Goal: Book appointment/travel/reservation

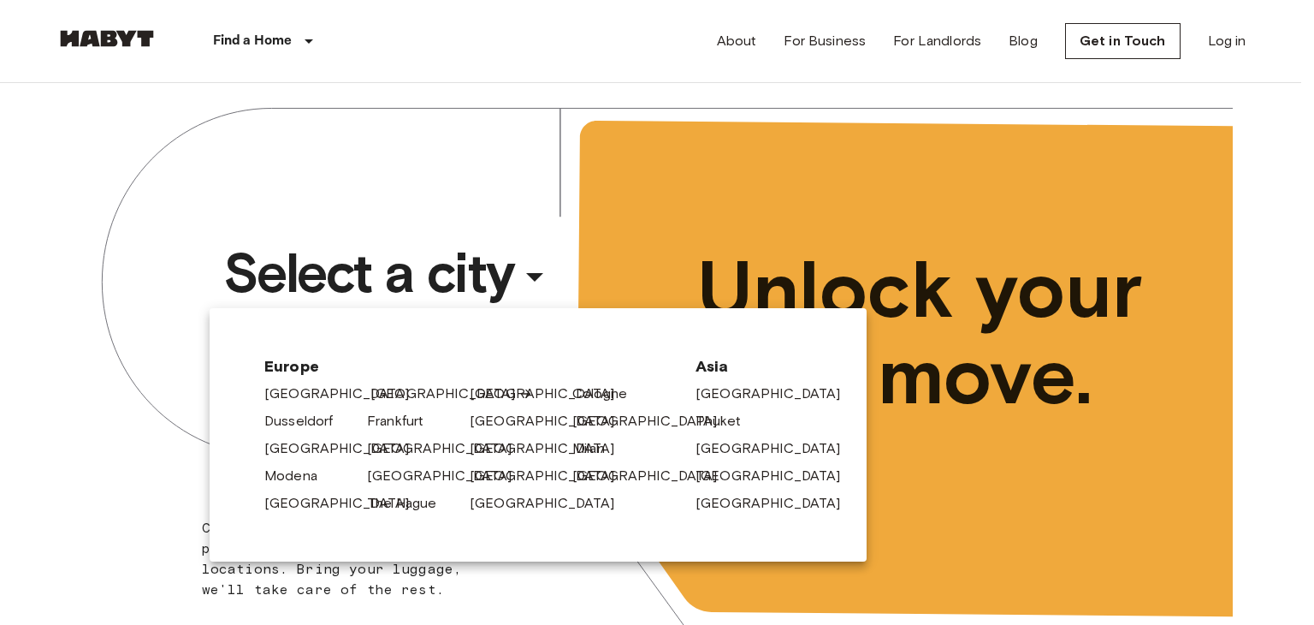
click at [392, 394] on link "[GEOGRAPHIC_DATA]" at bounding box center [452, 393] width 163 height 21
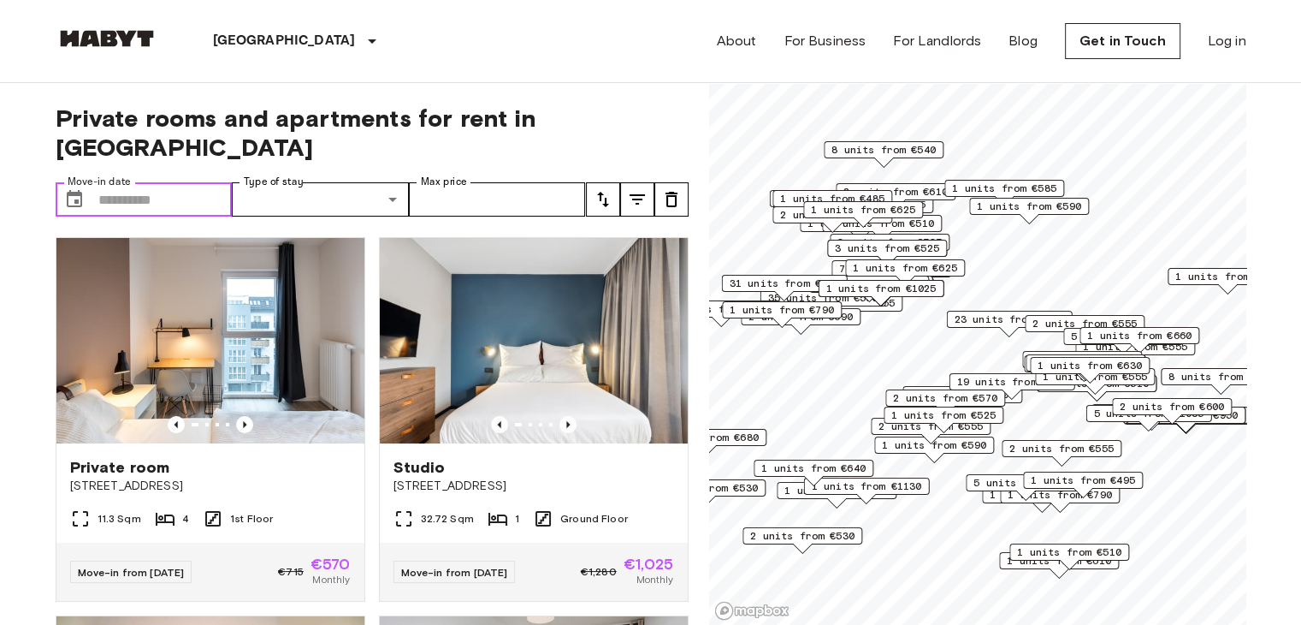
click at [122, 182] on input "Move-in date" at bounding box center [165, 199] width 134 height 34
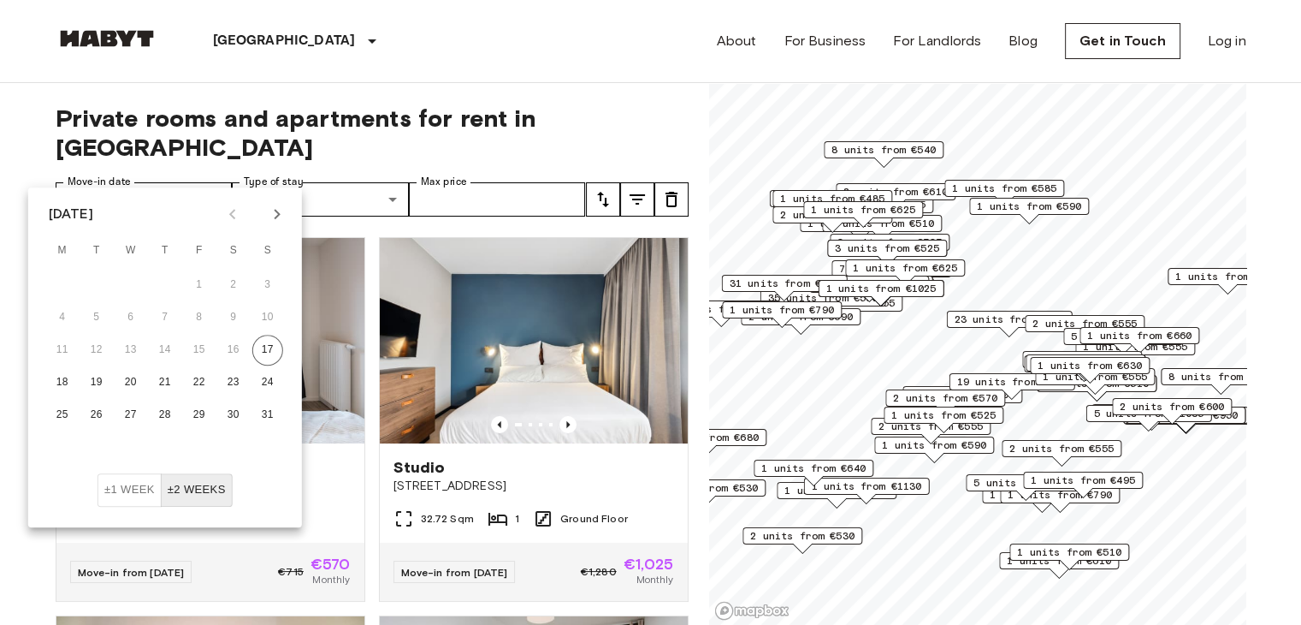
click at [276, 211] on icon "Next month" at bounding box center [277, 214] width 6 height 10
click at [277, 215] on icon "Next month" at bounding box center [277, 214] width 6 height 10
click at [232, 210] on icon "Previous month" at bounding box center [232, 214] width 21 height 21
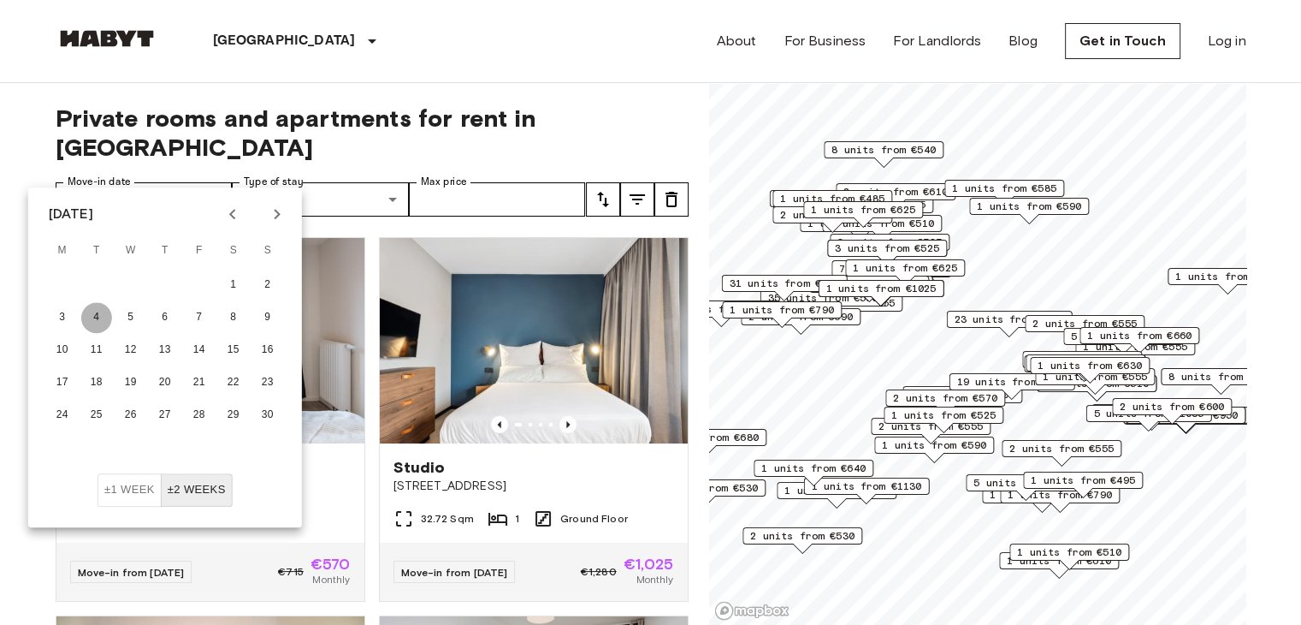
click at [99, 318] on button "4" at bounding box center [96, 317] width 31 height 31
type input "**********"
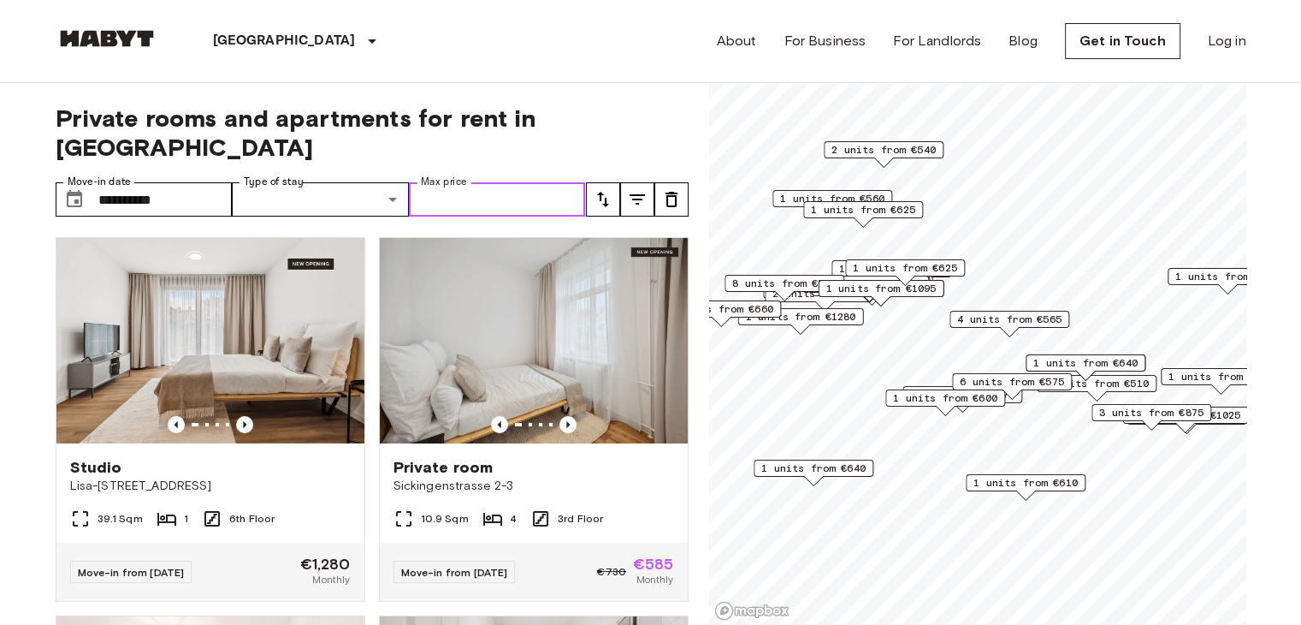
click at [456, 182] on input "Max price" at bounding box center [497, 199] width 177 height 34
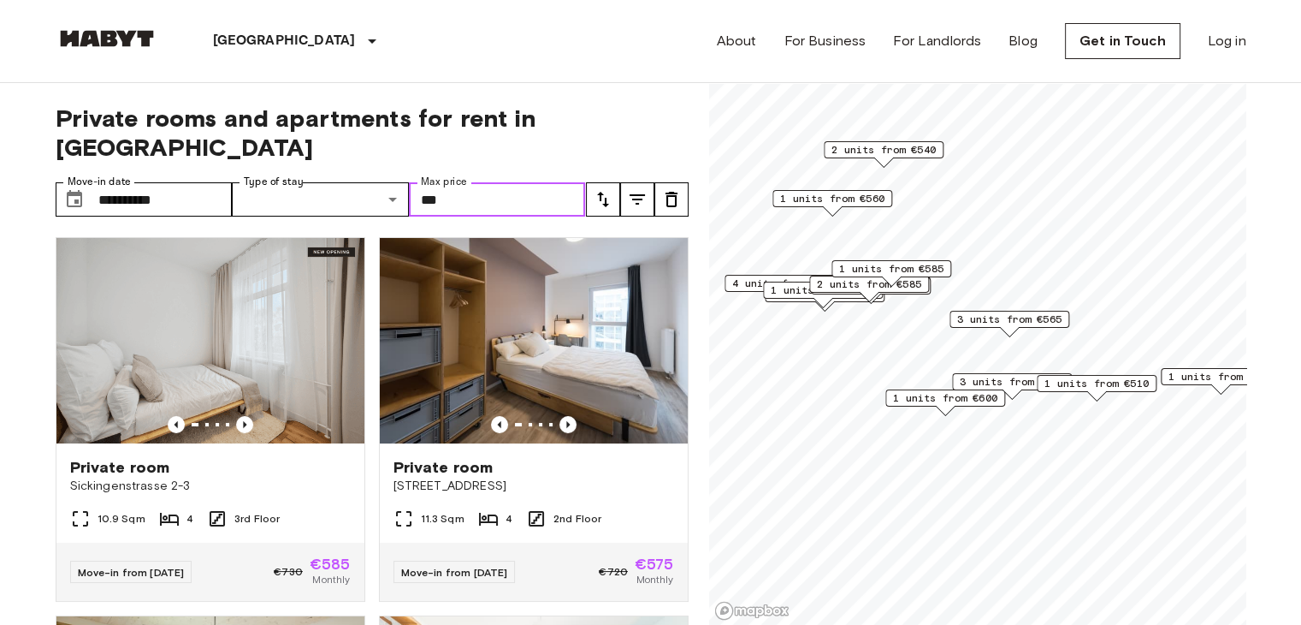
type input "***"
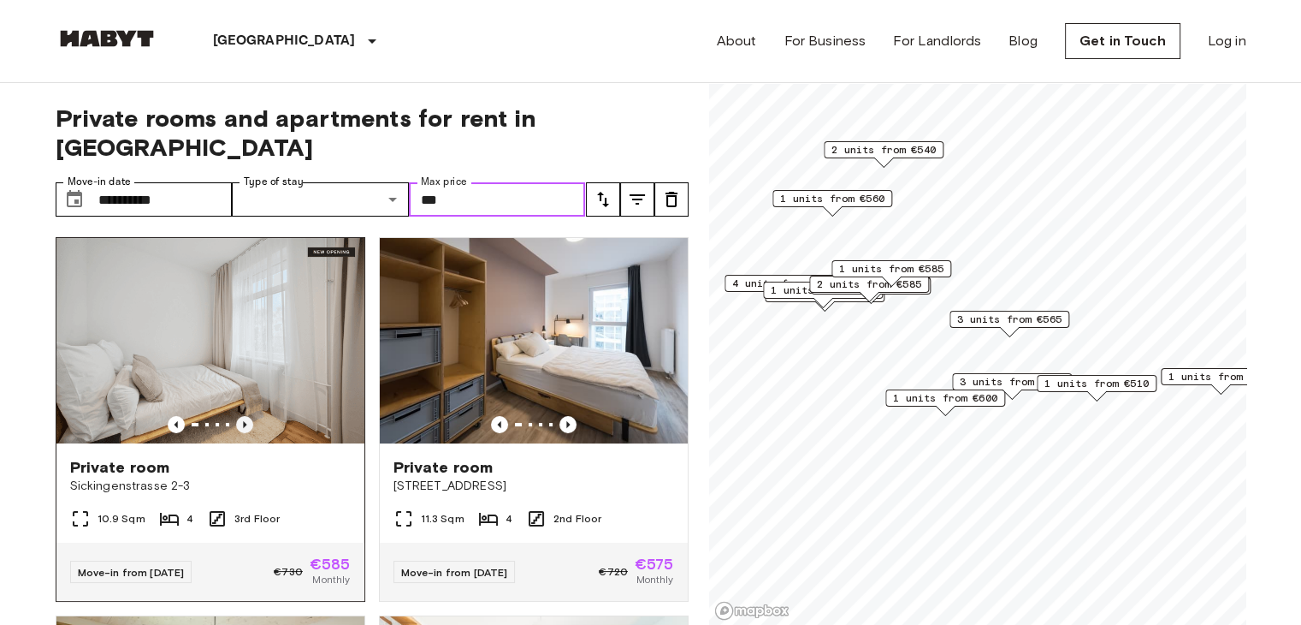
click at [236, 416] on icon "Previous image" at bounding box center [244, 424] width 17 height 17
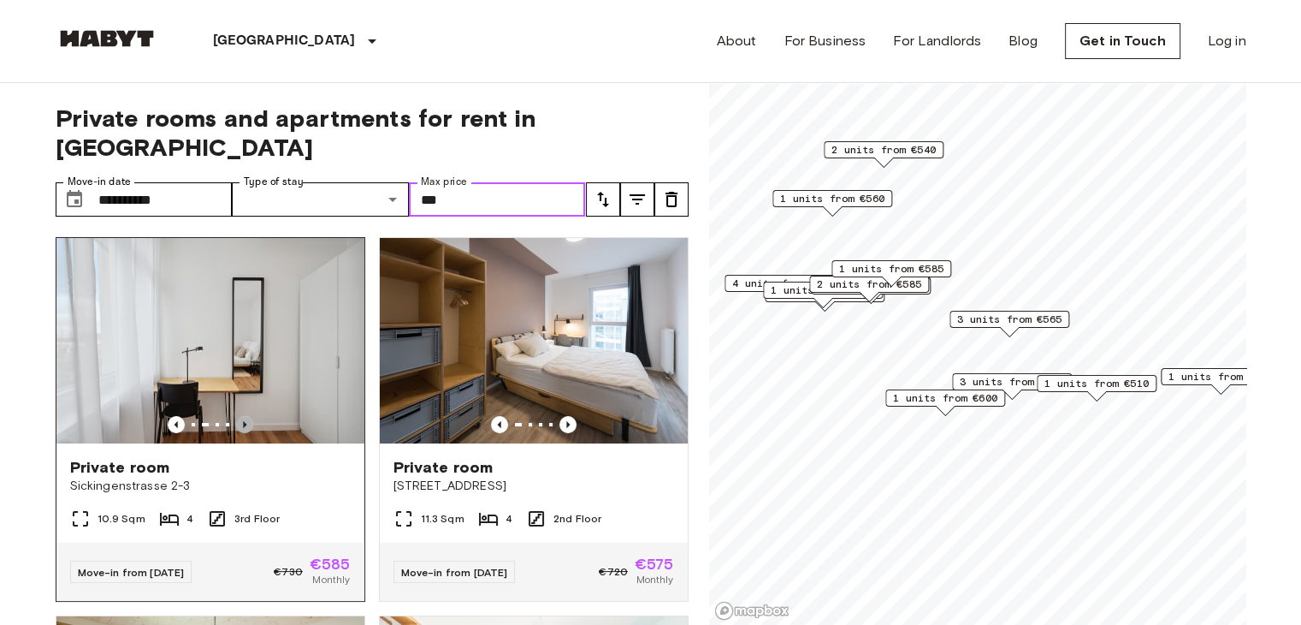
click at [236, 416] on icon "Previous image" at bounding box center [244, 424] width 17 height 17
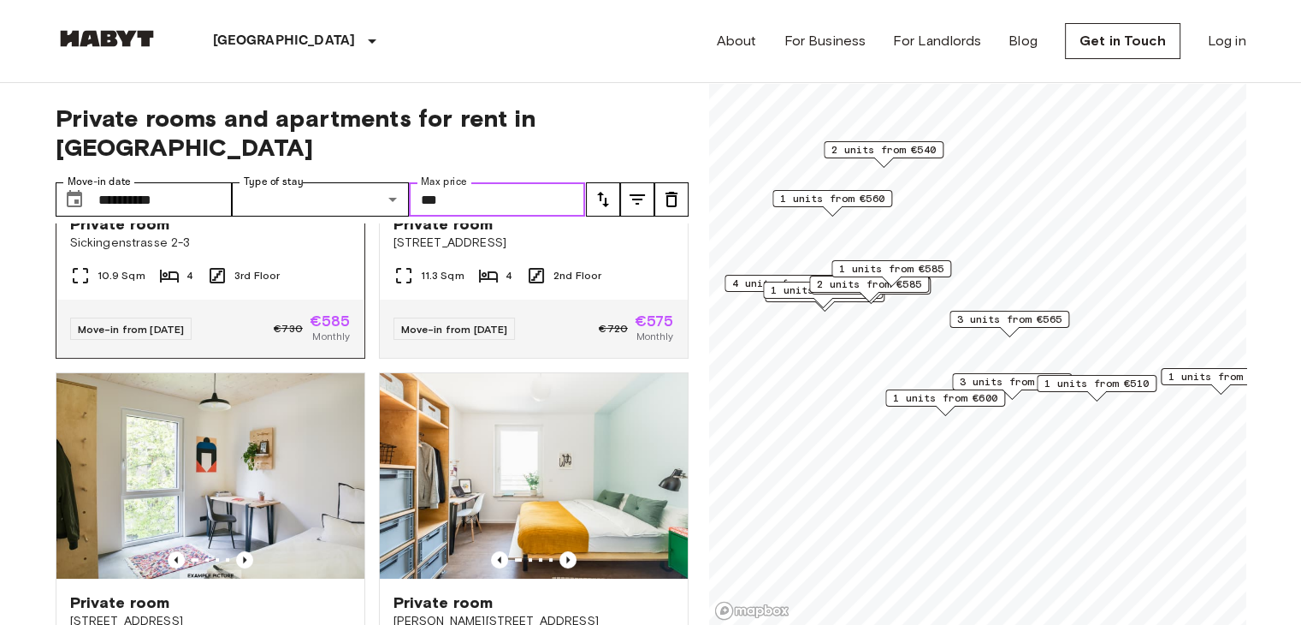
scroll to position [324, 0]
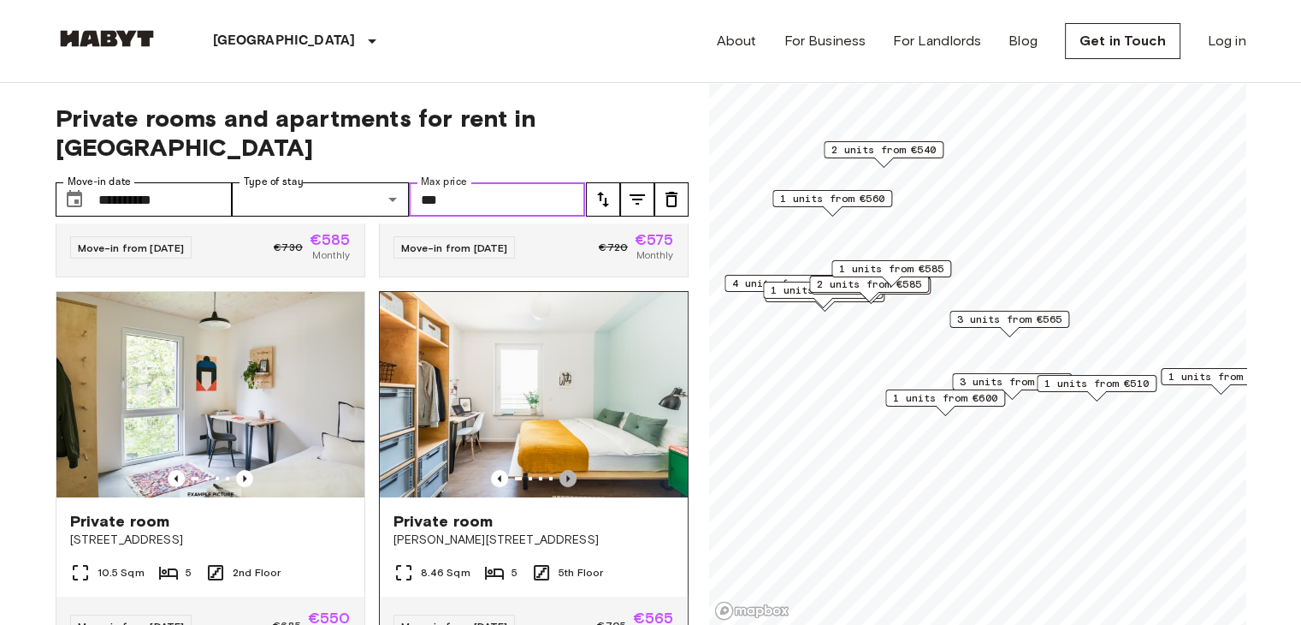
click at [566, 475] on icon "Previous image" at bounding box center [567, 478] width 3 height 7
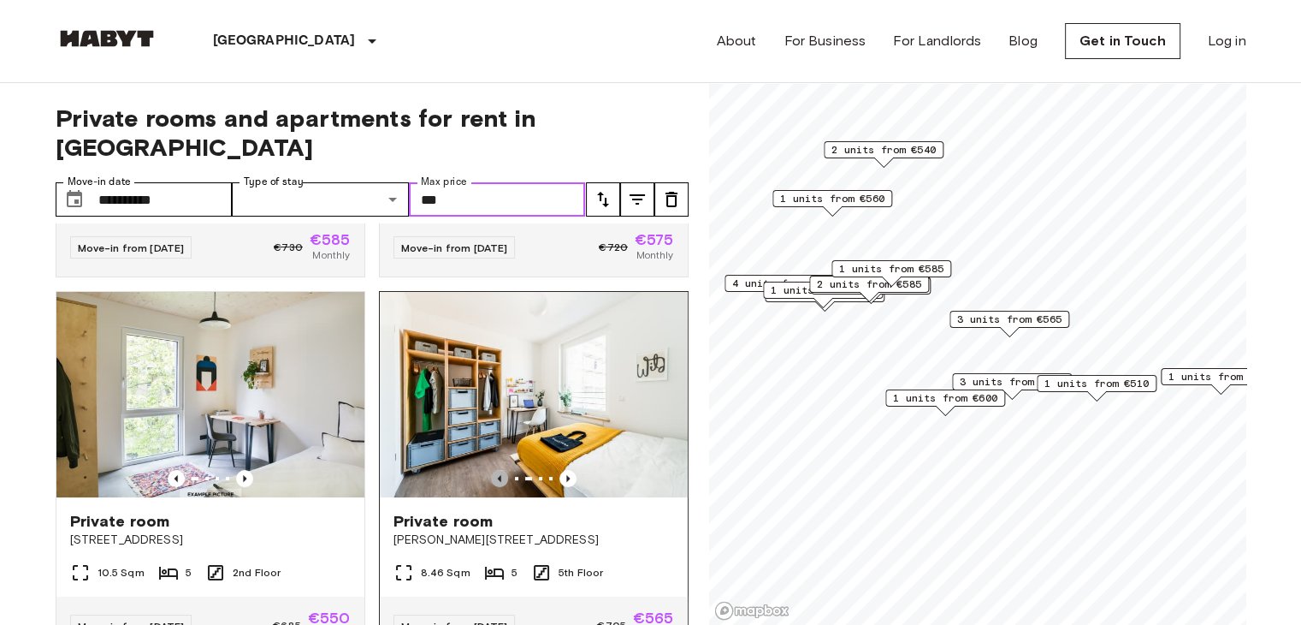
click at [491, 470] on icon "Previous image" at bounding box center [499, 478] width 17 height 17
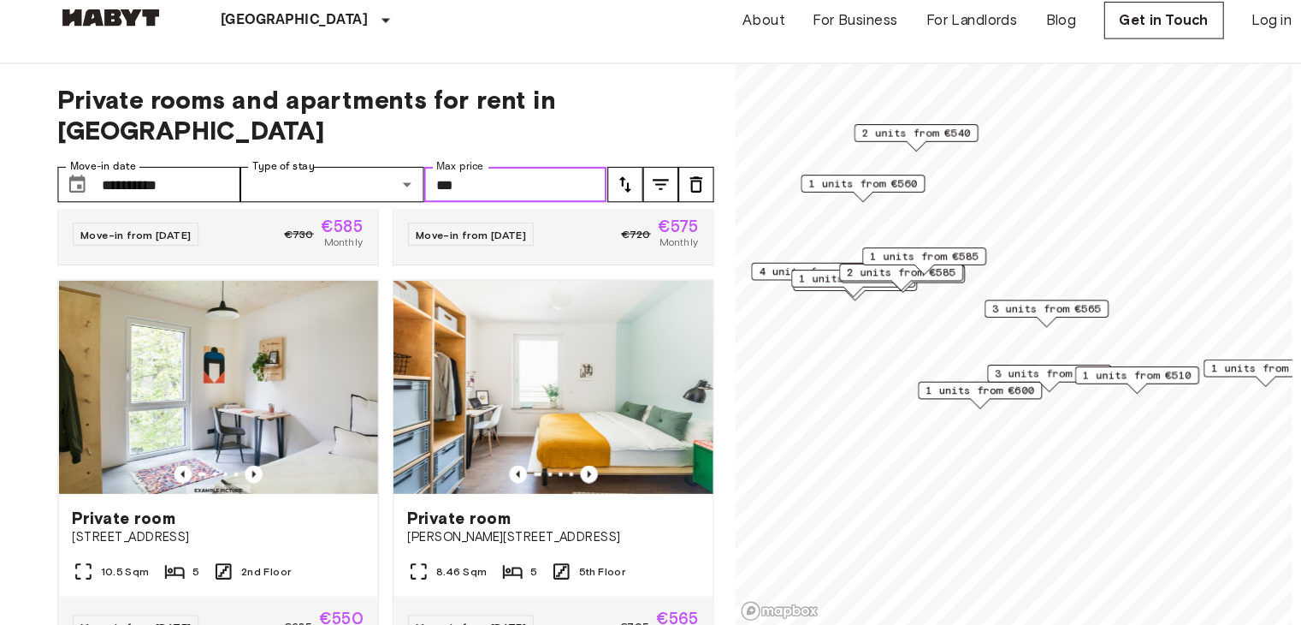
scroll to position [14, 0]
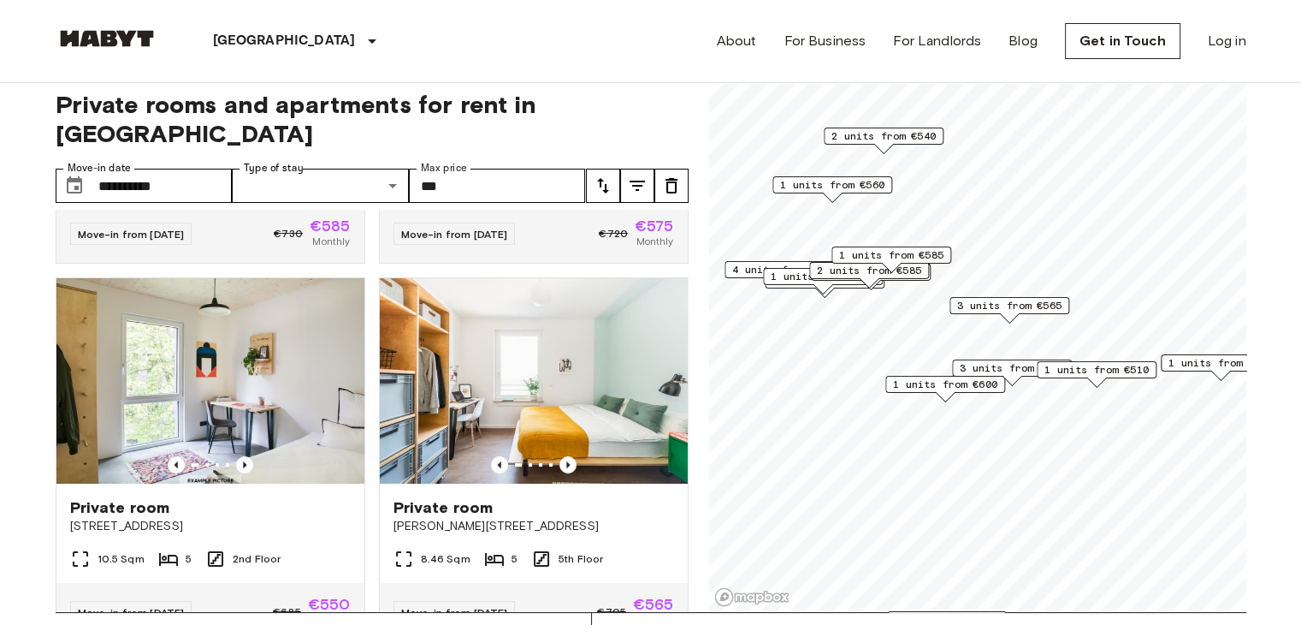
click at [622, 264] on div "Private room Klara-Franke-Straße 20 8.46 Sqm 5 5th Floor Move-in from 04 Nov 25…" at bounding box center [526, 453] width 323 height 378
click at [564, 456] on icon "Previous image" at bounding box center [568, 464] width 17 height 17
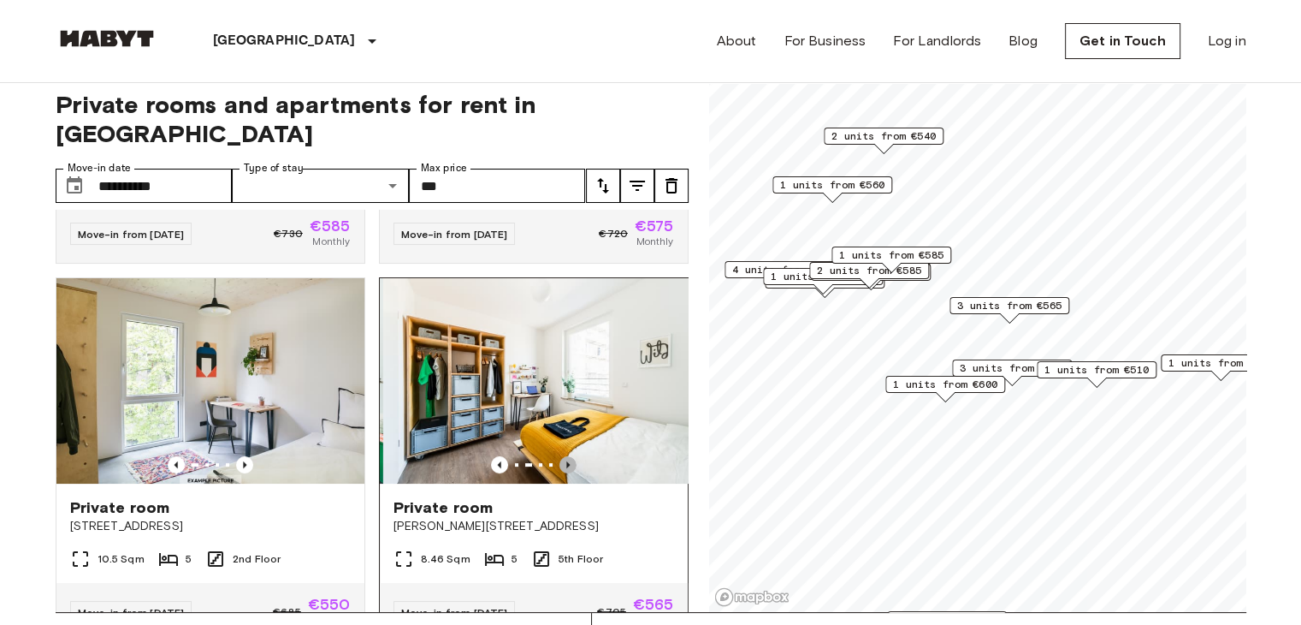
click at [564, 456] on icon "Previous image" at bounding box center [568, 464] width 17 height 17
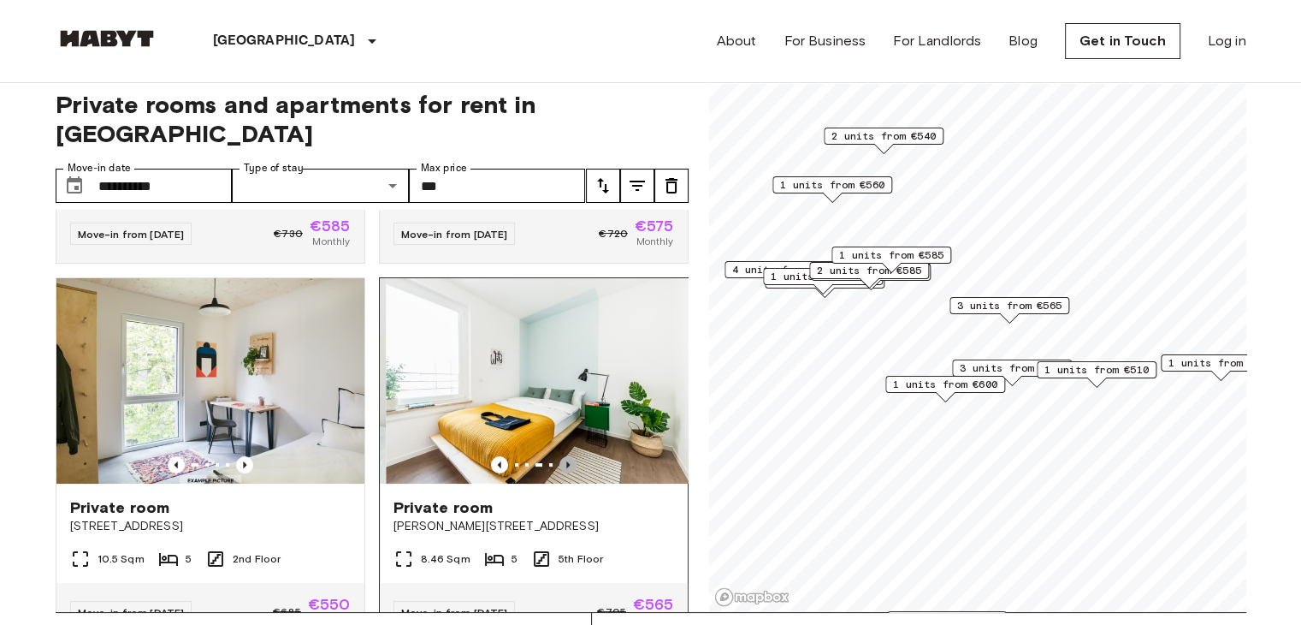
click at [564, 456] on icon "Previous image" at bounding box center [568, 464] width 17 height 17
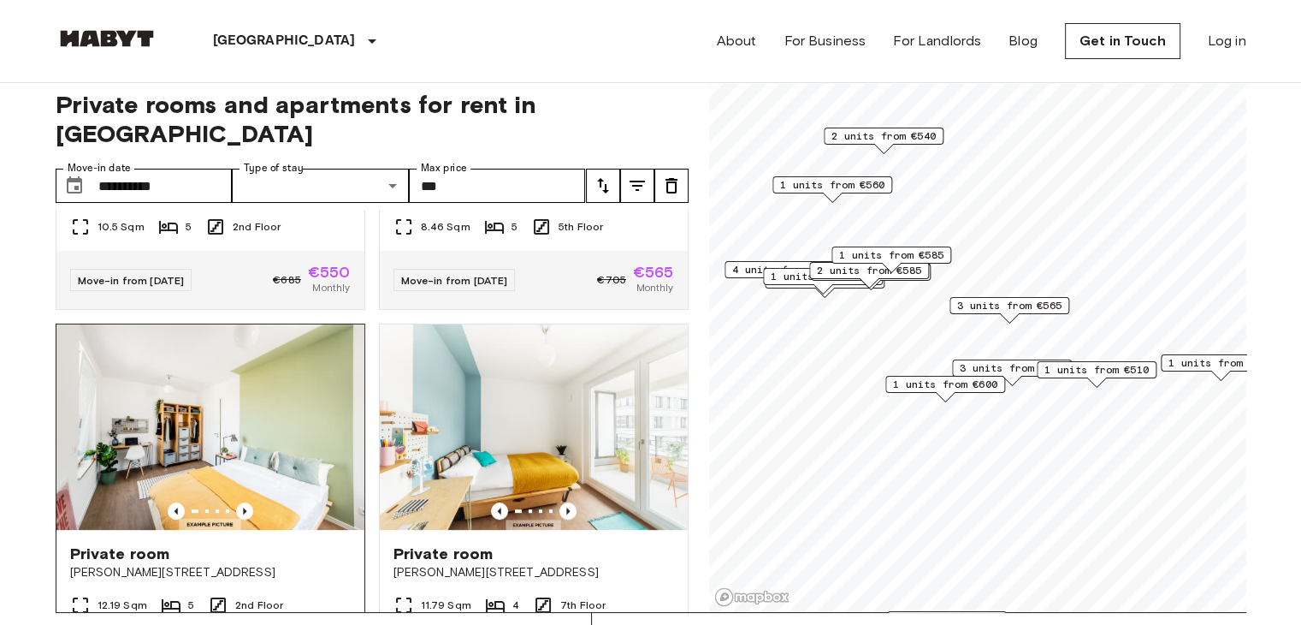
scroll to position [739, 0]
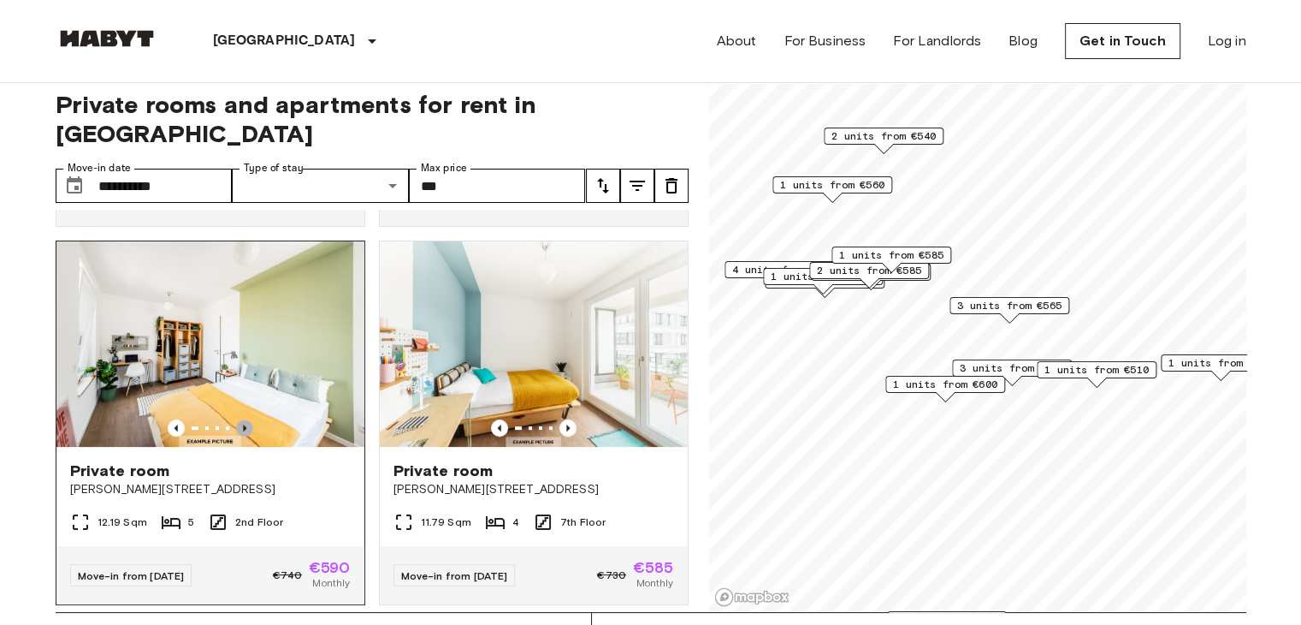
click at [239, 419] on icon "Previous image" at bounding box center [244, 427] width 17 height 17
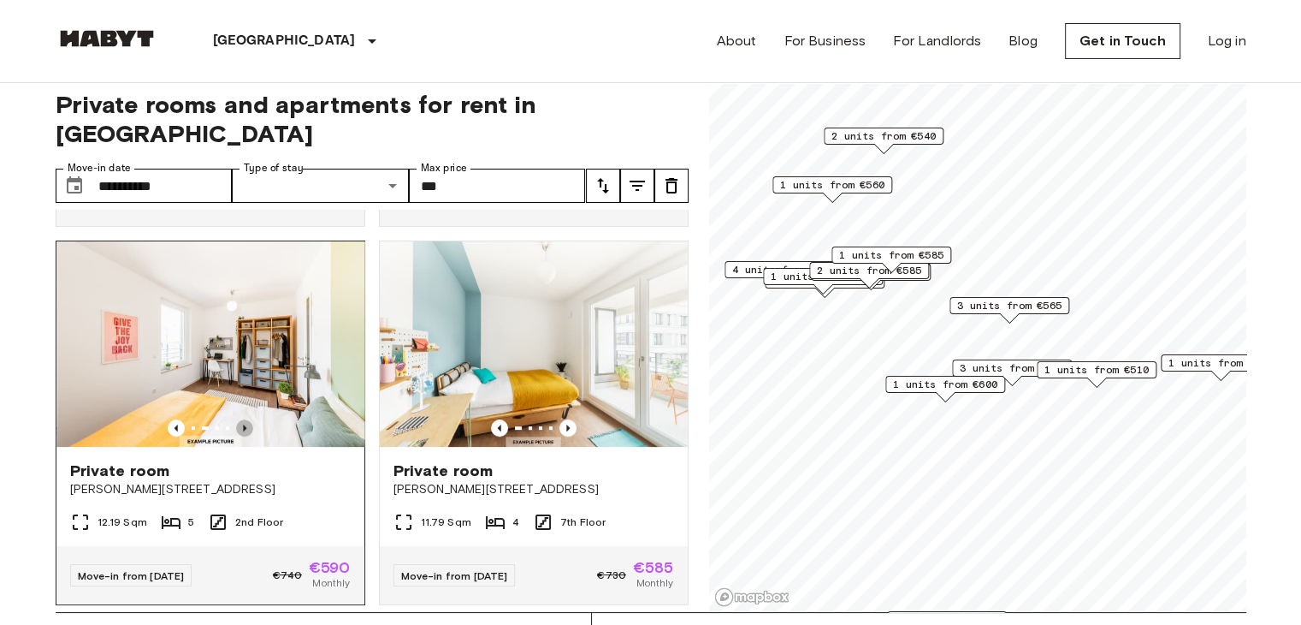
click at [239, 419] on icon "Previous image" at bounding box center [244, 427] width 17 height 17
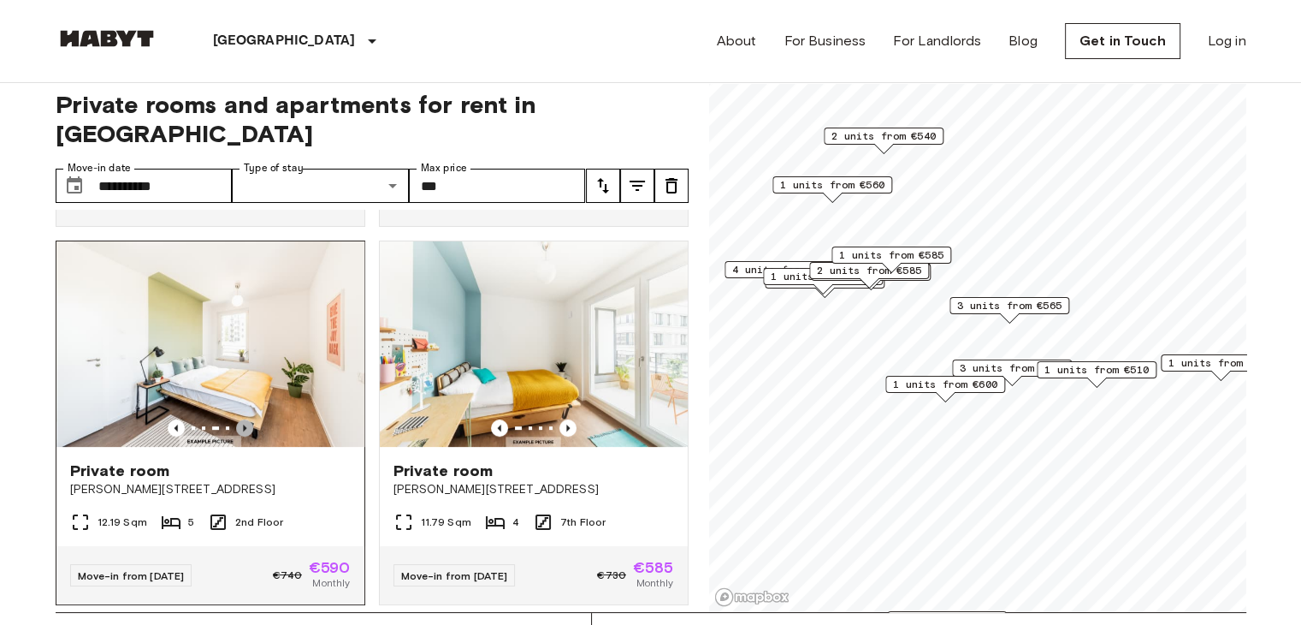
click at [239, 419] on icon "Previous image" at bounding box center [244, 427] width 17 height 17
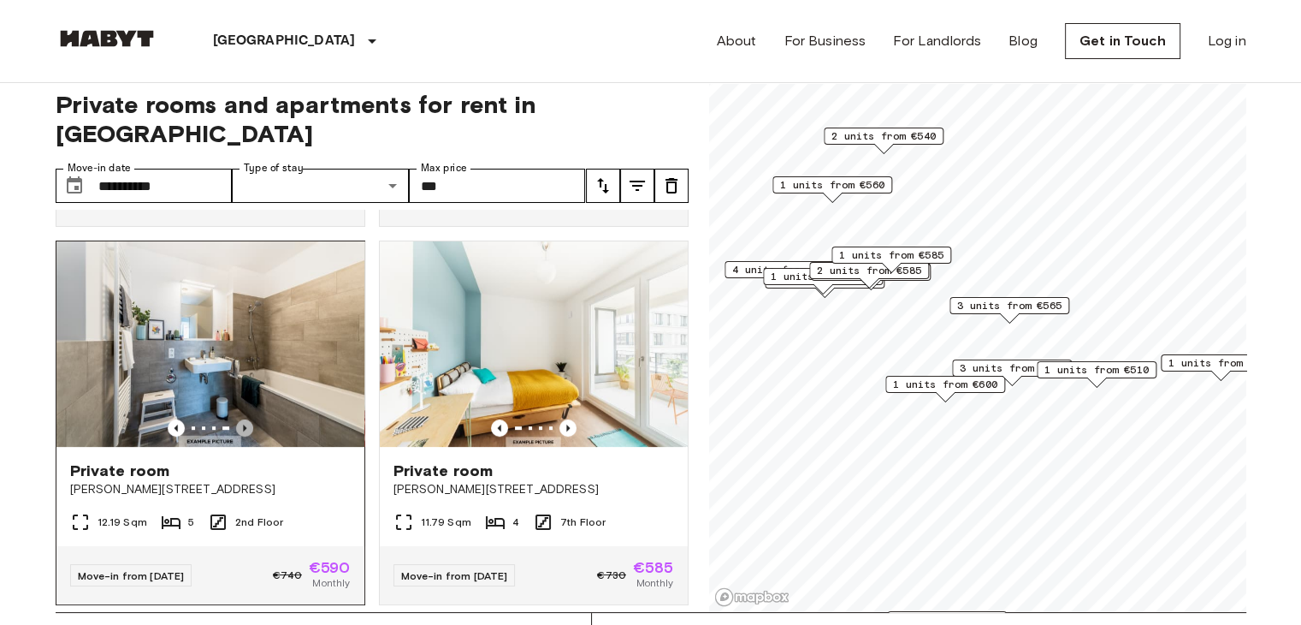
click at [239, 419] on icon "Previous image" at bounding box center [244, 427] width 17 height 17
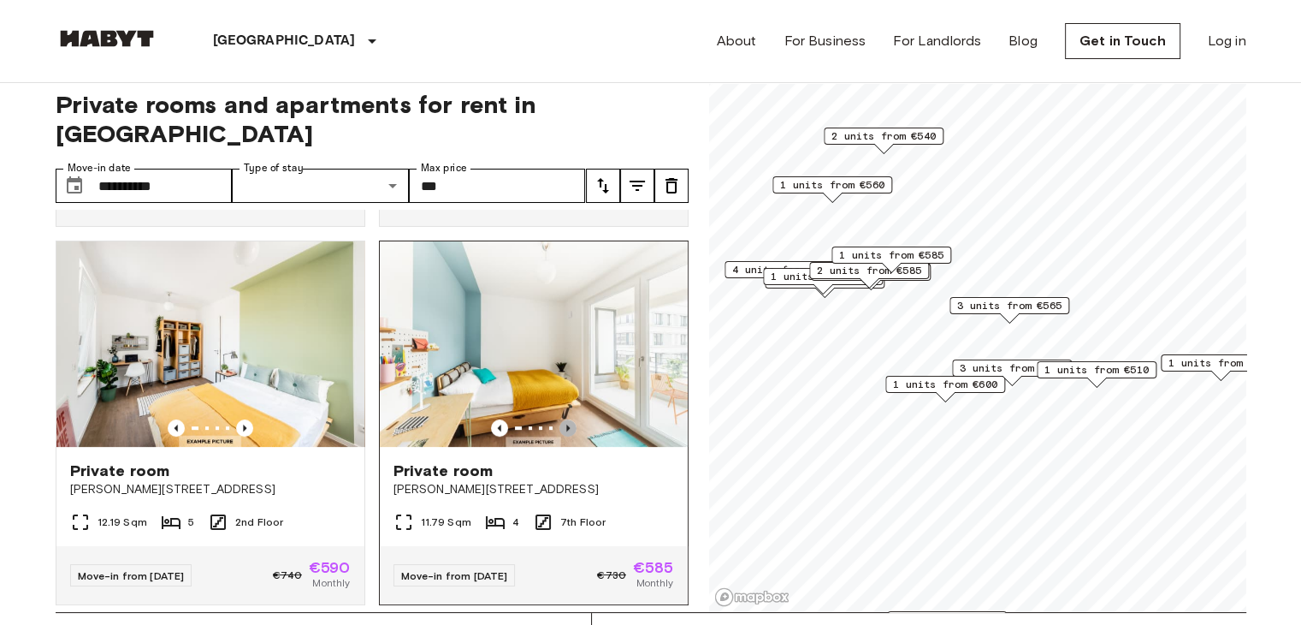
click at [560, 419] on icon "Previous image" at bounding box center [568, 427] width 17 height 17
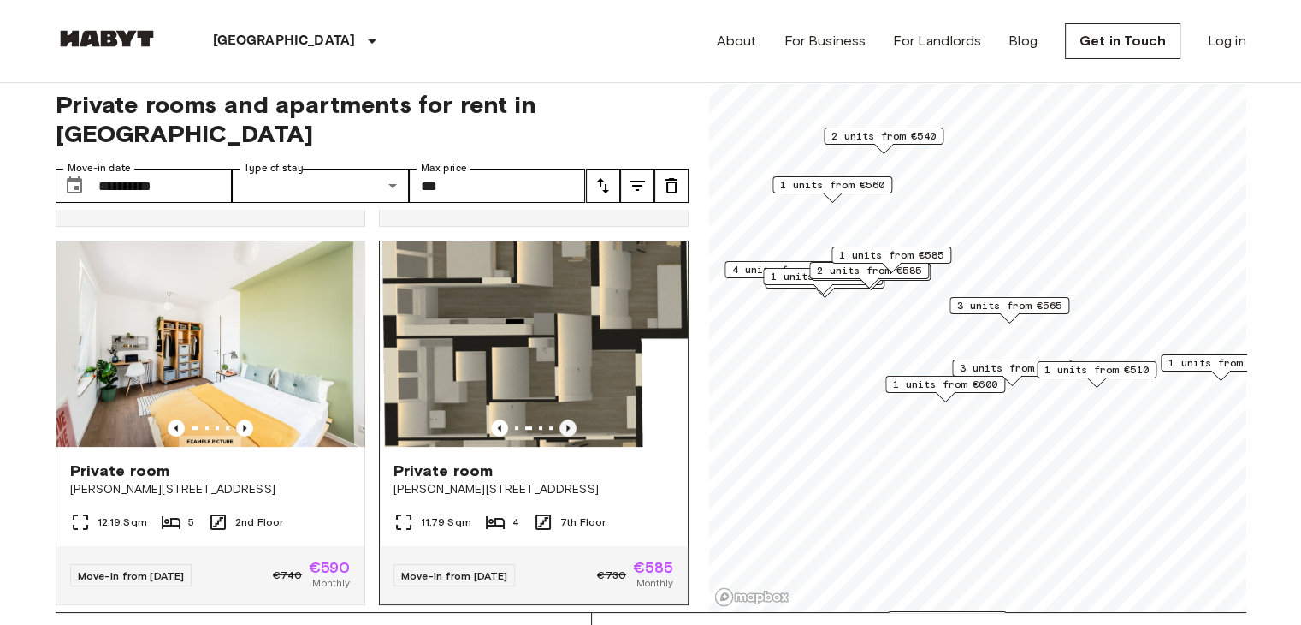
click at [560, 419] on icon "Previous image" at bounding box center [568, 427] width 17 height 17
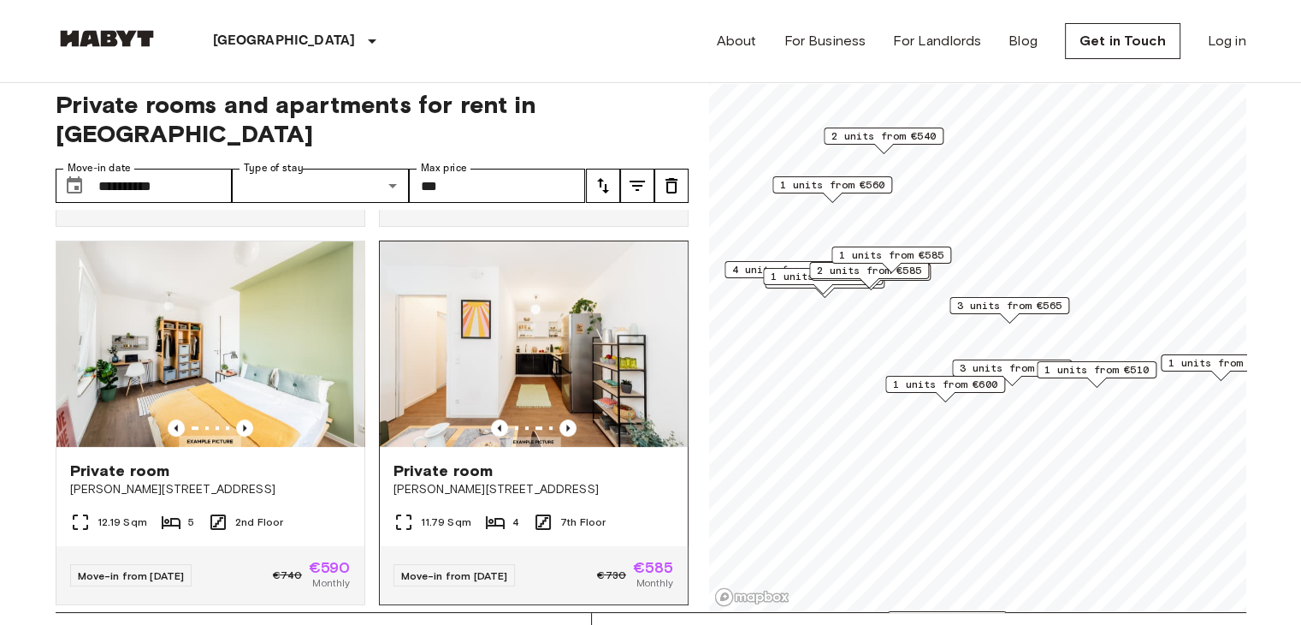
click at [614, 487] on div "Private room Klara-Franke-Straße 24-28" at bounding box center [534, 479] width 308 height 65
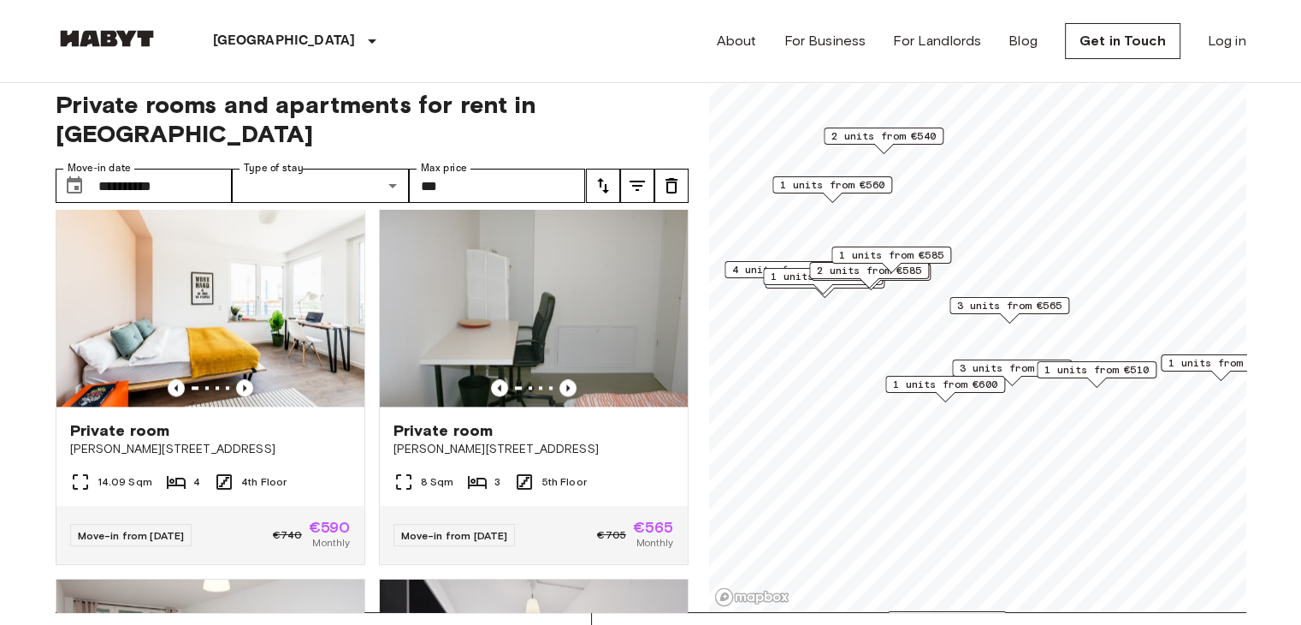
scroll to position [2293, 0]
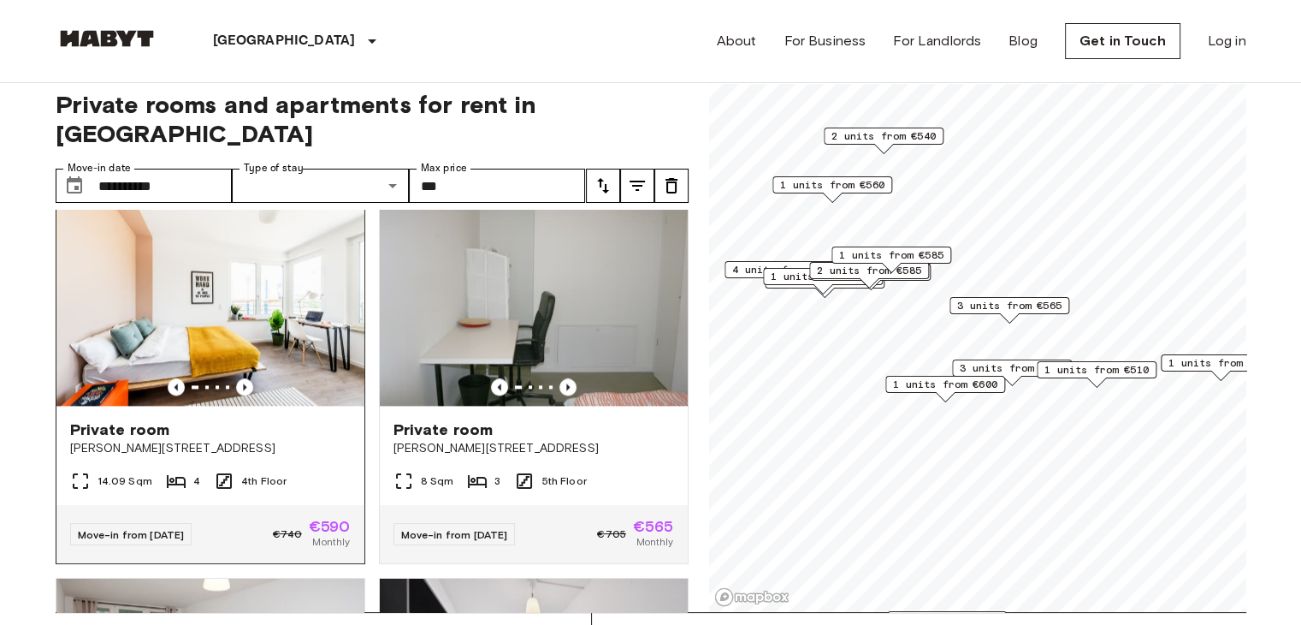
click at [253, 376] on img at bounding box center [210, 302] width 308 height 205
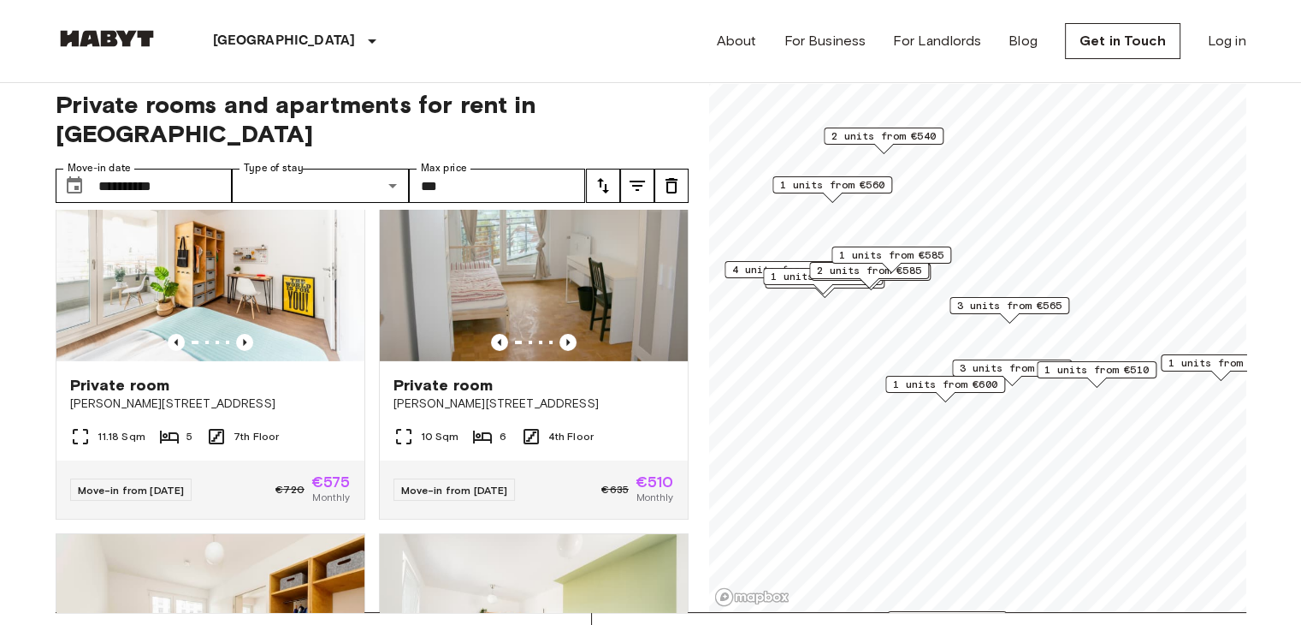
scroll to position [5743, 0]
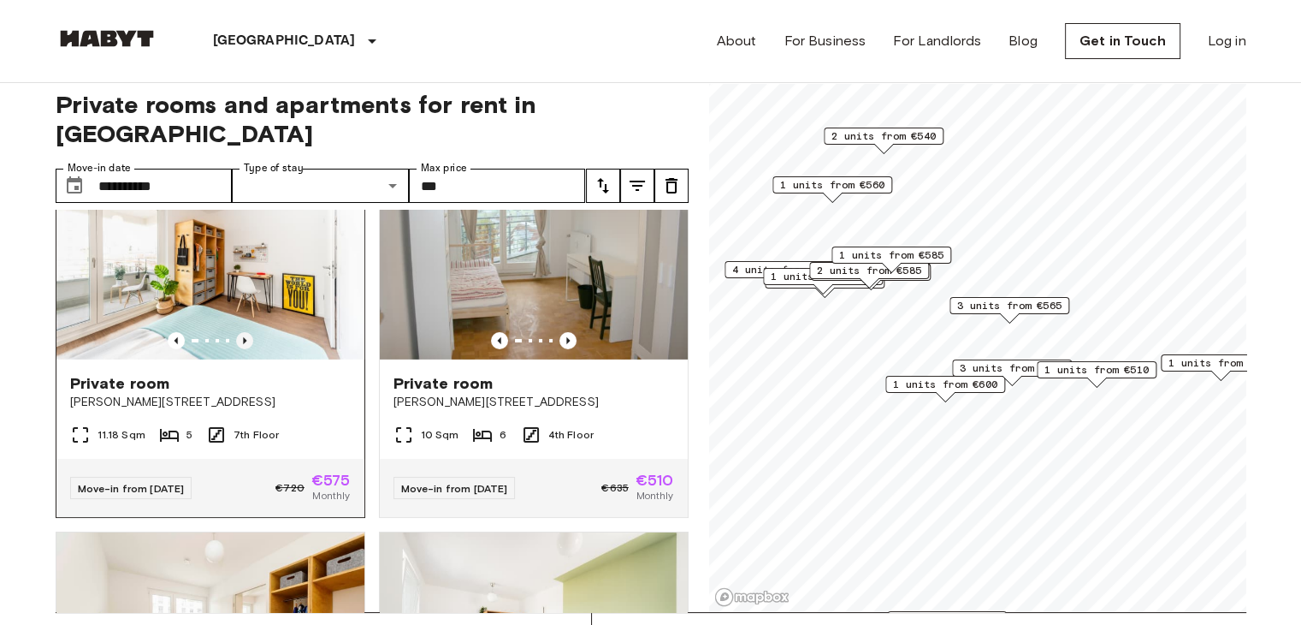
click at [244, 349] on icon "Previous image" at bounding box center [244, 340] width 17 height 17
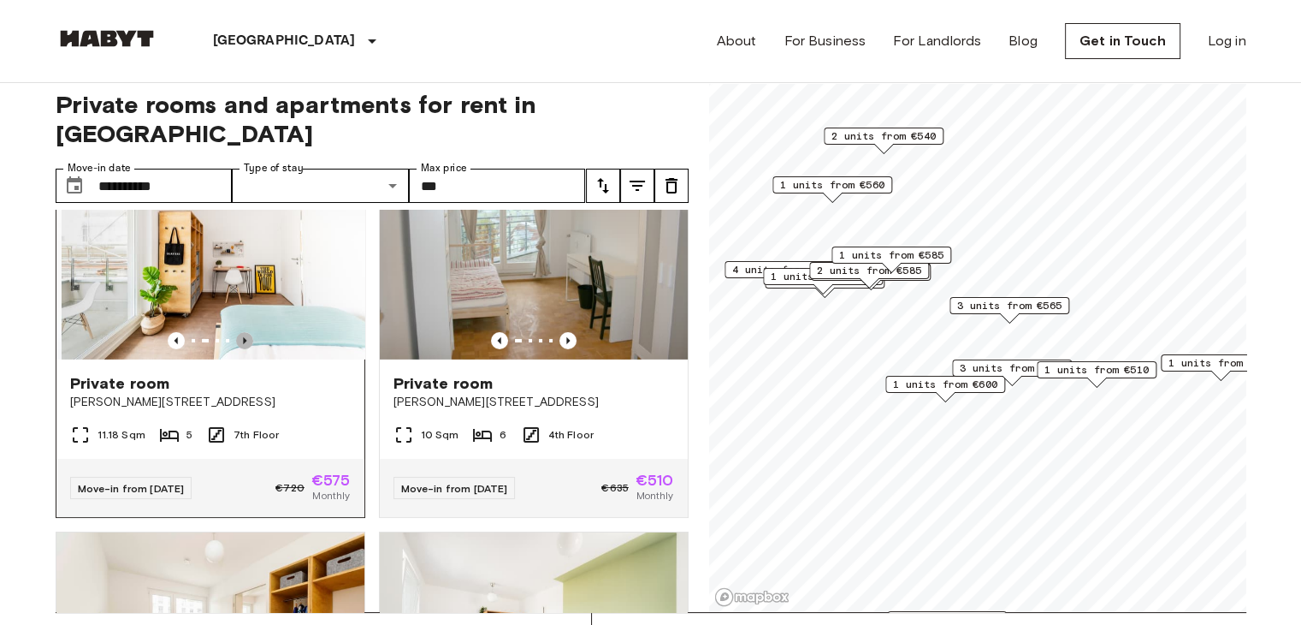
click at [244, 349] on icon "Previous image" at bounding box center [244, 340] width 17 height 17
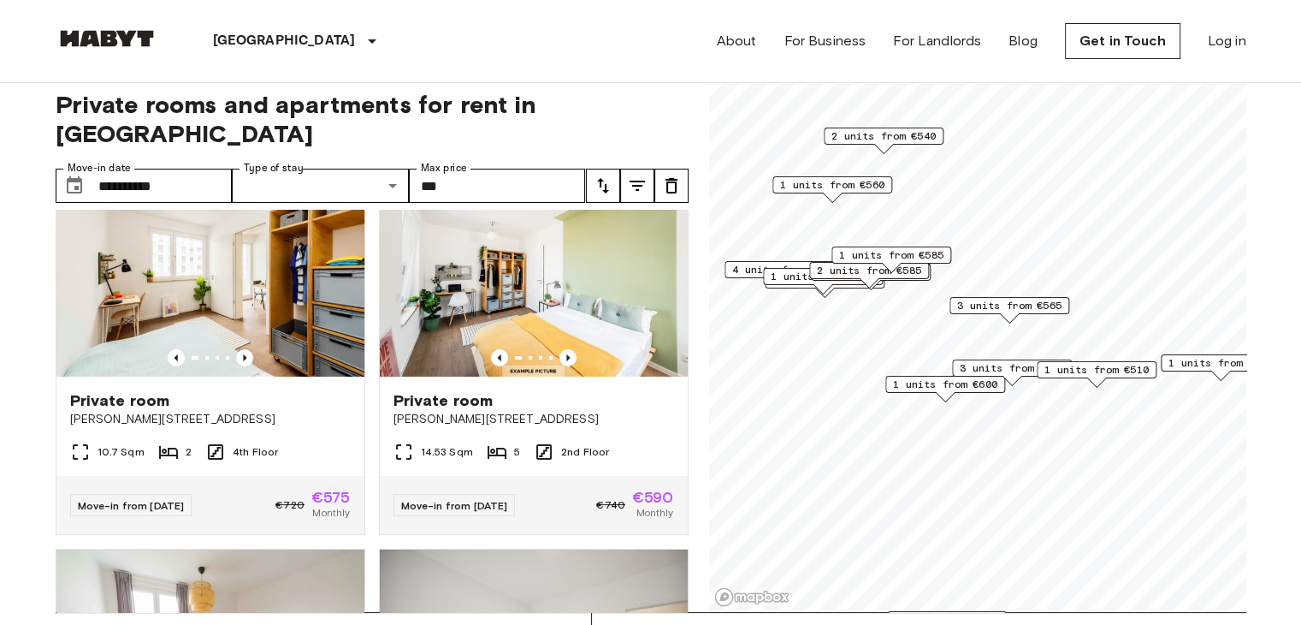
scroll to position [6103, 0]
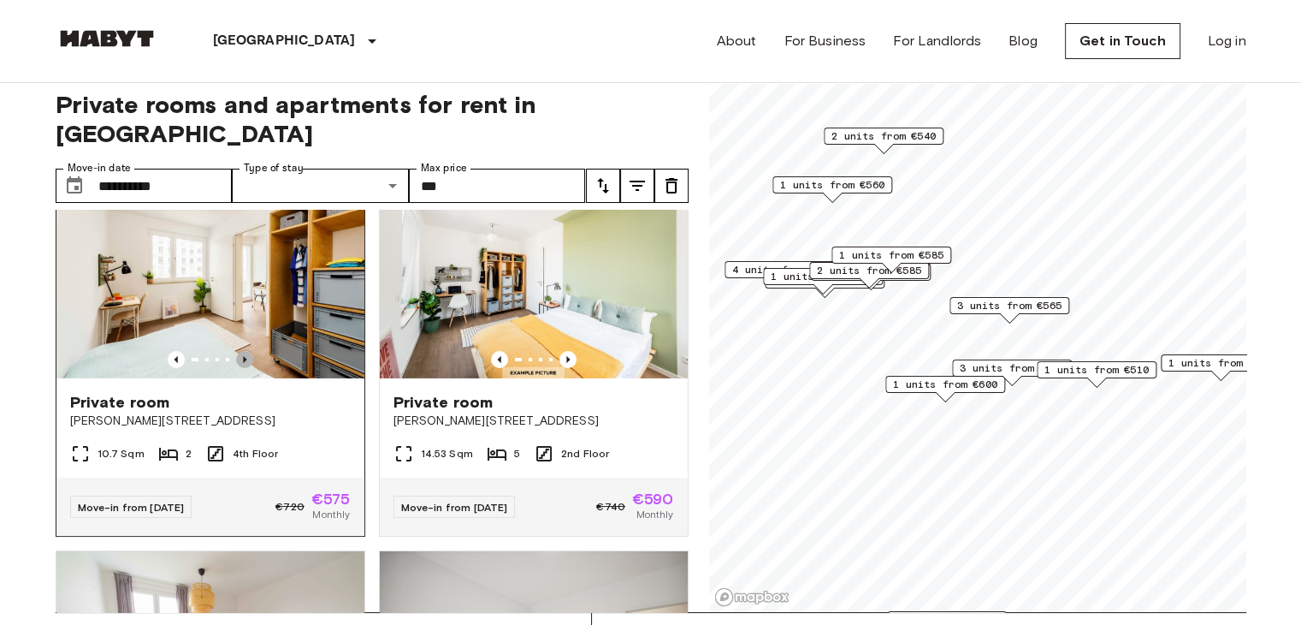
click at [242, 368] on icon "Previous image" at bounding box center [244, 359] width 17 height 17
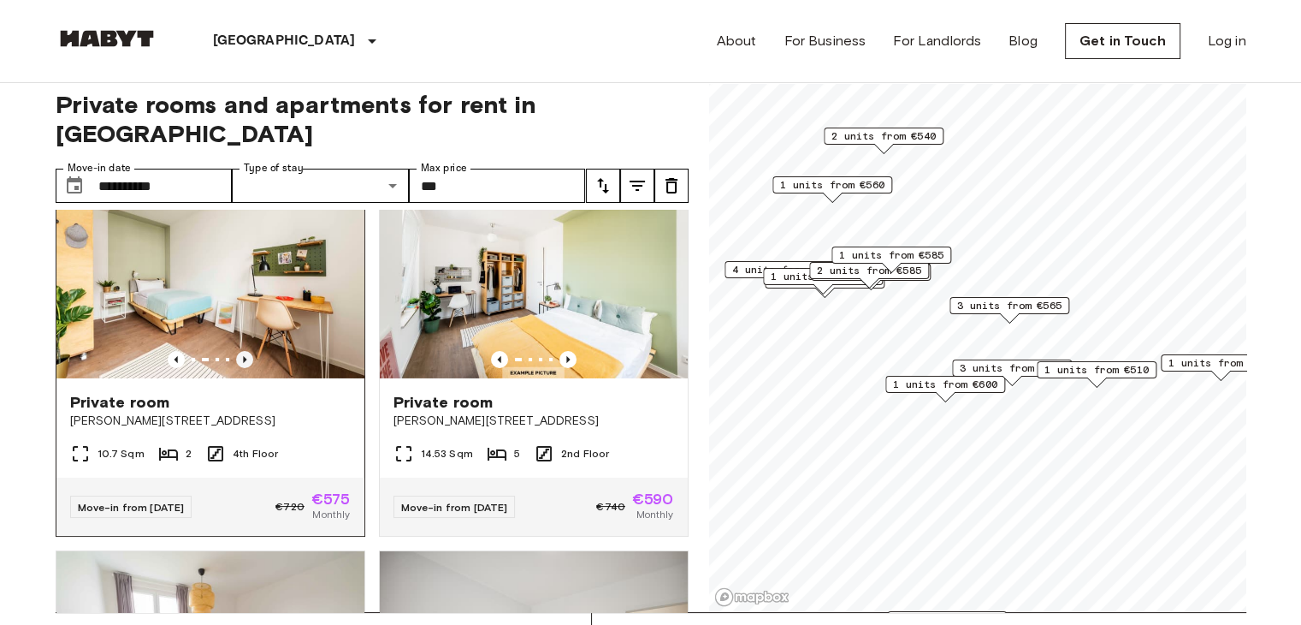
click at [242, 368] on icon "Previous image" at bounding box center [244, 359] width 17 height 17
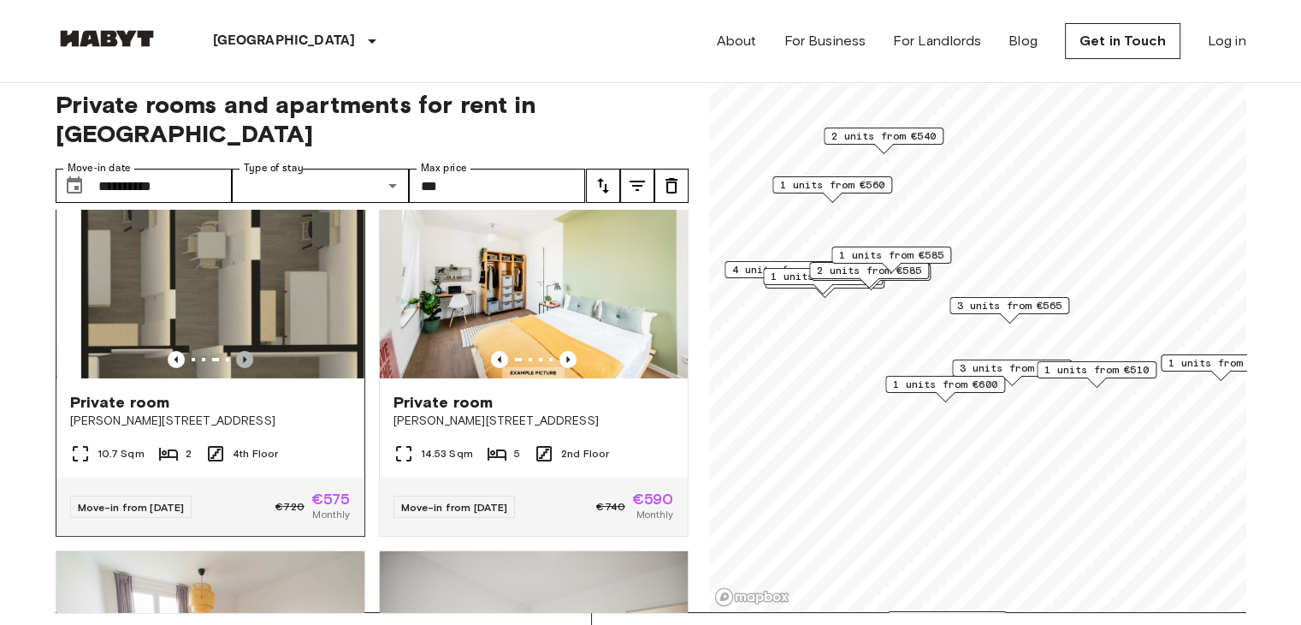
click at [242, 368] on icon "Previous image" at bounding box center [244, 359] width 17 height 17
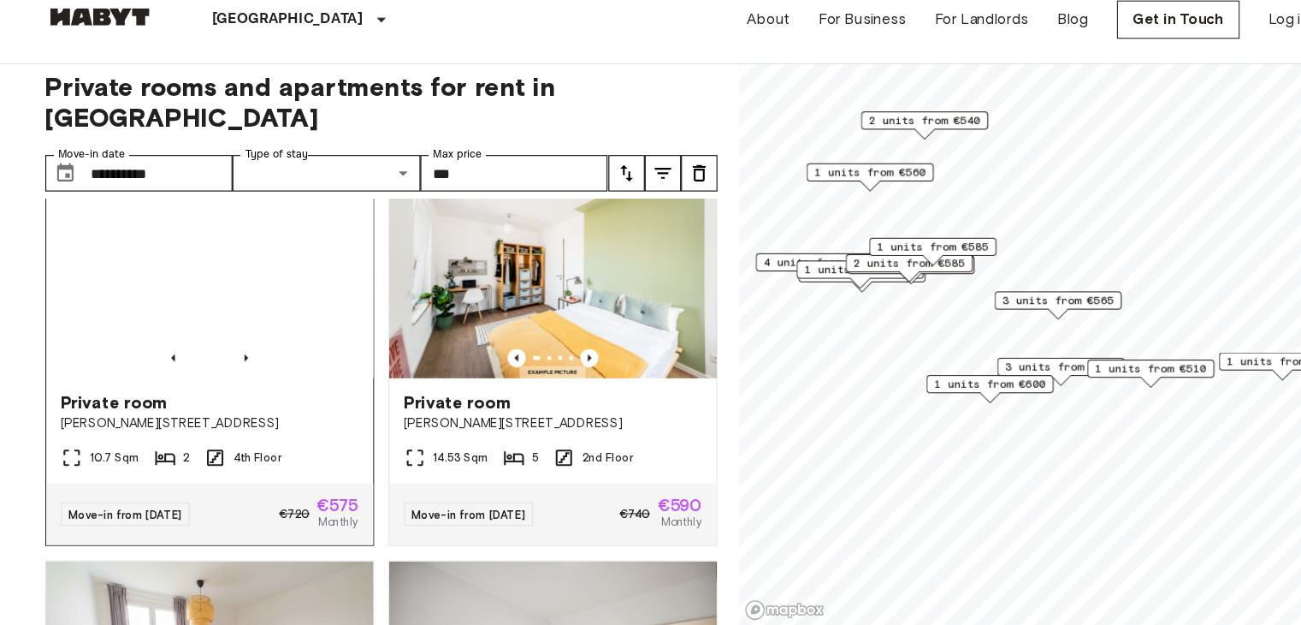
scroll to position [14, 0]
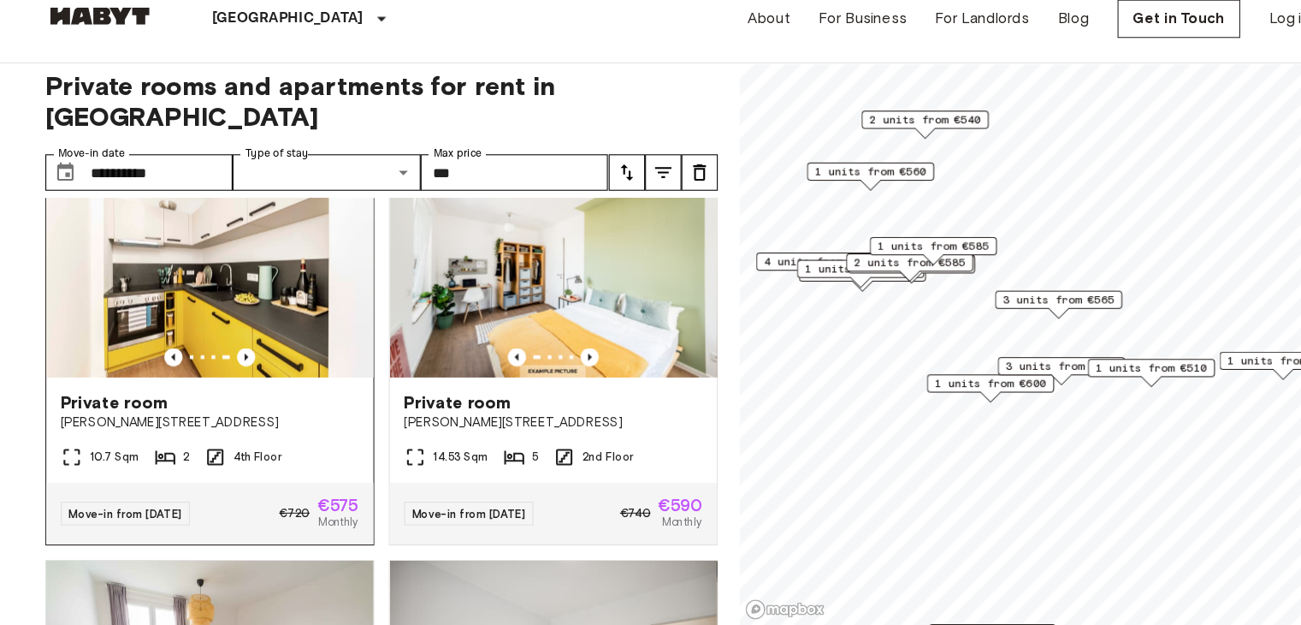
drag, startPoint x: 274, startPoint y: 479, endPoint x: 249, endPoint y: 501, distance: 33.3
click at [249, 412] on div "Private room" at bounding box center [210, 402] width 281 height 21
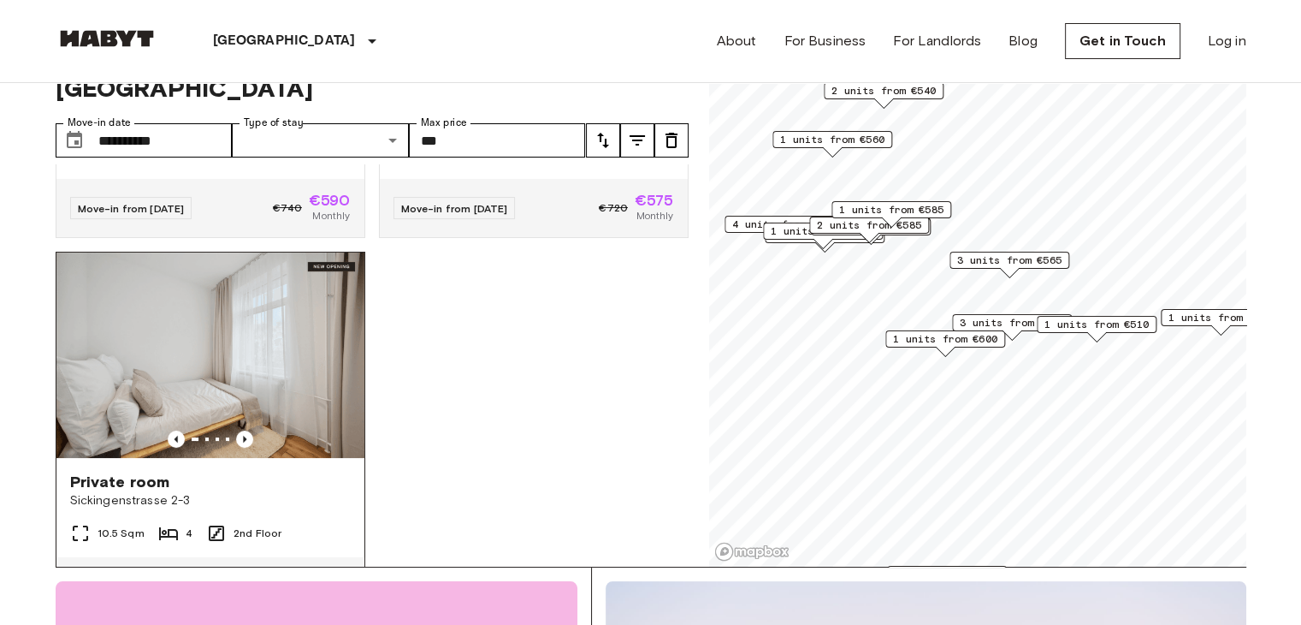
scroll to position [6732, 0]
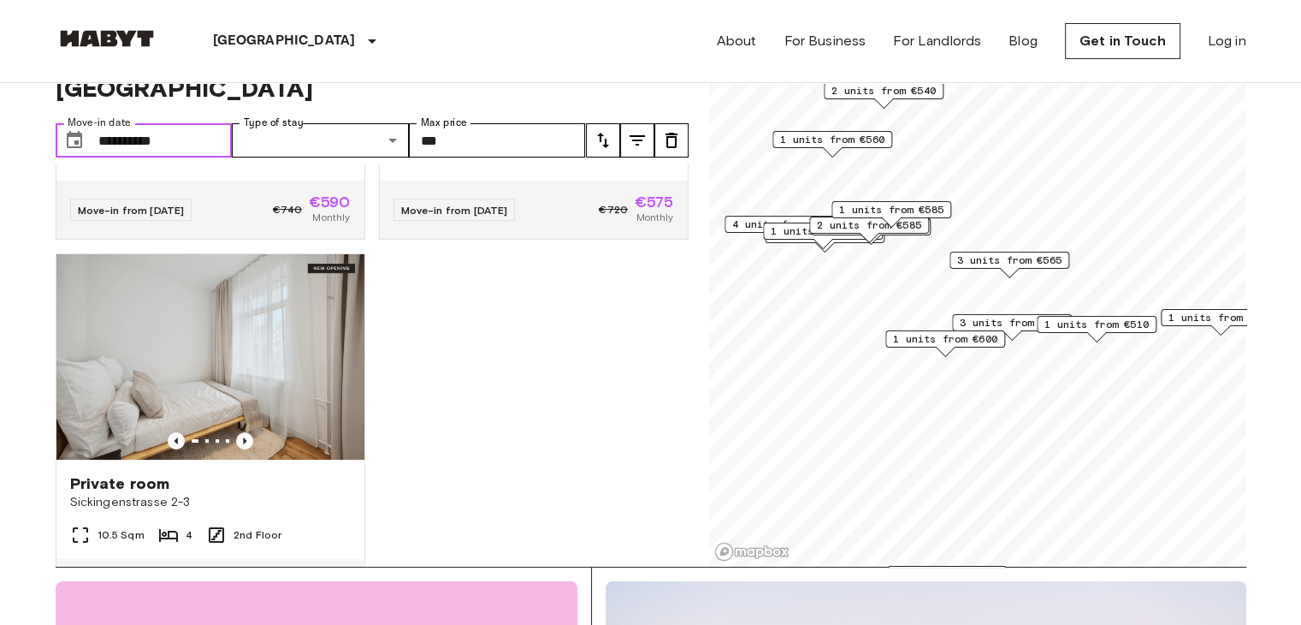
click at [151, 123] on input "**********" at bounding box center [165, 140] width 134 height 34
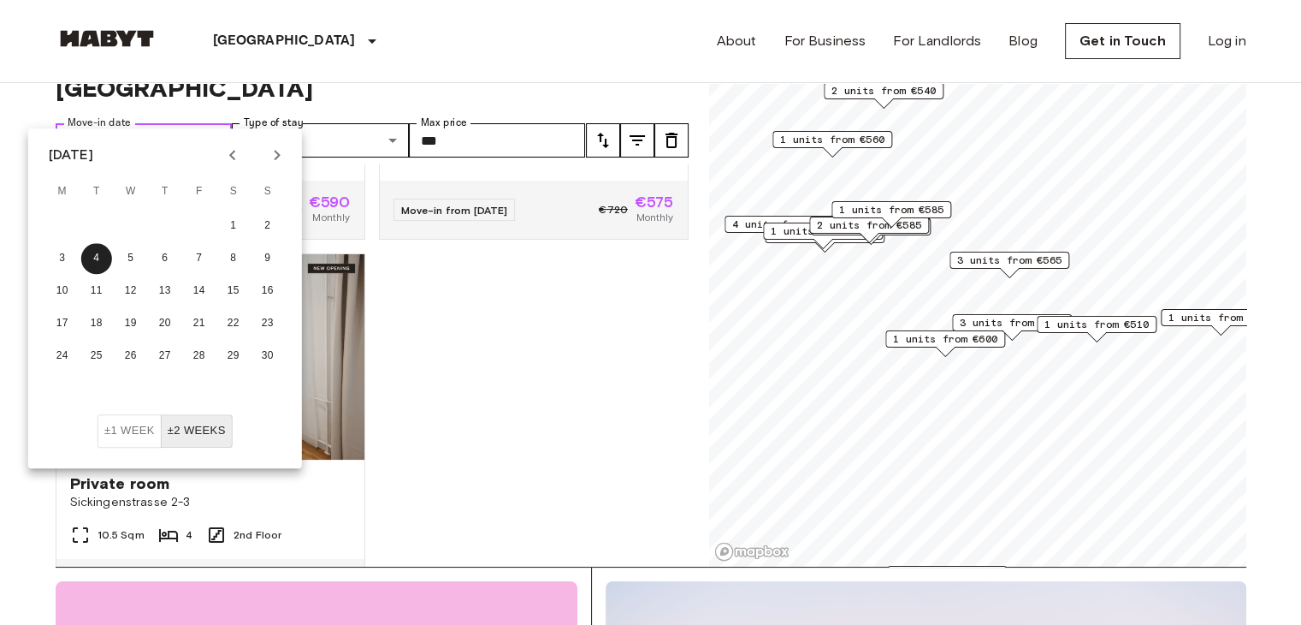
click at [175, 123] on input "**********" at bounding box center [165, 140] width 134 height 34
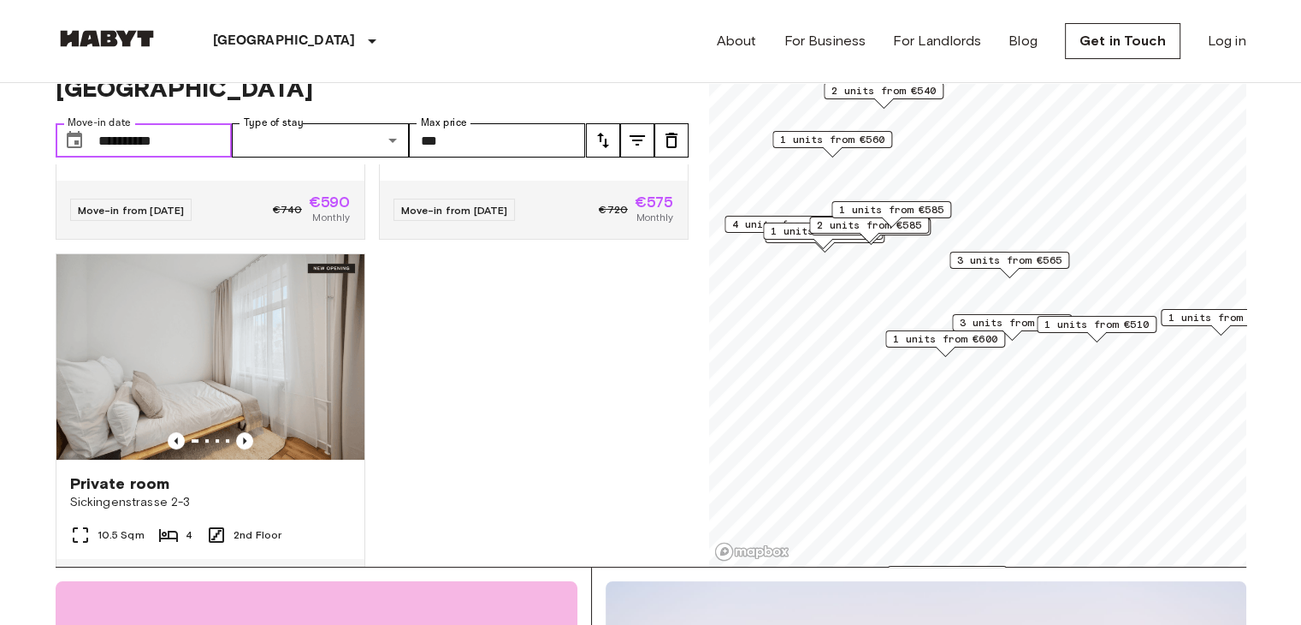
click at [175, 123] on input "**********" at bounding box center [165, 140] width 134 height 34
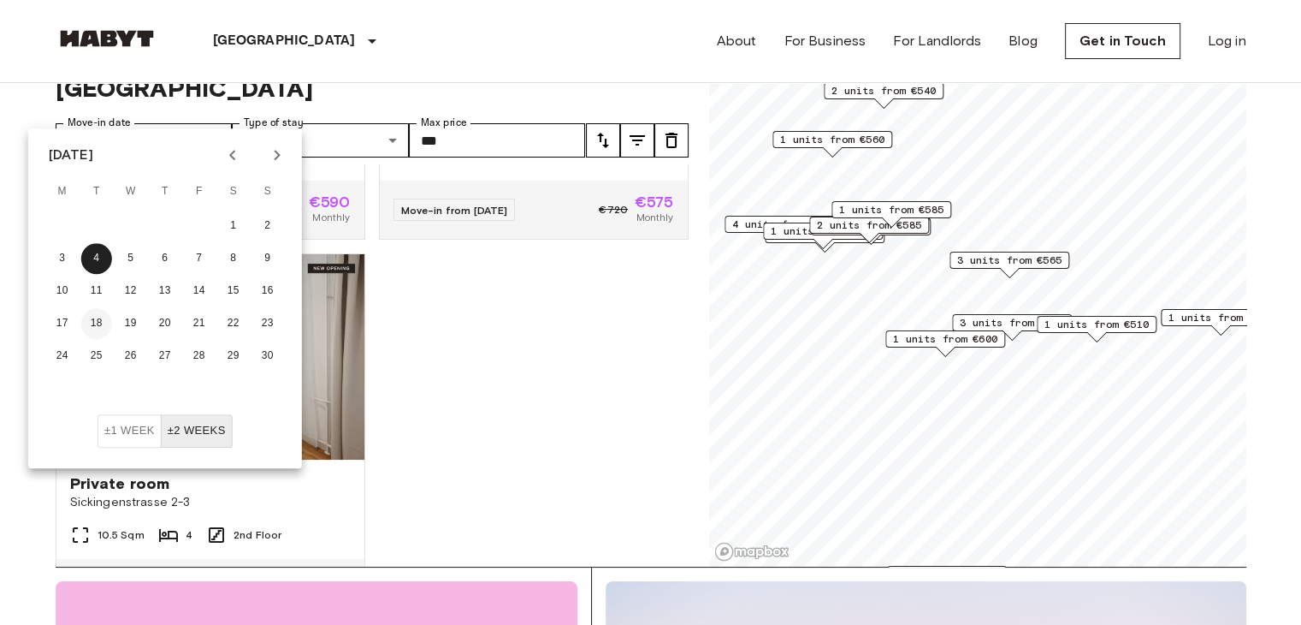
click at [99, 324] on button "18" at bounding box center [96, 323] width 31 height 31
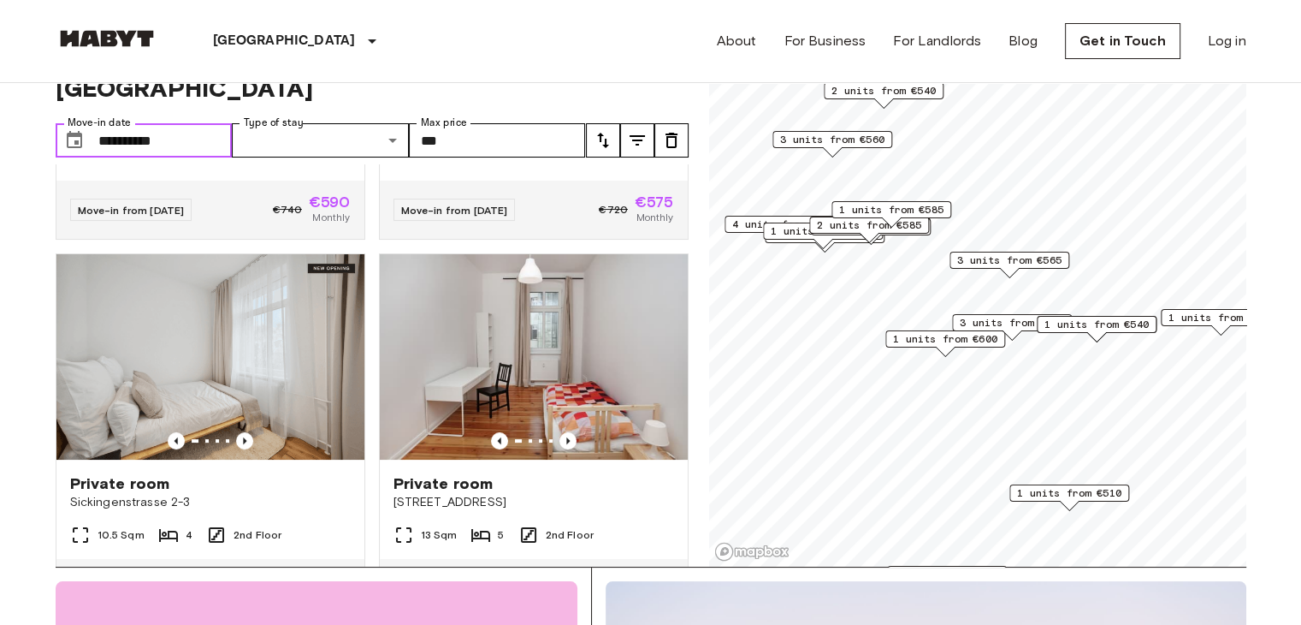
type input "**********"
click at [210, 123] on input "**********" at bounding box center [165, 140] width 134 height 34
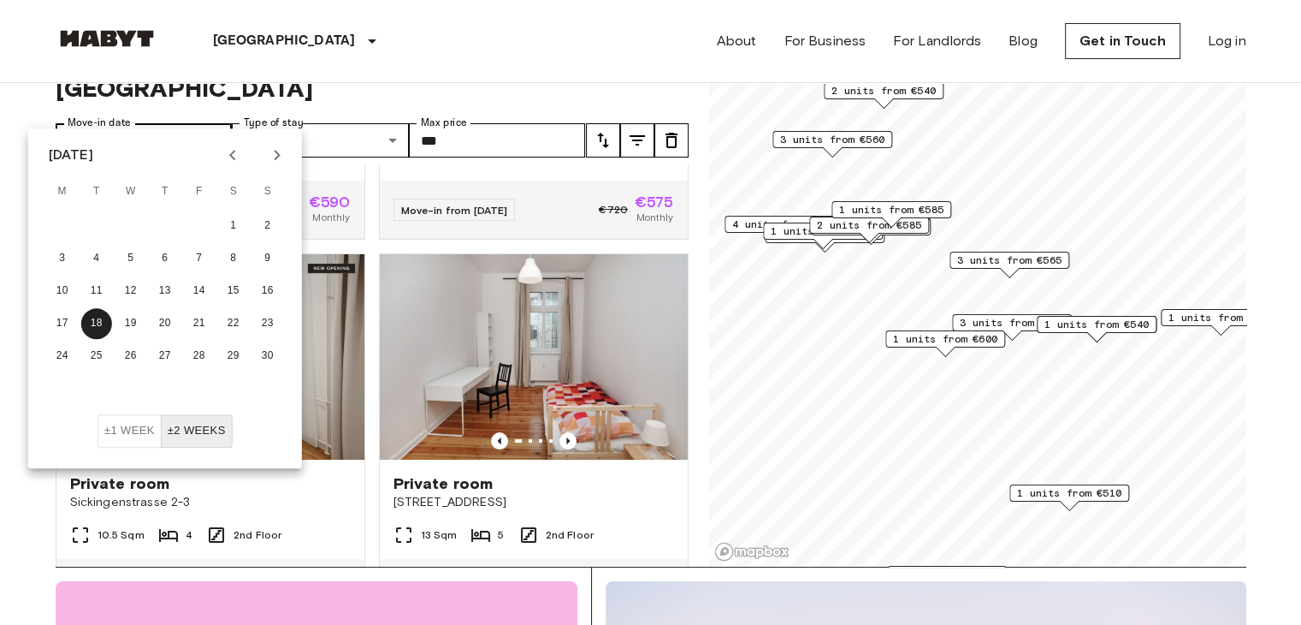
click at [81, 308] on button "18" at bounding box center [96, 323] width 31 height 31
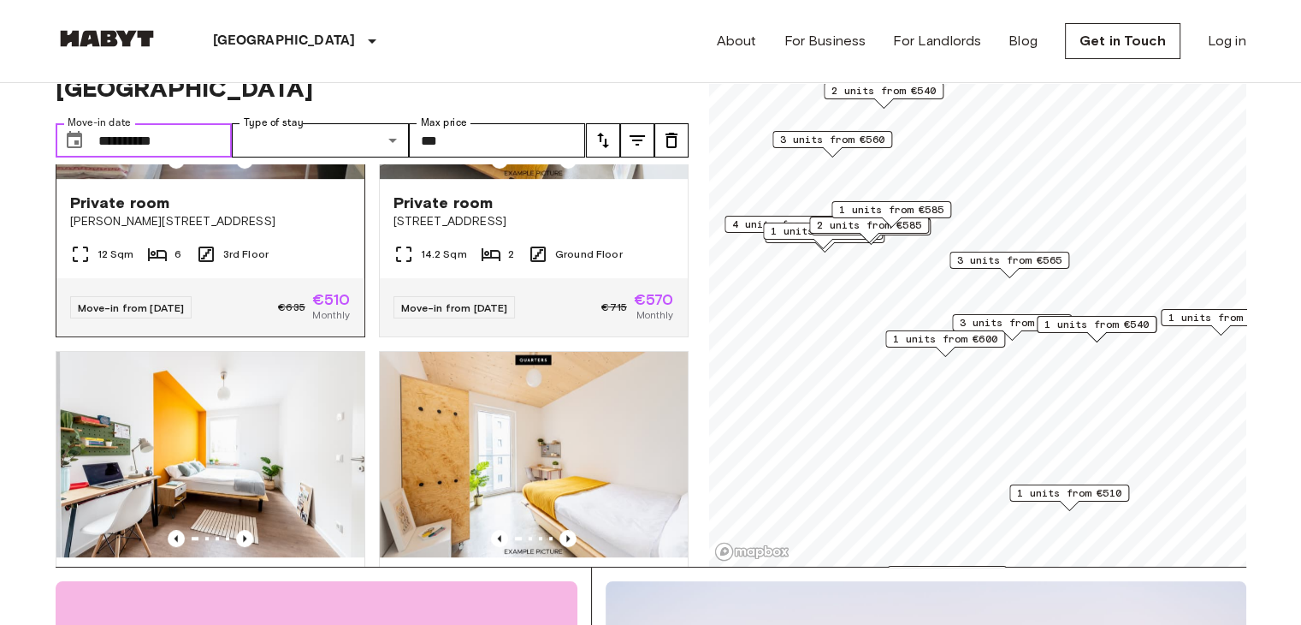
scroll to position [7392, 0]
click at [560, 168] on icon "Previous image" at bounding box center [568, 159] width 17 height 17
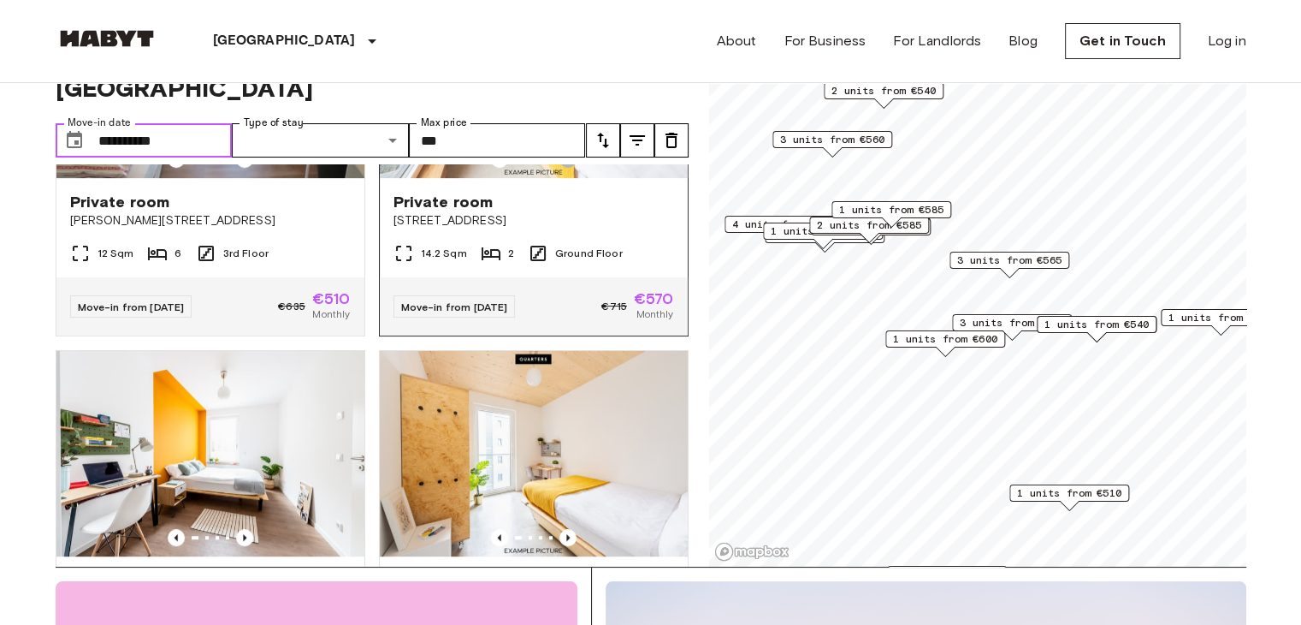
click at [560, 168] on icon "Previous image" at bounding box center [568, 159] width 17 height 17
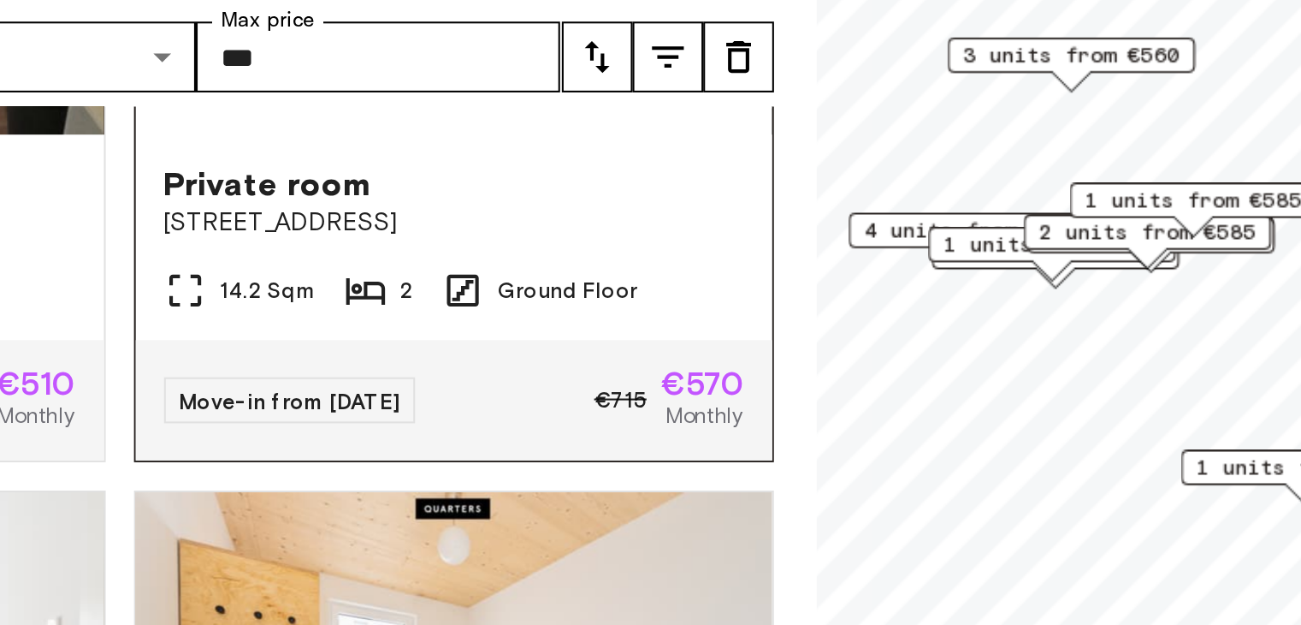
scroll to position [59, 0]
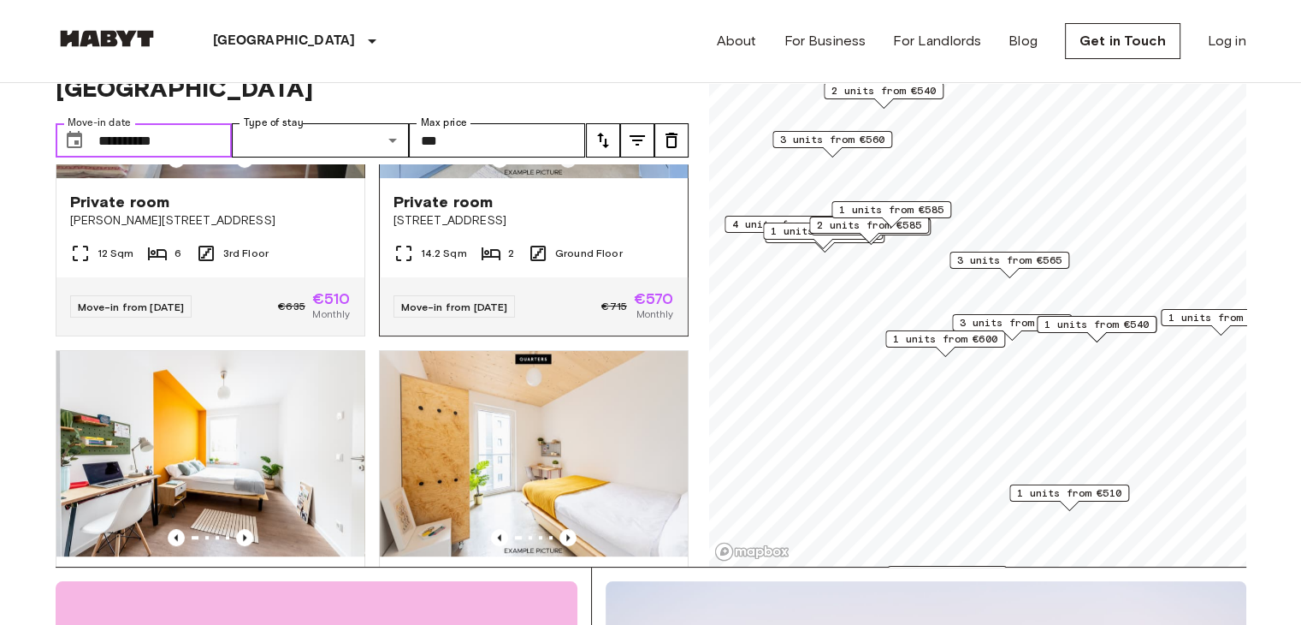
click at [560, 168] on icon "Previous image" at bounding box center [568, 159] width 17 height 17
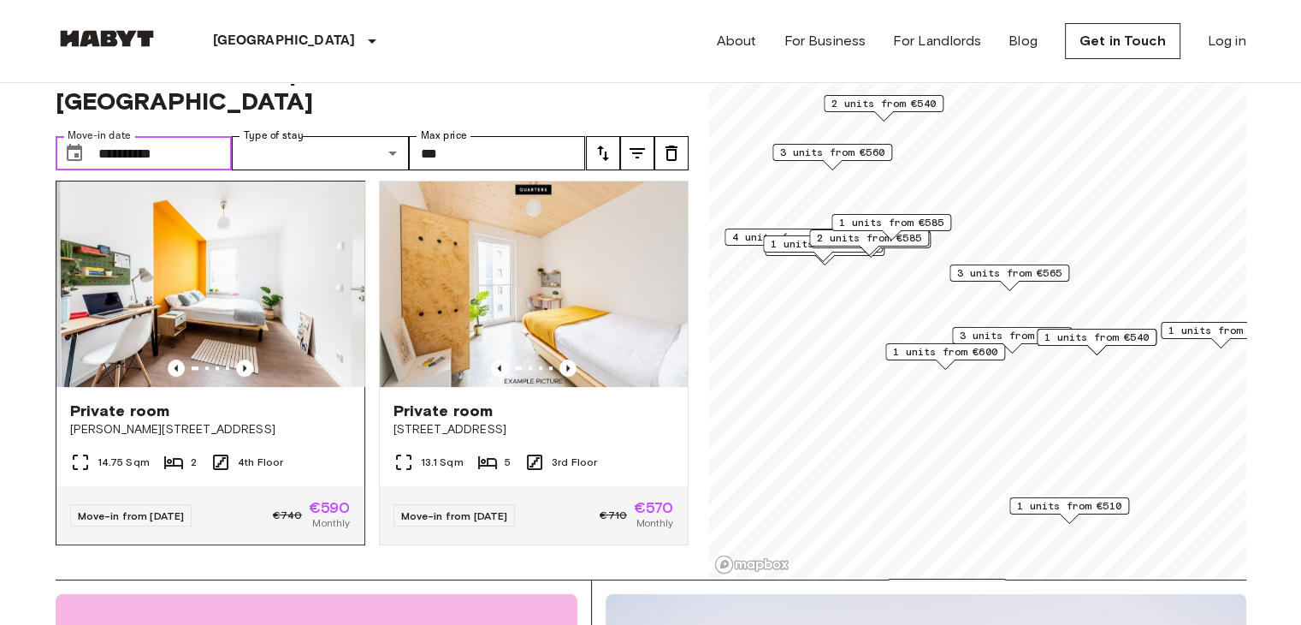
scroll to position [41, 0]
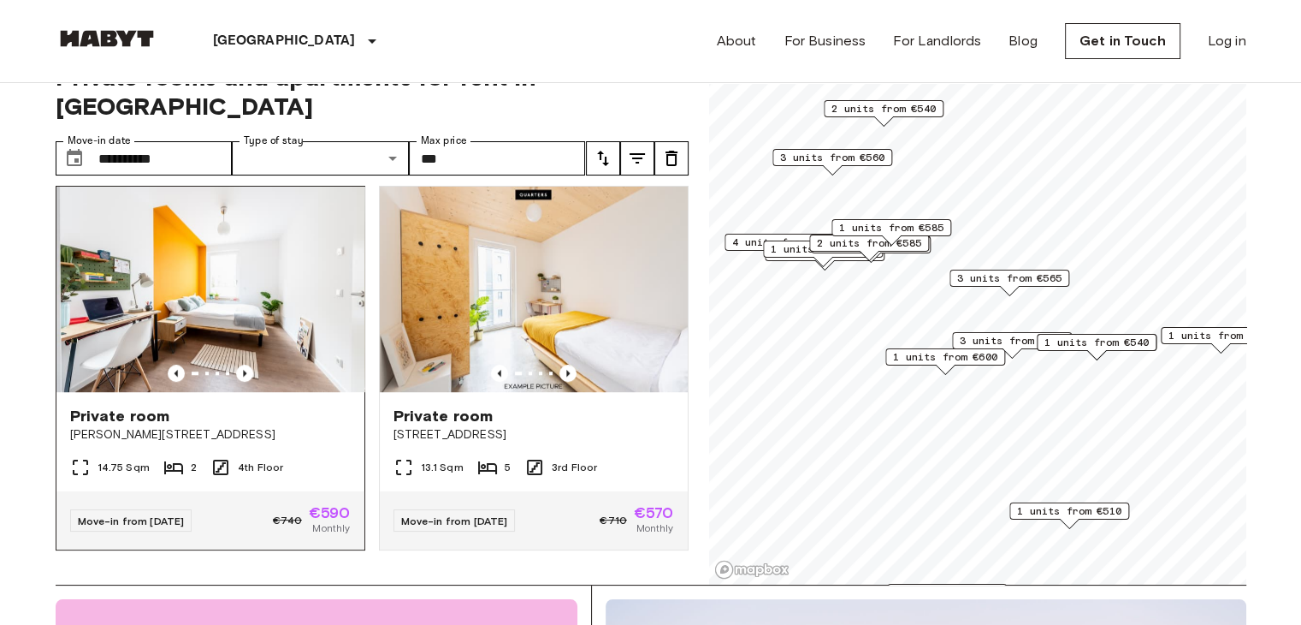
click at [256, 406] on div "Private room" at bounding box center [210, 416] width 281 height 21
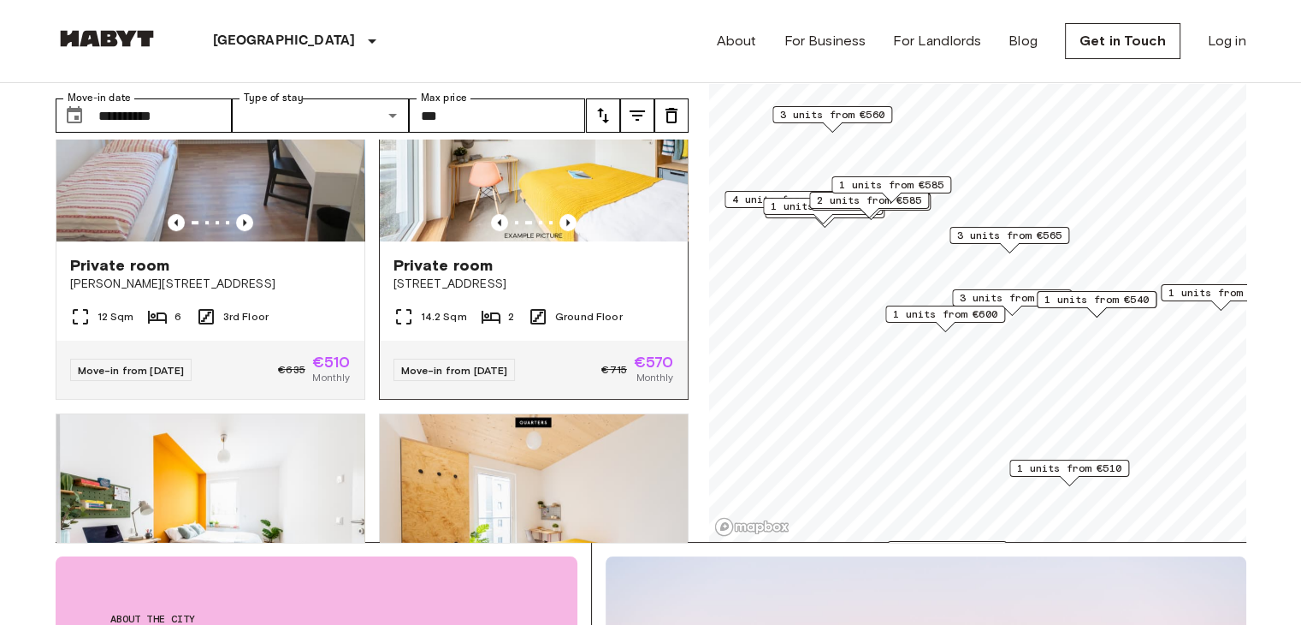
scroll to position [7303, 0]
click at [566, 227] on icon "Previous image" at bounding box center [567, 223] width 3 height 7
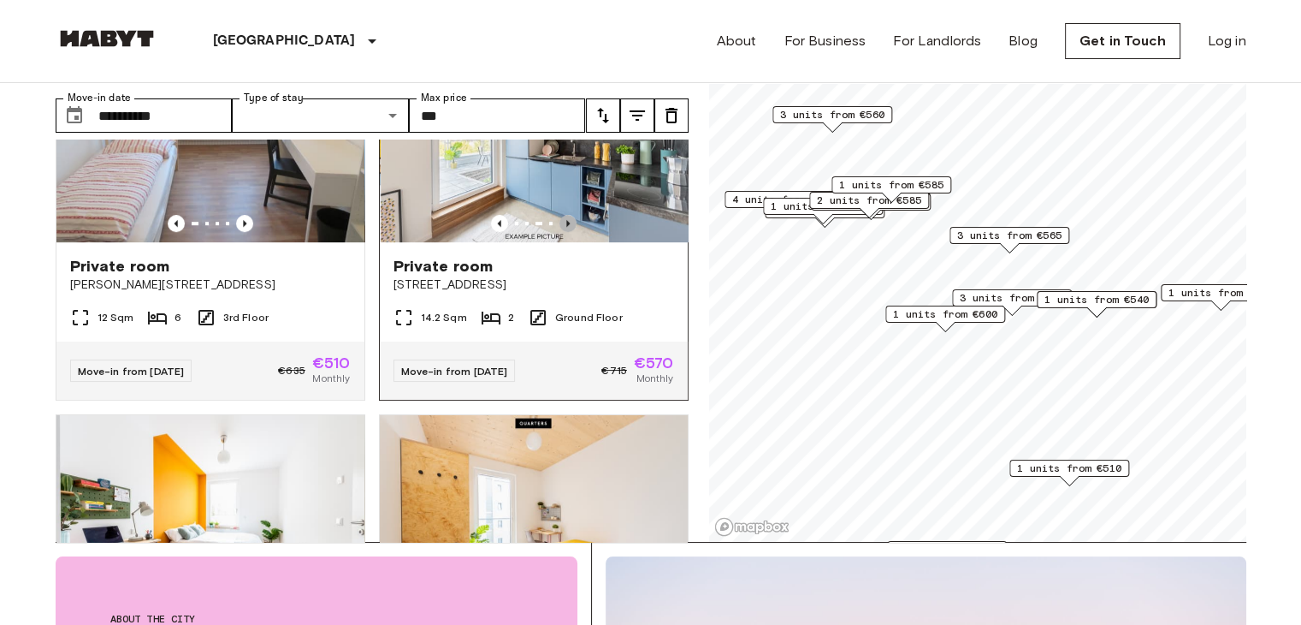
click at [566, 227] on icon "Previous image" at bounding box center [567, 223] width 3 height 7
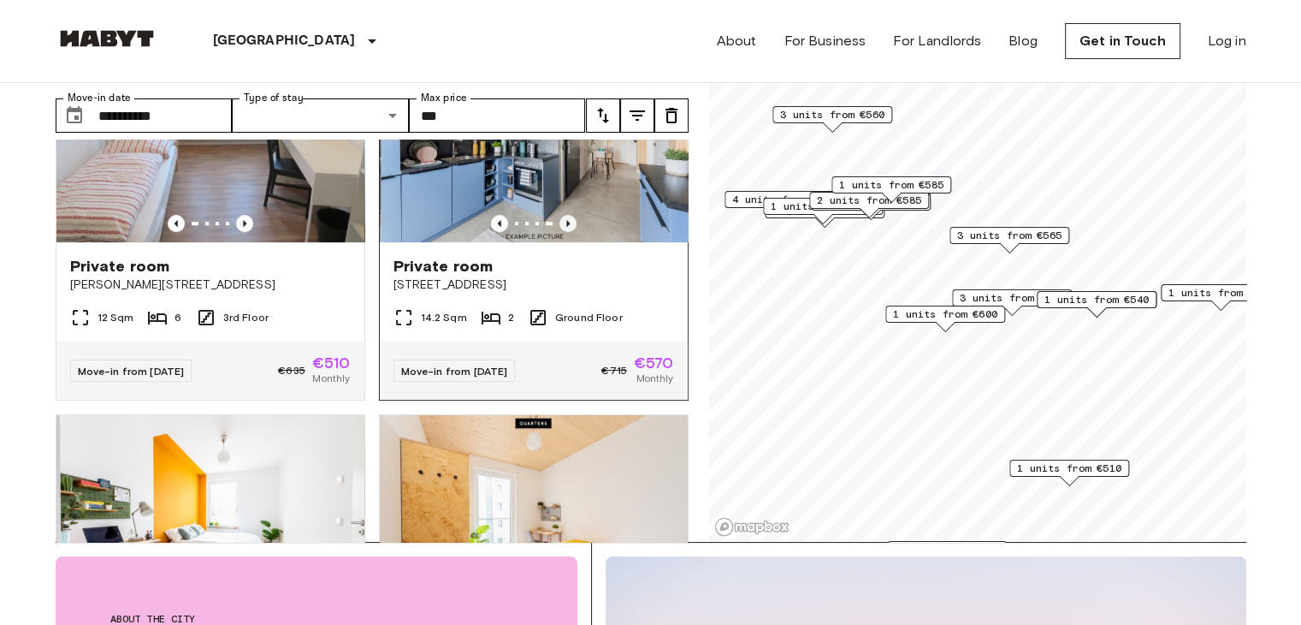
click at [566, 227] on icon "Previous image" at bounding box center [567, 223] width 3 height 7
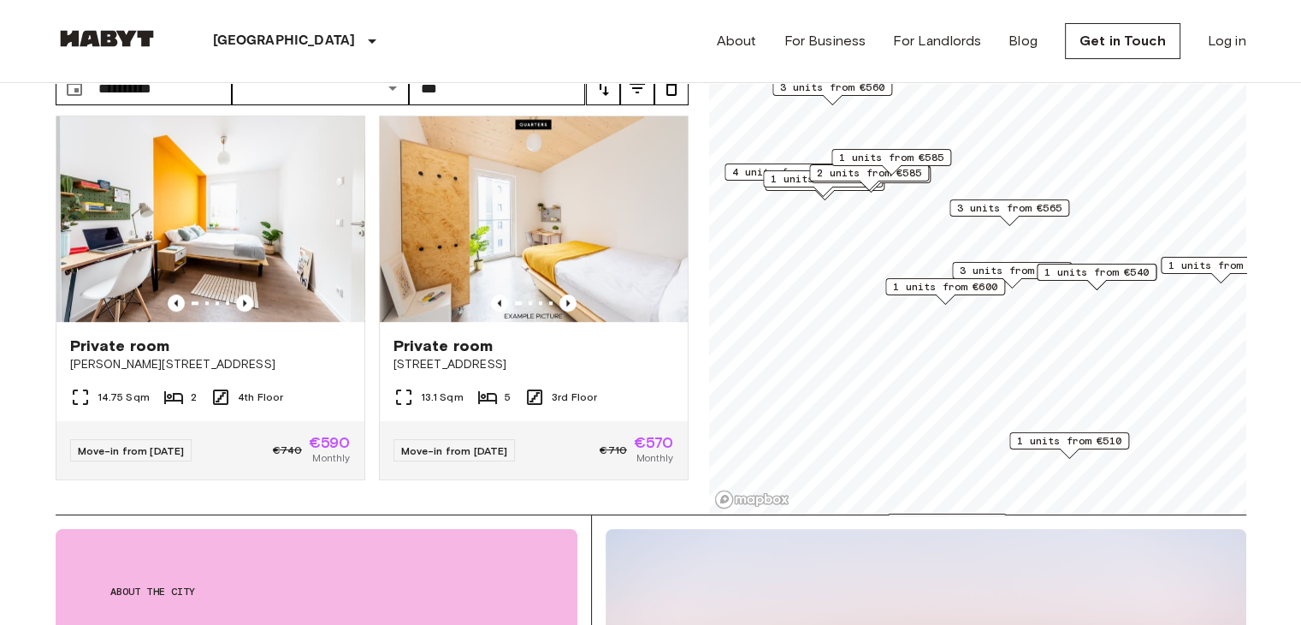
scroll to position [64, 0]
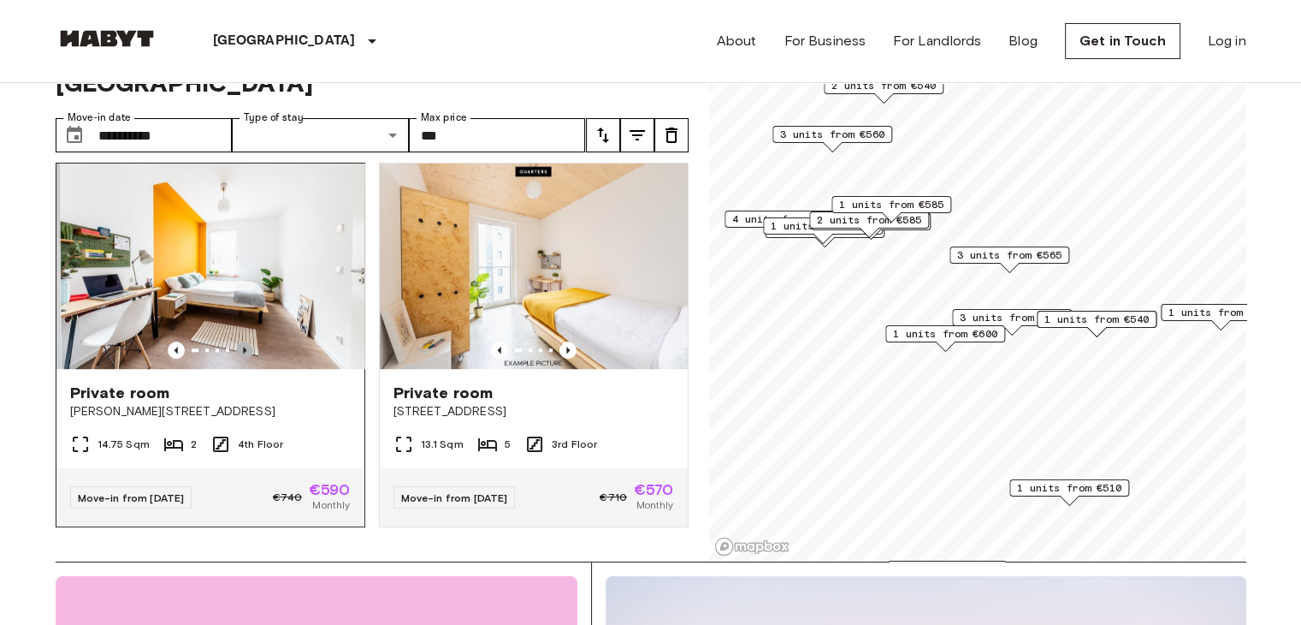
click at [243, 347] on icon "Previous image" at bounding box center [244, 350] width 3 height 7
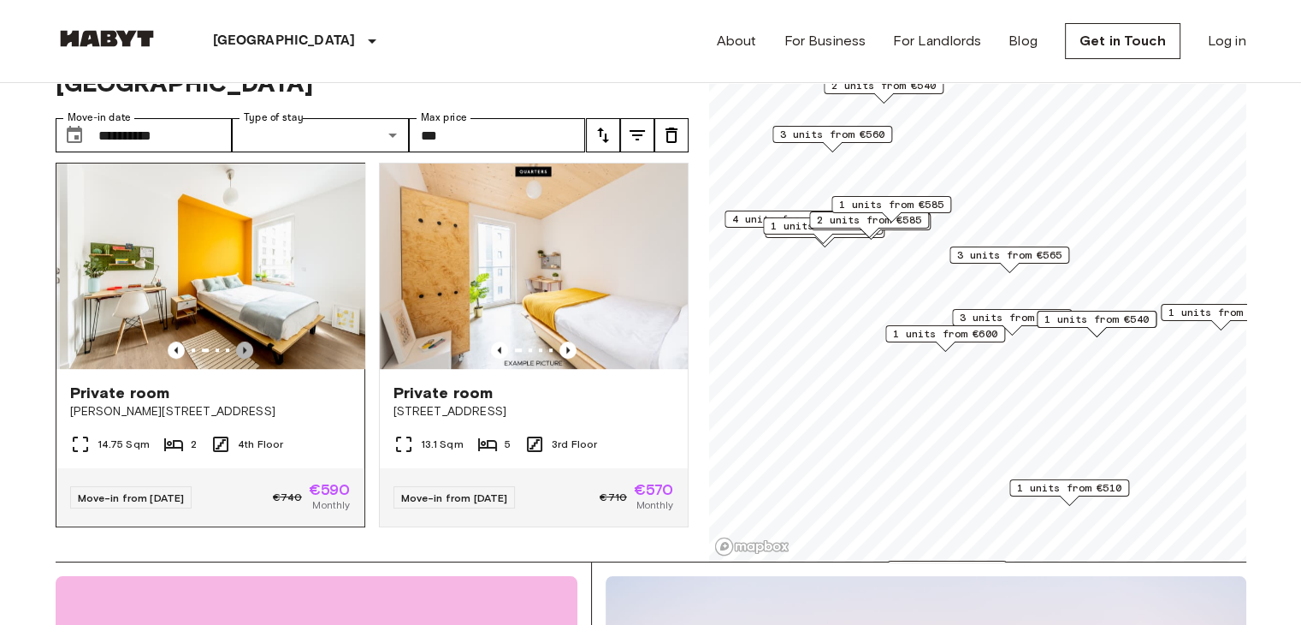
click at [243, 347] on icon "Previous image" at bounding box center [244, 350] width 3 height 7
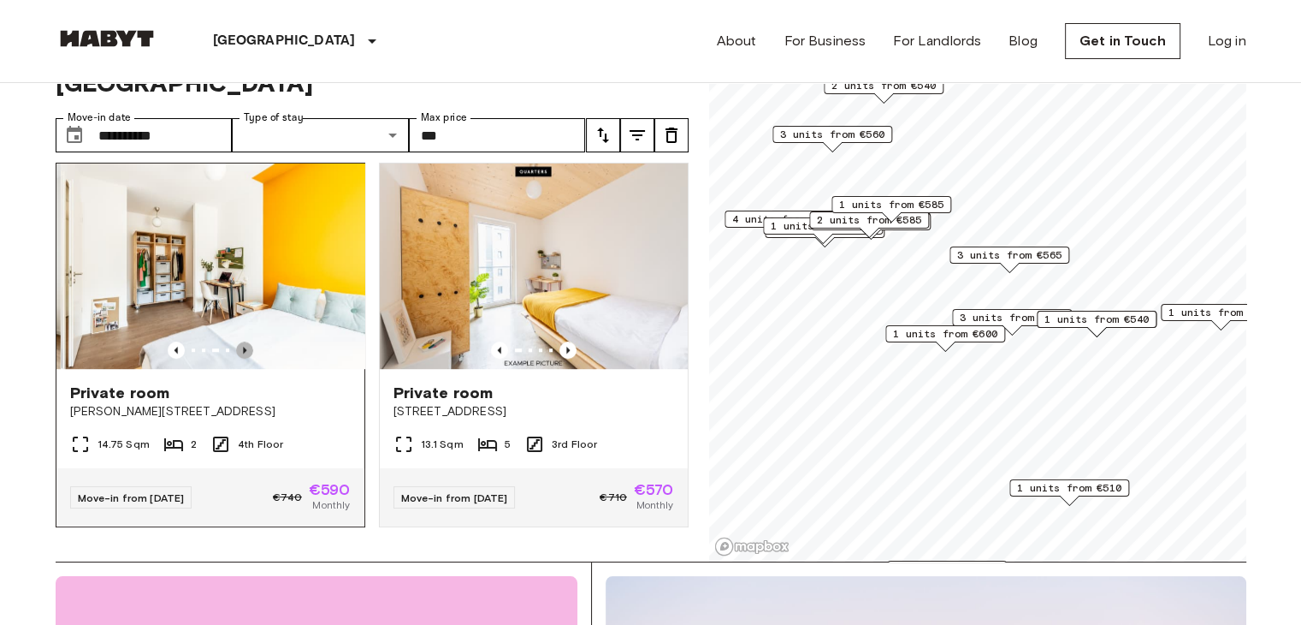
click at [243, 347] on icon "Previous image" at bounding box center [244, 350] width 3 height 7
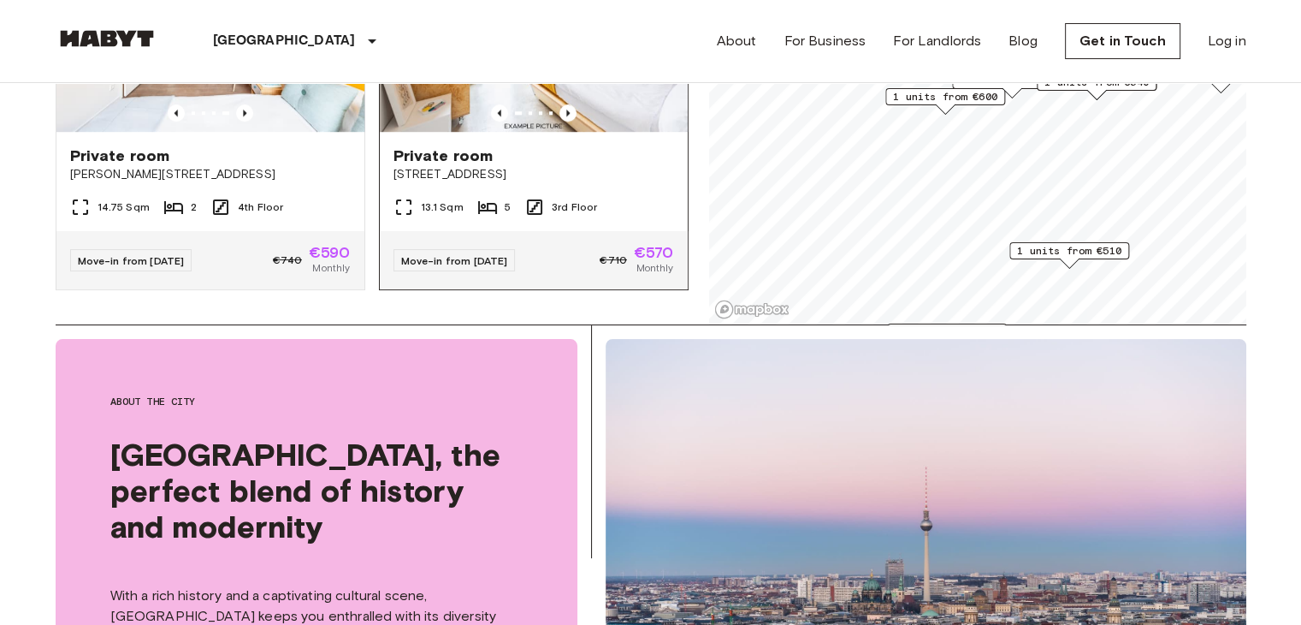
scroll to position [0, 0]
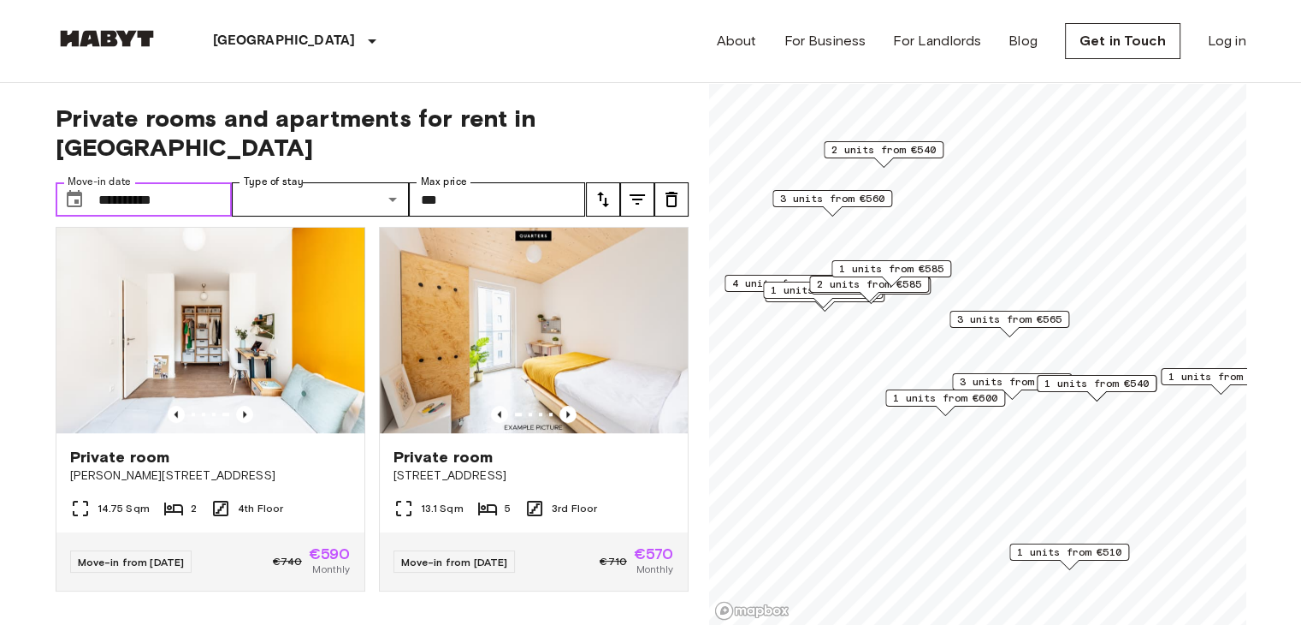
click at [216, 182] on input "**********" at bounding box center [165, 199] width 134 height 34
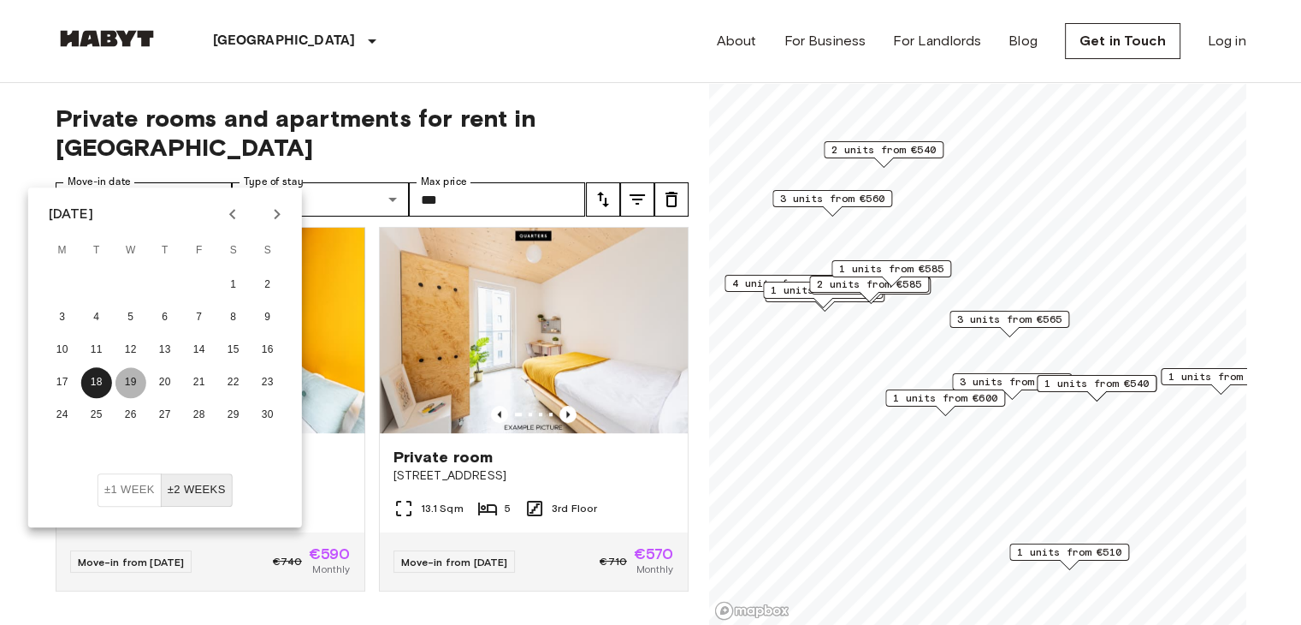
click at [134, 379] on button "19" at bounding box center [131, 382] width 31 height 31
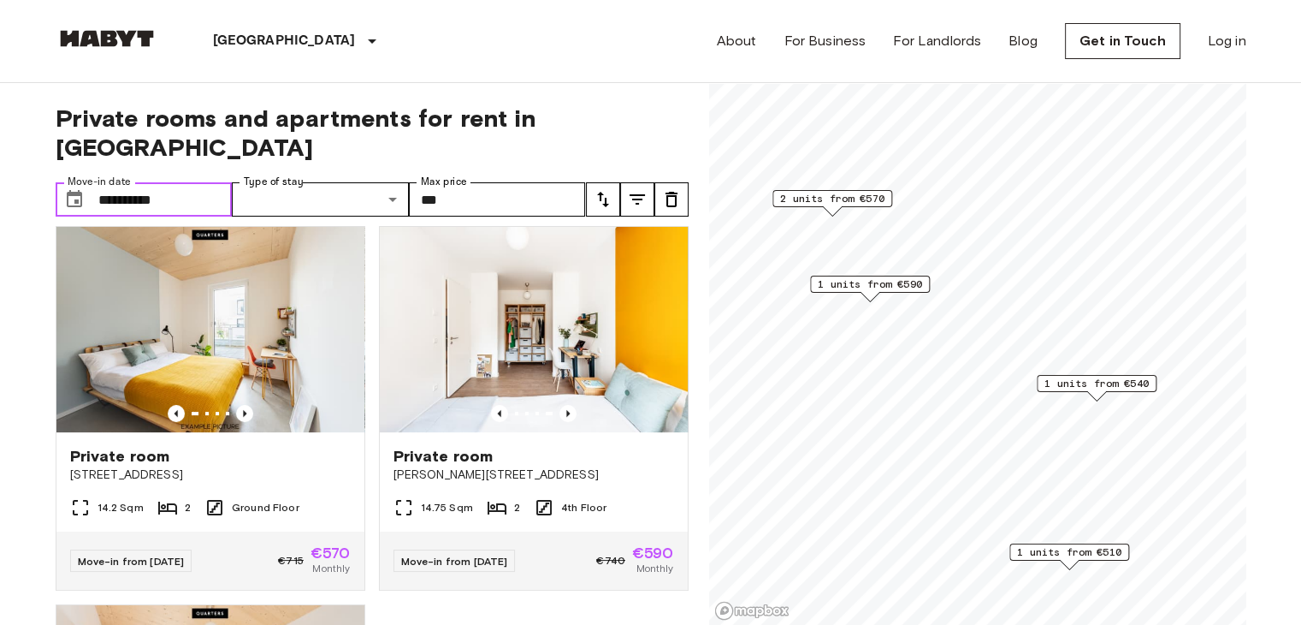
click at [193, 182] on input "**********" at bounding box center [165, 199] width 134 height 34
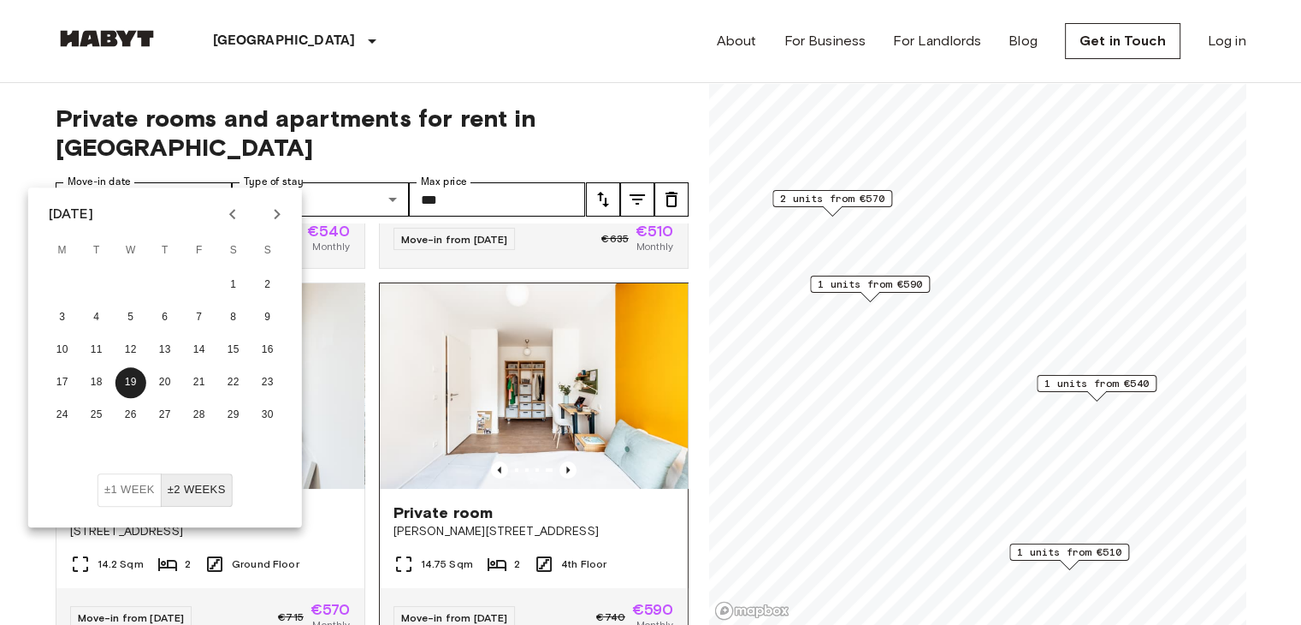
scroll to position [331, 0]
click at [473, 56] on div "Berlin Europe Amsterdam Berlin Brussels Cologne Dusseldorf Frankfurt Graz Hambu…" at bounding box center [651, 41] width 1191 height 82
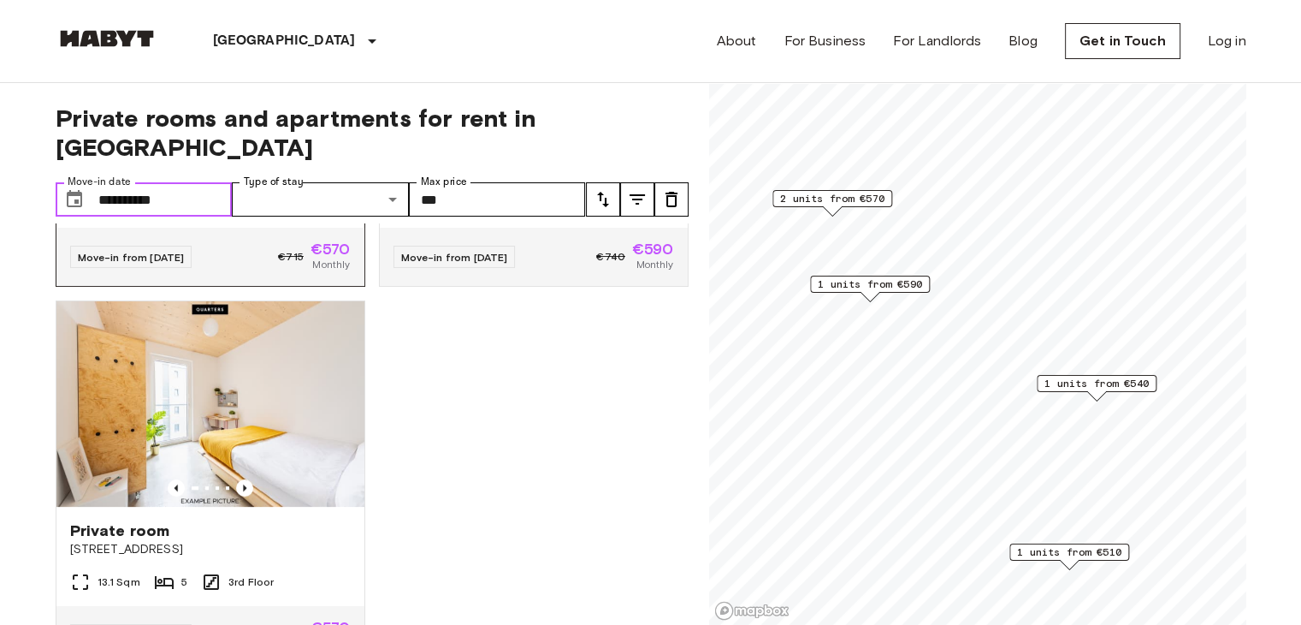
scroll to position [694, 0]
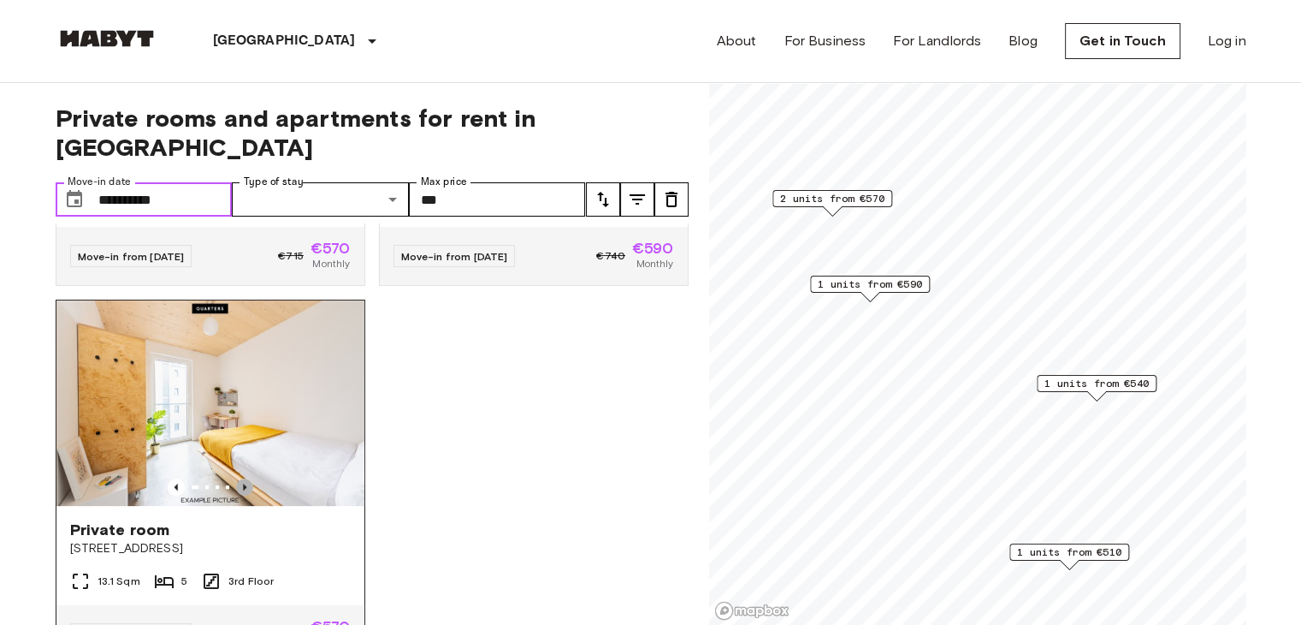
click at [246, 478] on icon "Previous image" at bounding box center [244, 486] width 17 height 17
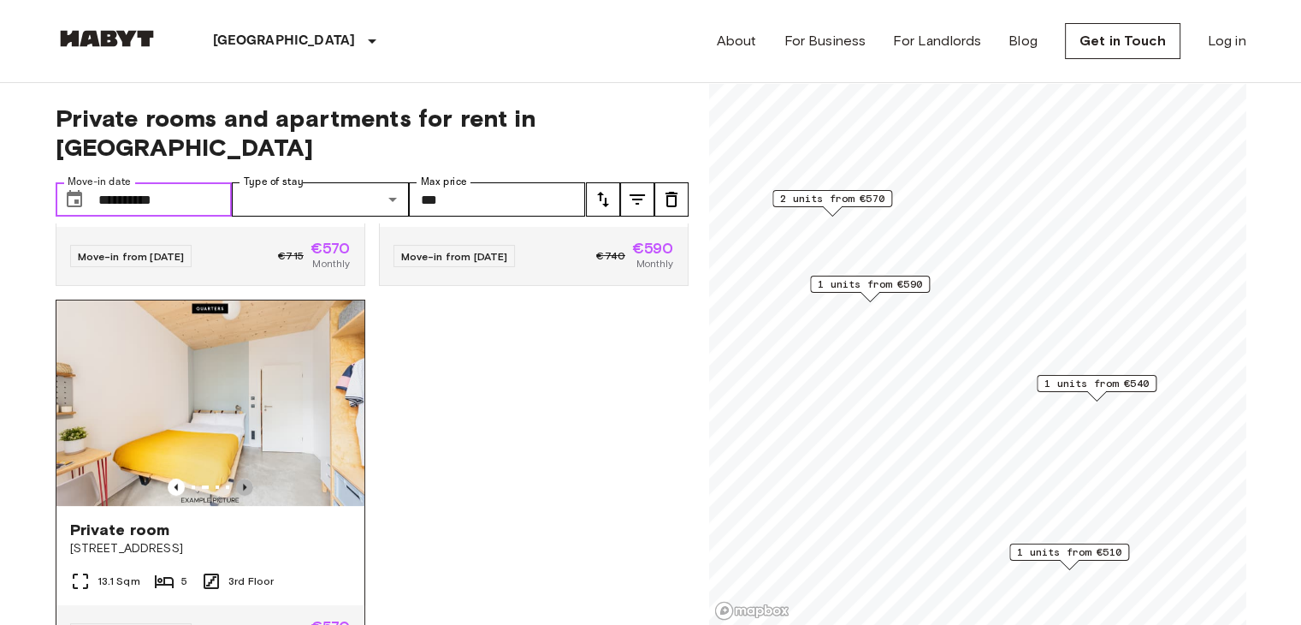
click at [238, 478] on icon "Previous image" at bounding box center [244, 486] width 17 height 17
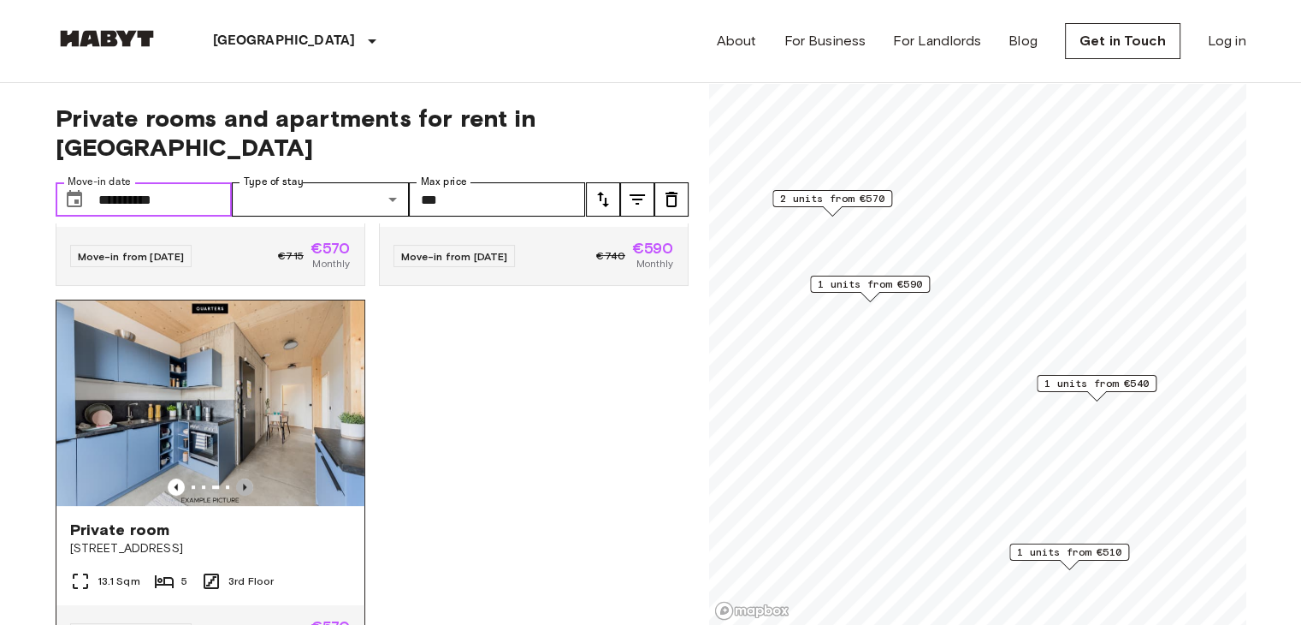
click at [238, 478] on icon "Previous image" at bounding box center [244, 486] width 17 height 17
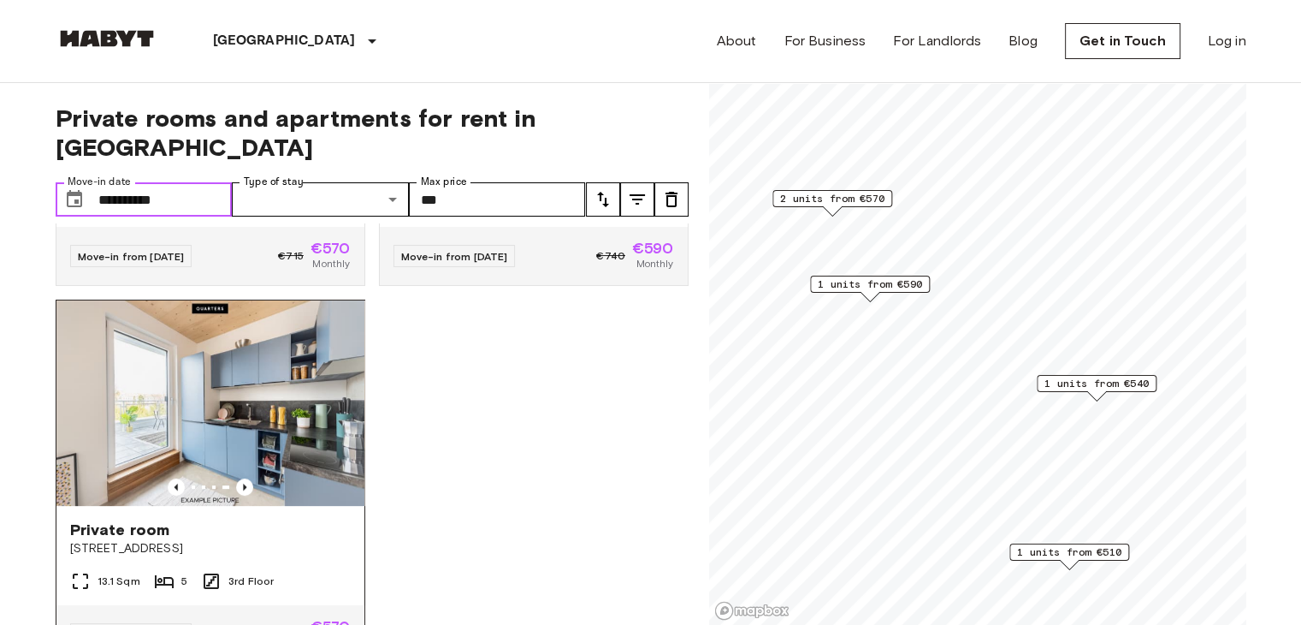
scroll to position [776, 0]
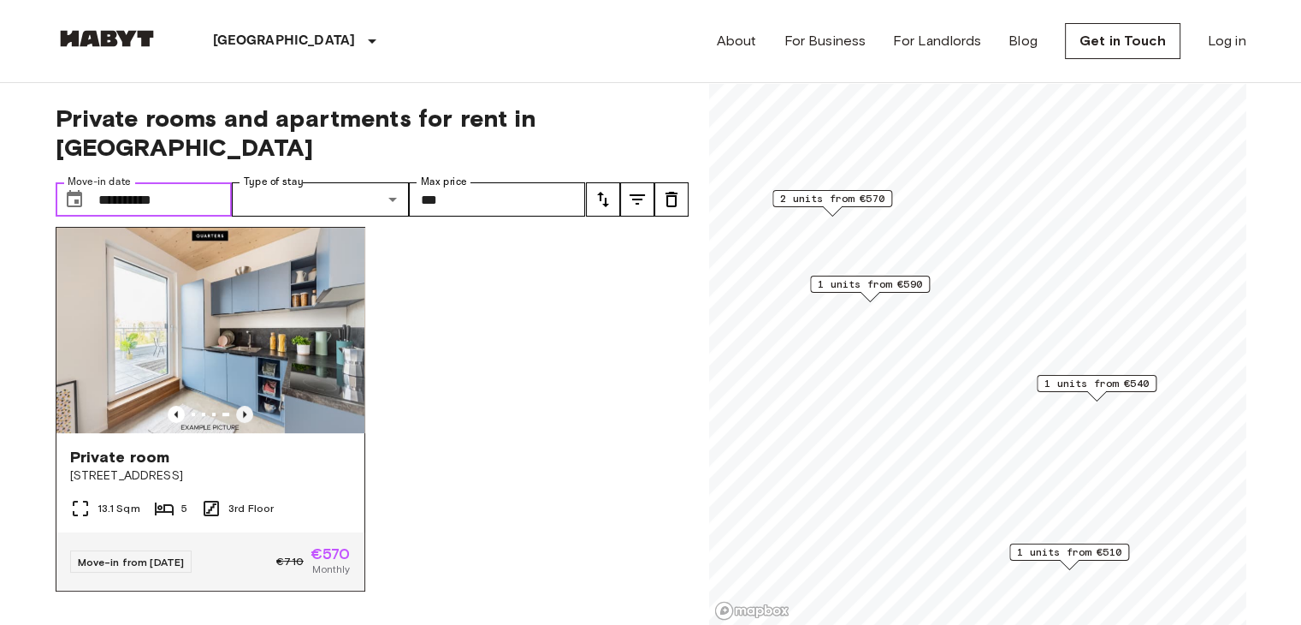
click at [245, 406] on icon "Previous image" at bounding box center [244, 414] width 17 height 17
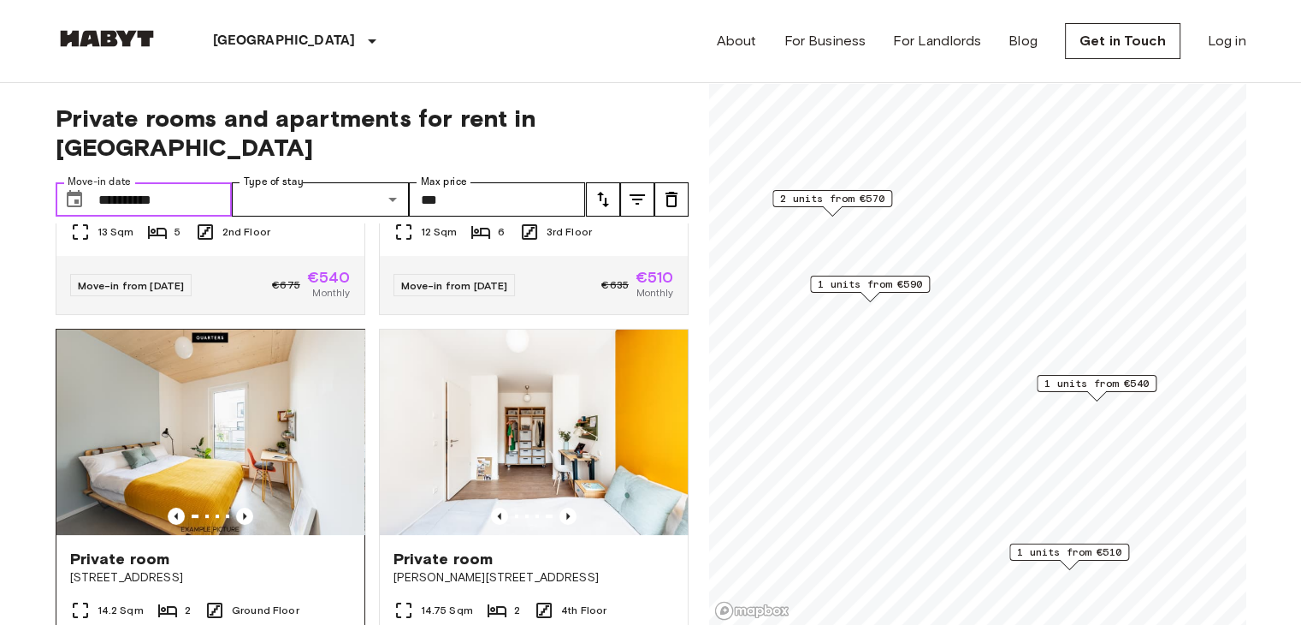
scroll to position [288, 0]
click at [206, 182] on input "**********" at bounding box center [165, 199] width 134 height 34
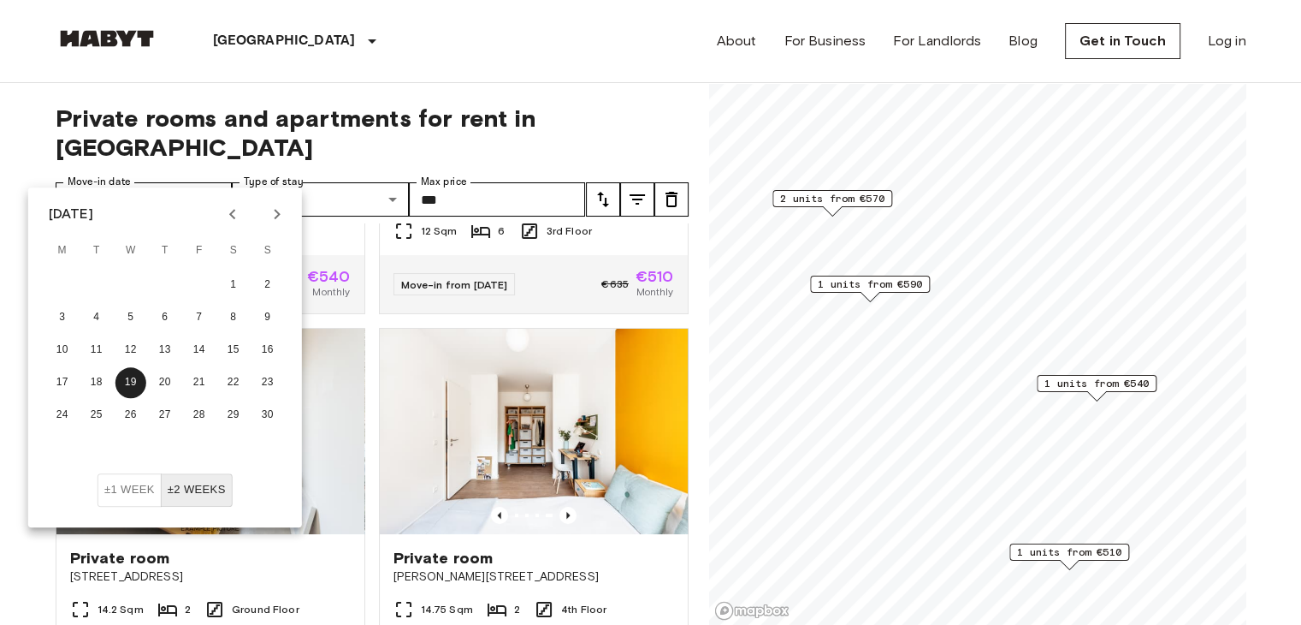
click at [280, 216] on icon "Next month" at bounding box center [277, 214] width 21 height 21
click at [68, 286] on button "1" at bounding box center [62, 285] width 31 height 31
type input "**********"
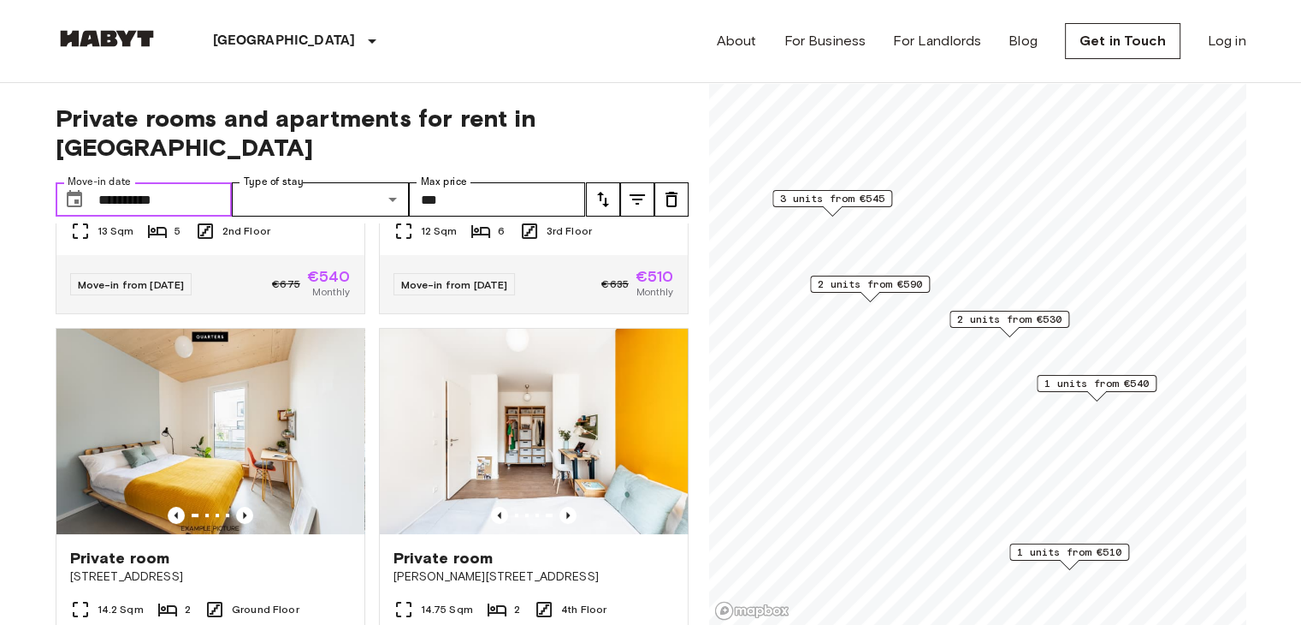
click at [205, 182] on input "**********" at bounding box center [165, 199] width 134 height 34
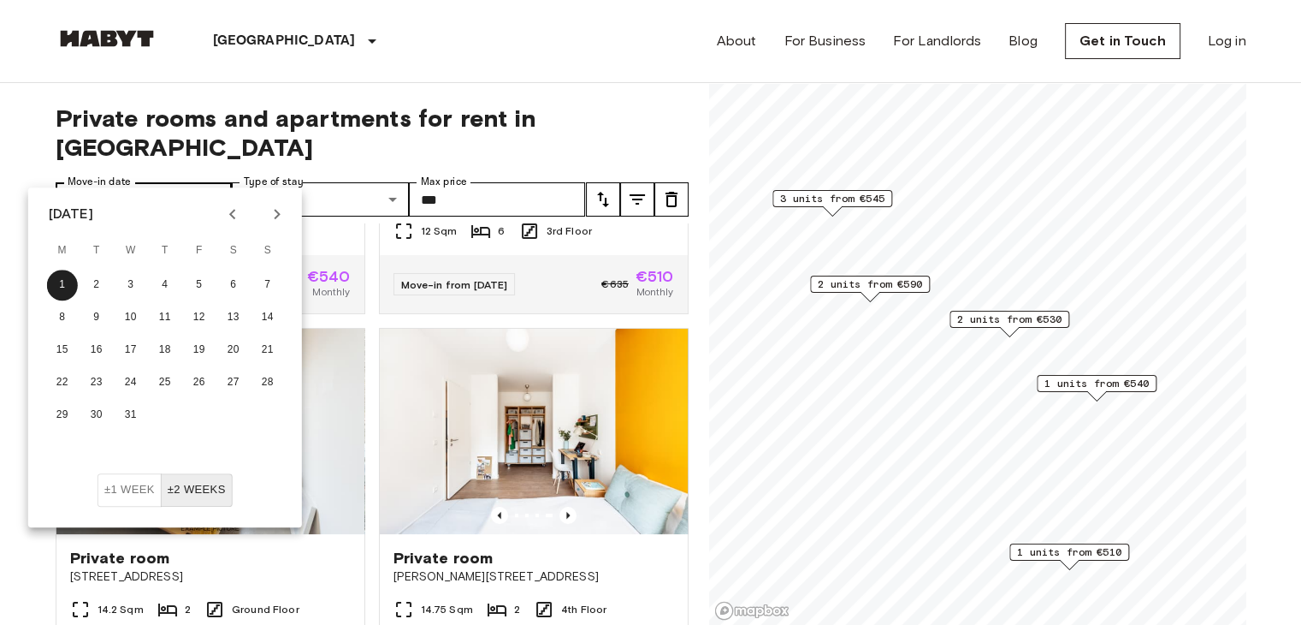
click at [47, 270] on button "1" at bounding box center [62, 285] width 31 height 31
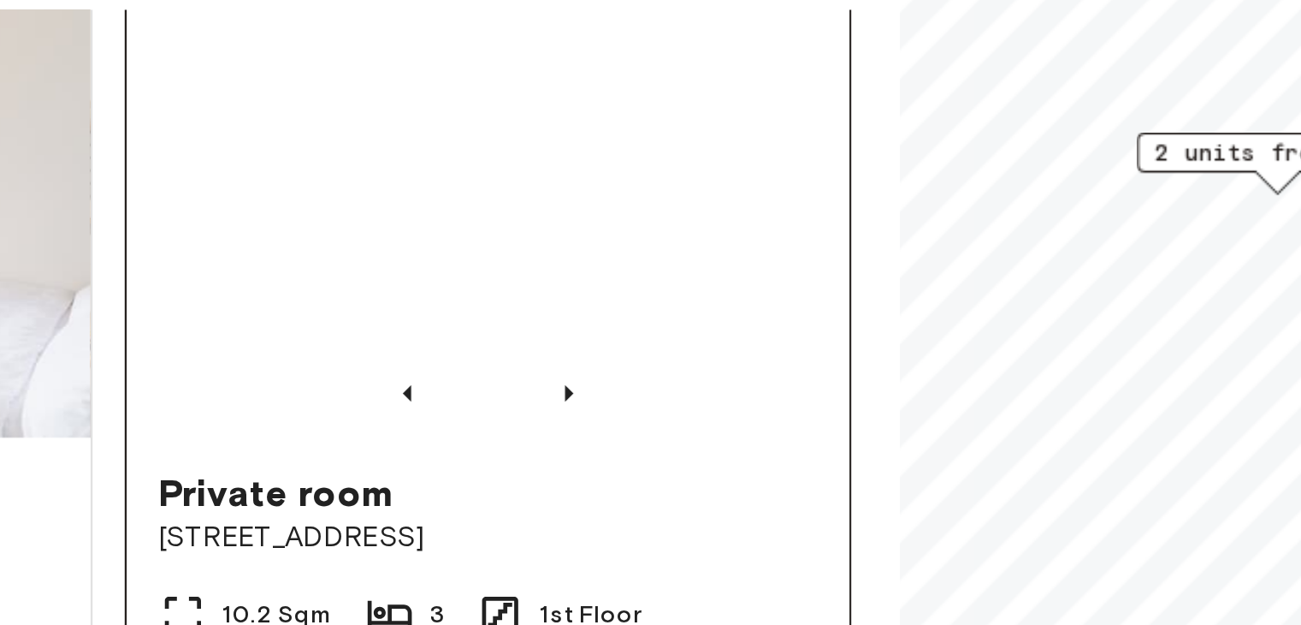
scroll to position [761, 0]
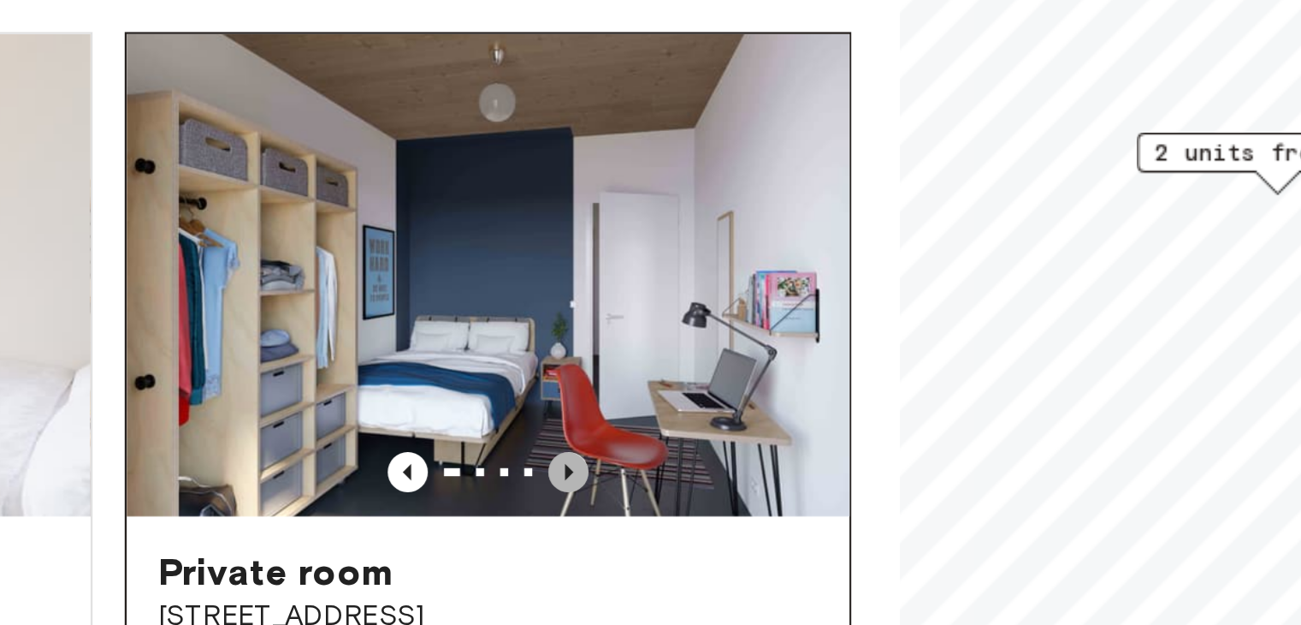
click at [561, 412] on icon "Previous image" at bounding box center [568, 420] width 17 height 17
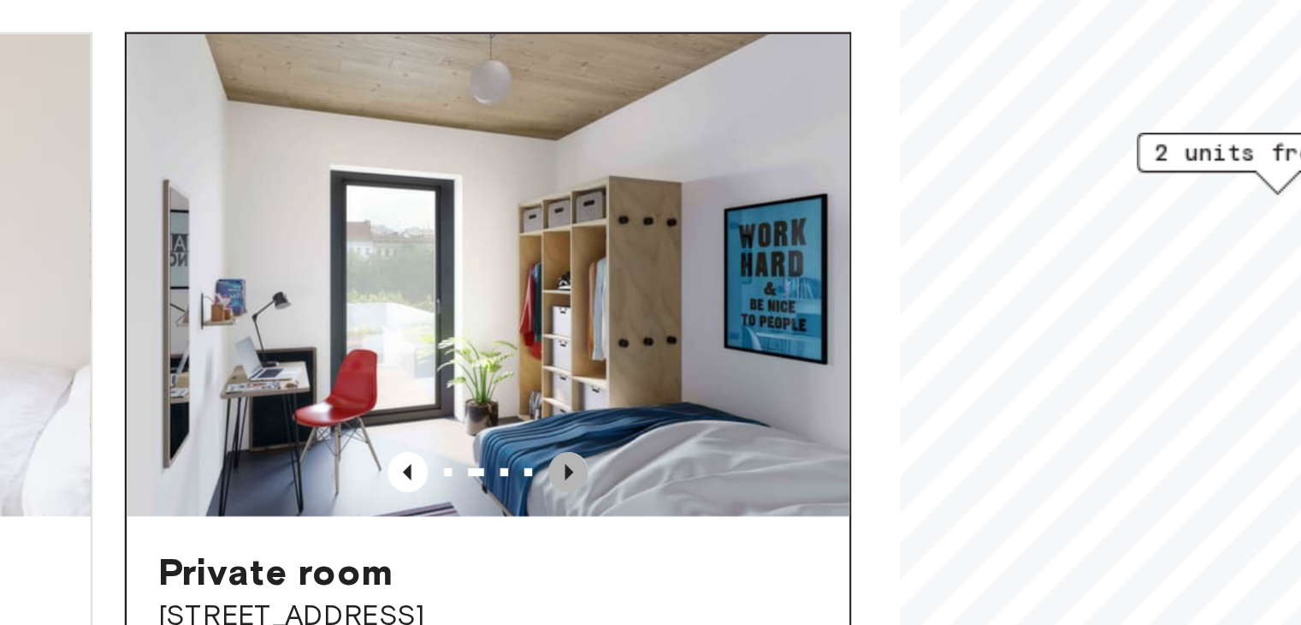
click at [561, 412] on icon "Previous image" at bounding box center [568, 420] width 17 height 17
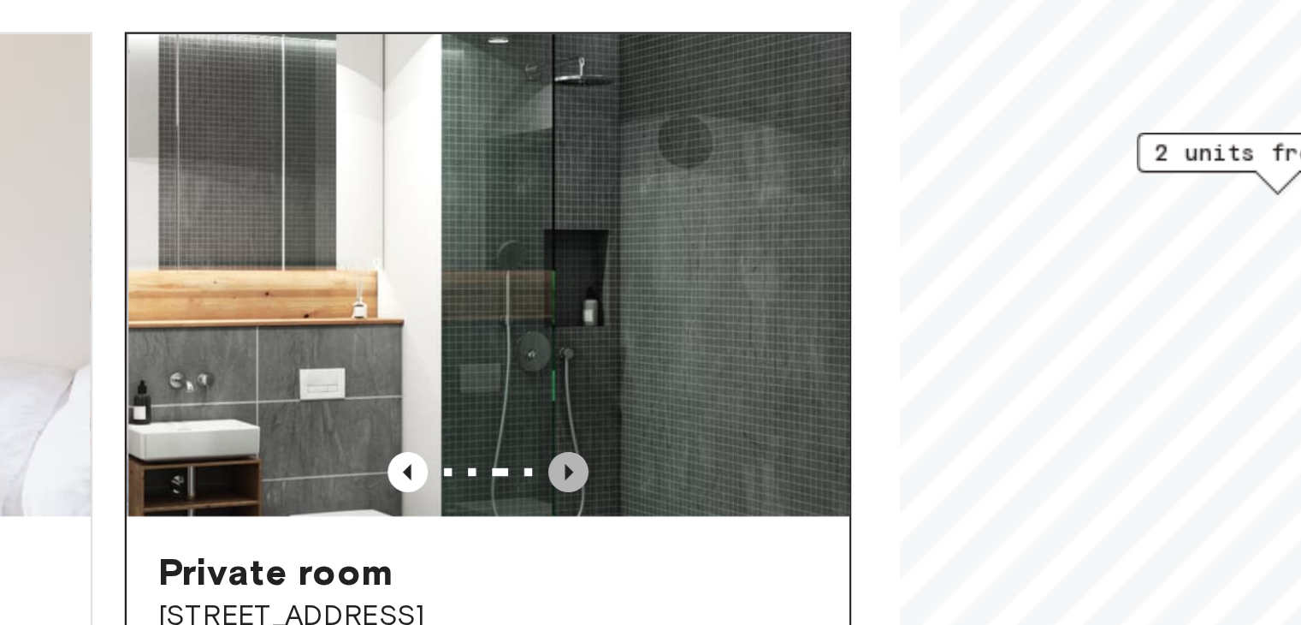
click at [561, 412] on icon "Previous image" at bounding box center [568, 420] width 17 height 17
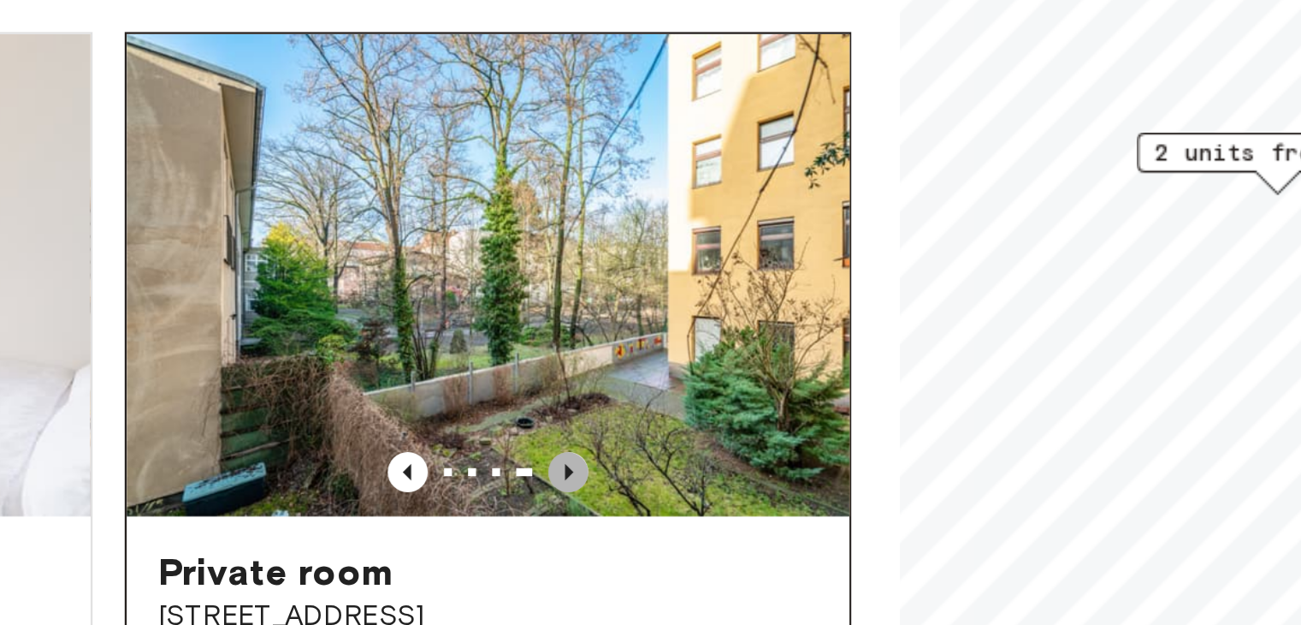
click at [561, 412] on icon "Previous image" at bounding box center [568, 420] width 17 height 17
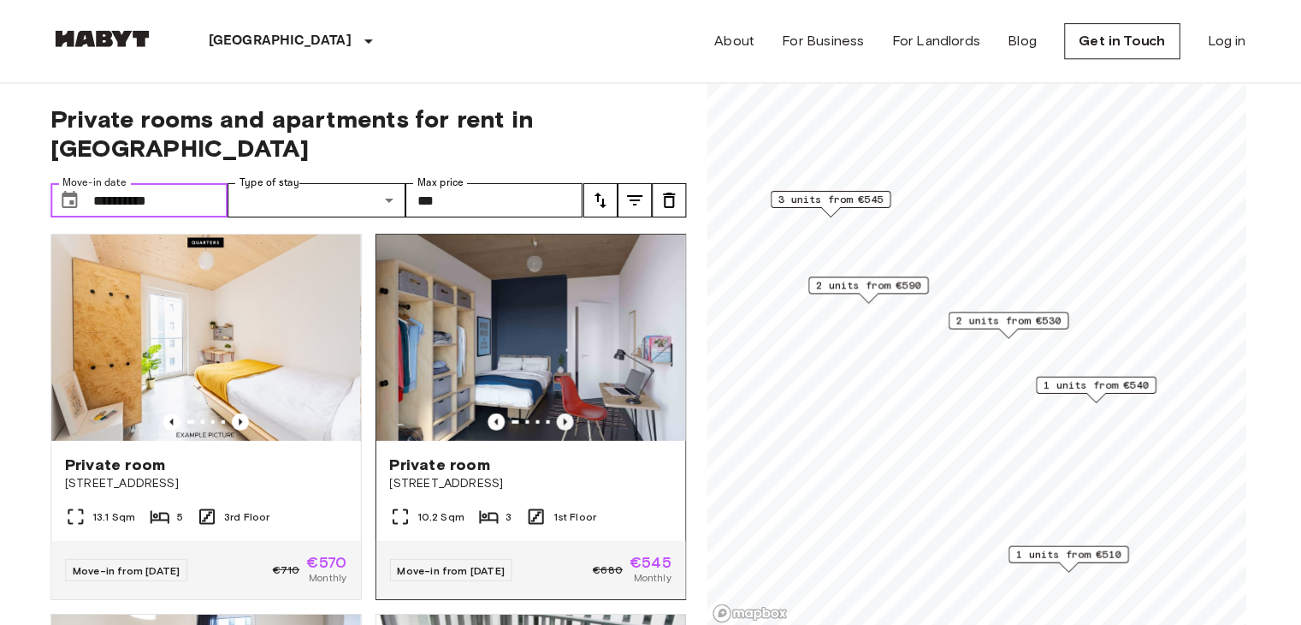
scroll to position [0, 0]
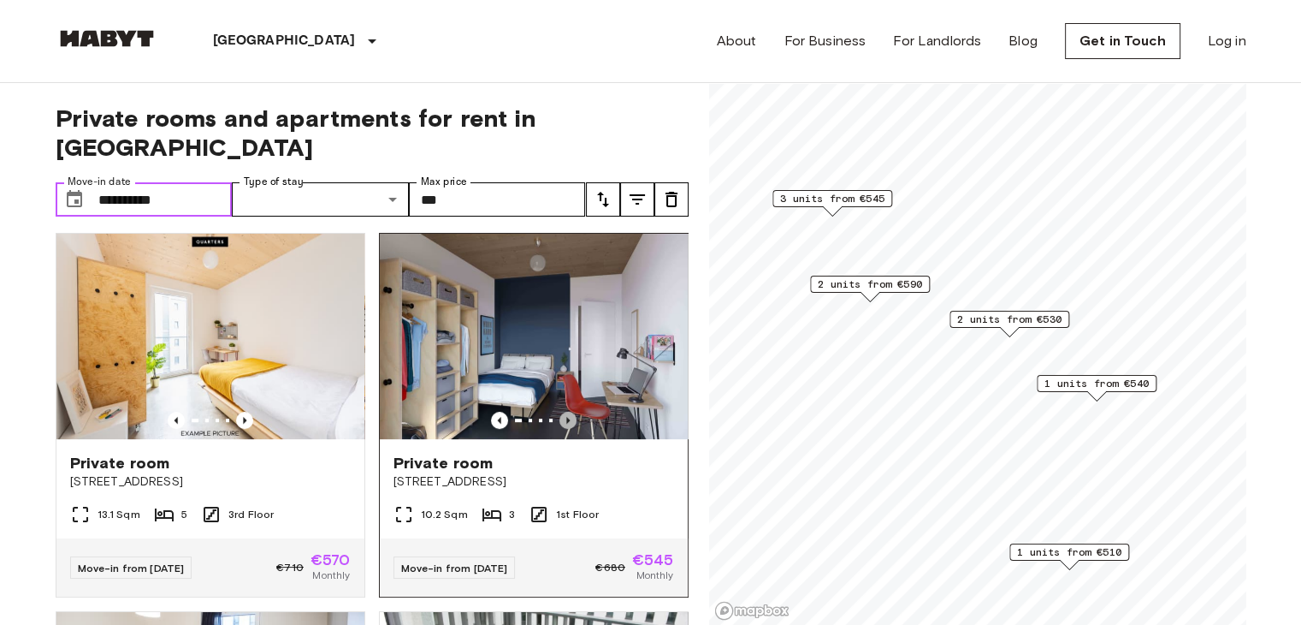
click at [560, 412] on icon "Previous image" at bounding box center [568, 420] width 17 height 17
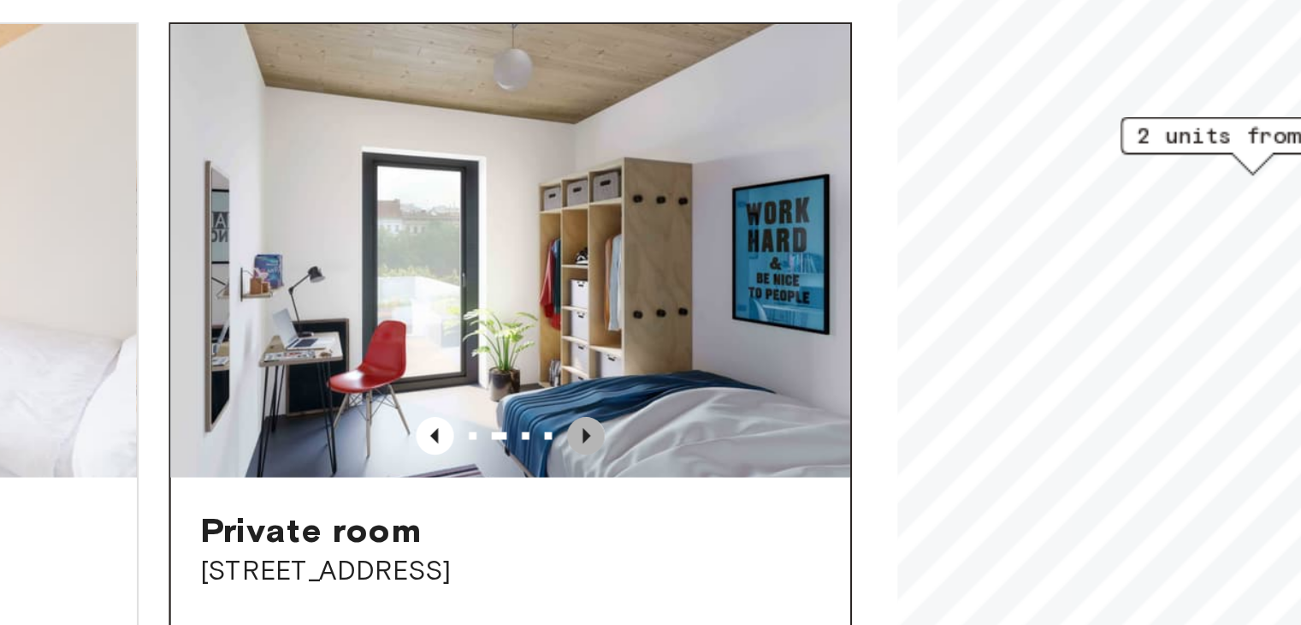
click at [560, 412] on icon "Previous image" at bounding box center [568, 420] width 17 height 17
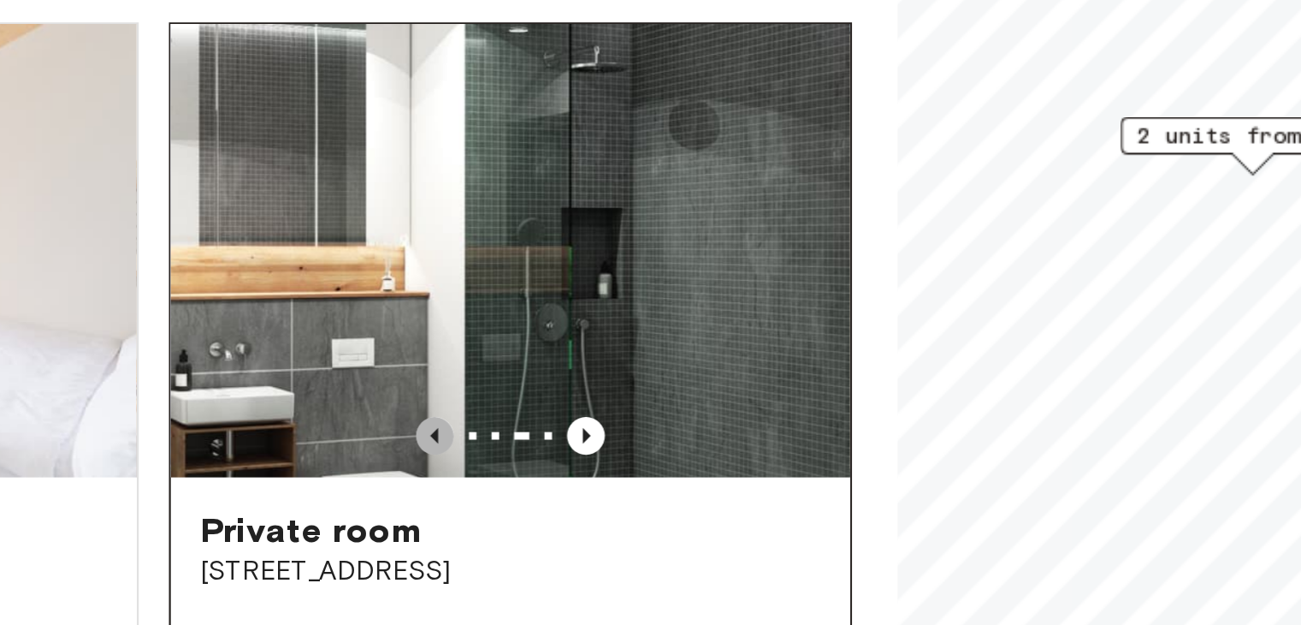
click at [492, 412] on icon "Previous image" at bounding box center [499, 420] width 17 height 17
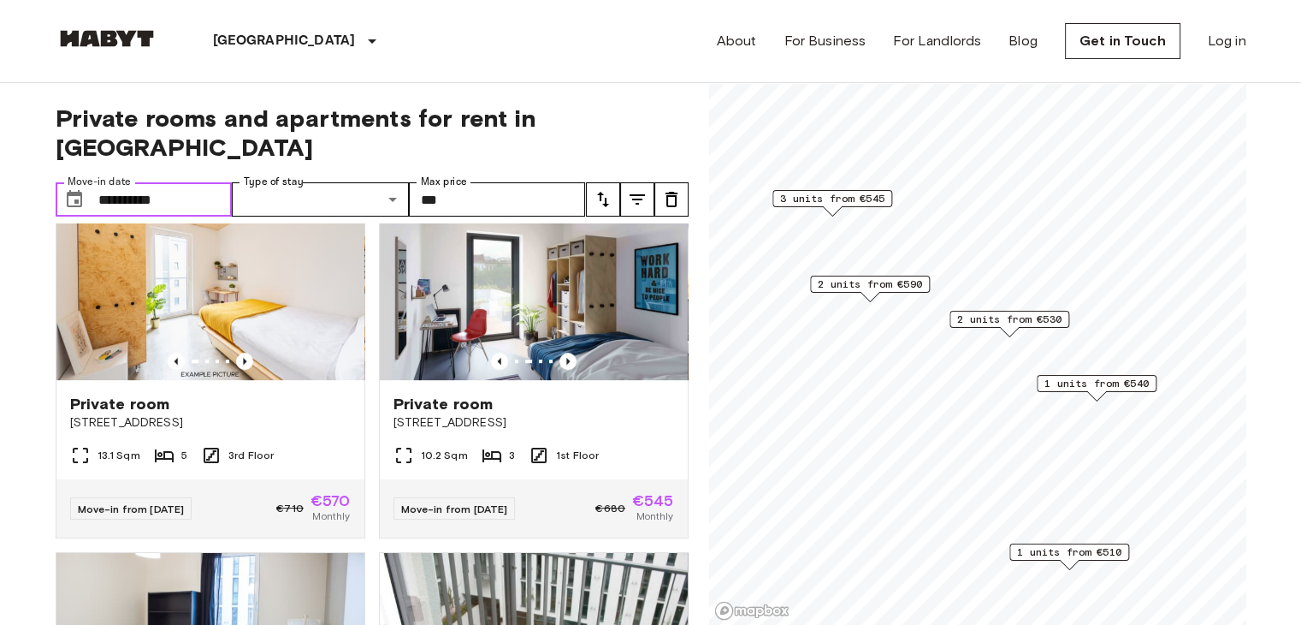
scroll to position [831, 0]
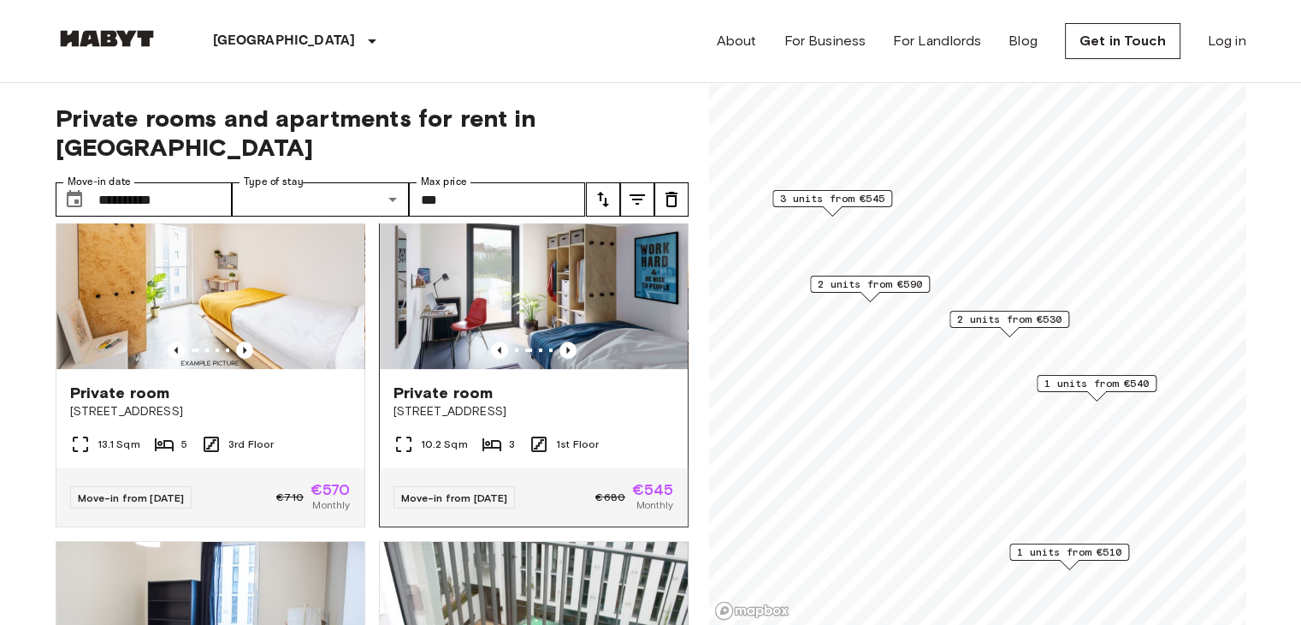
click at [572, 403] on span "[STREET_ADDRESS]" at bounding box center [534, 411] width 281 height 17
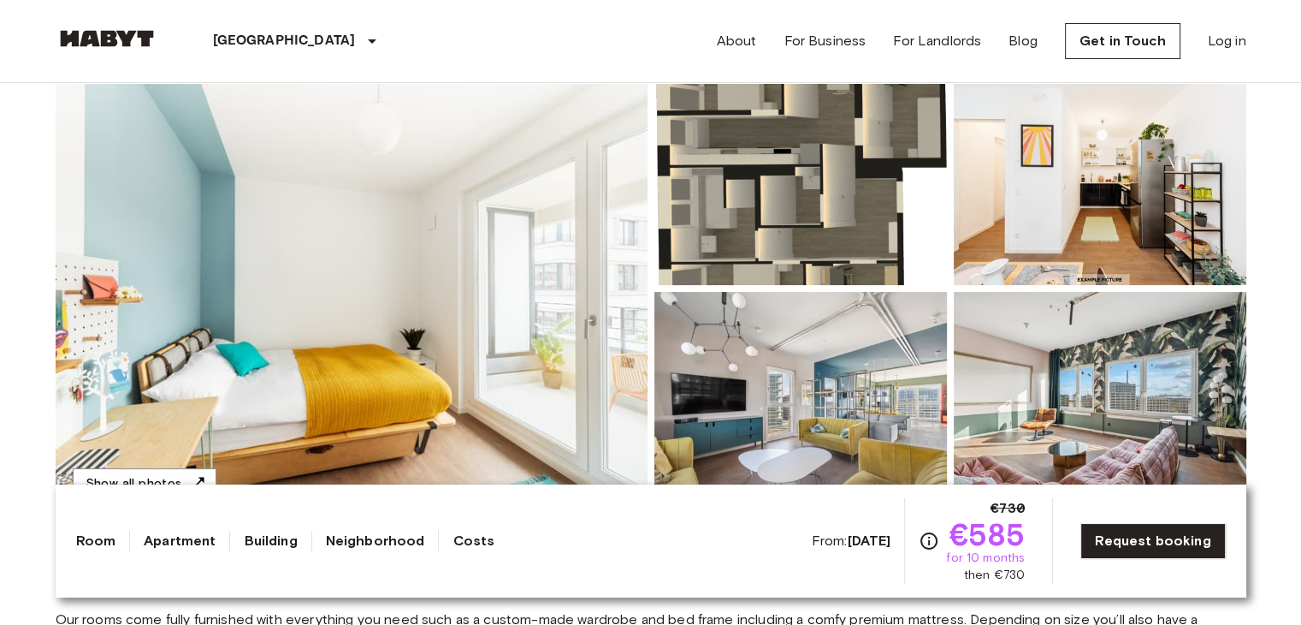
scroll to position [177, 0]
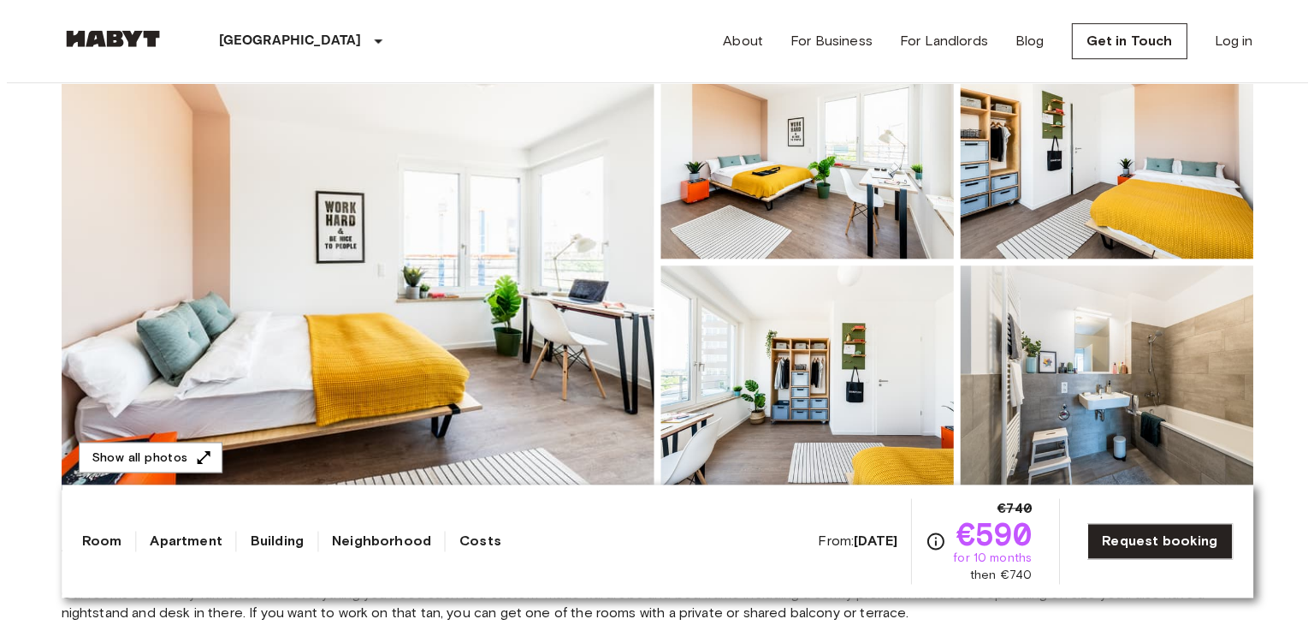
scroll to position [205, 0]
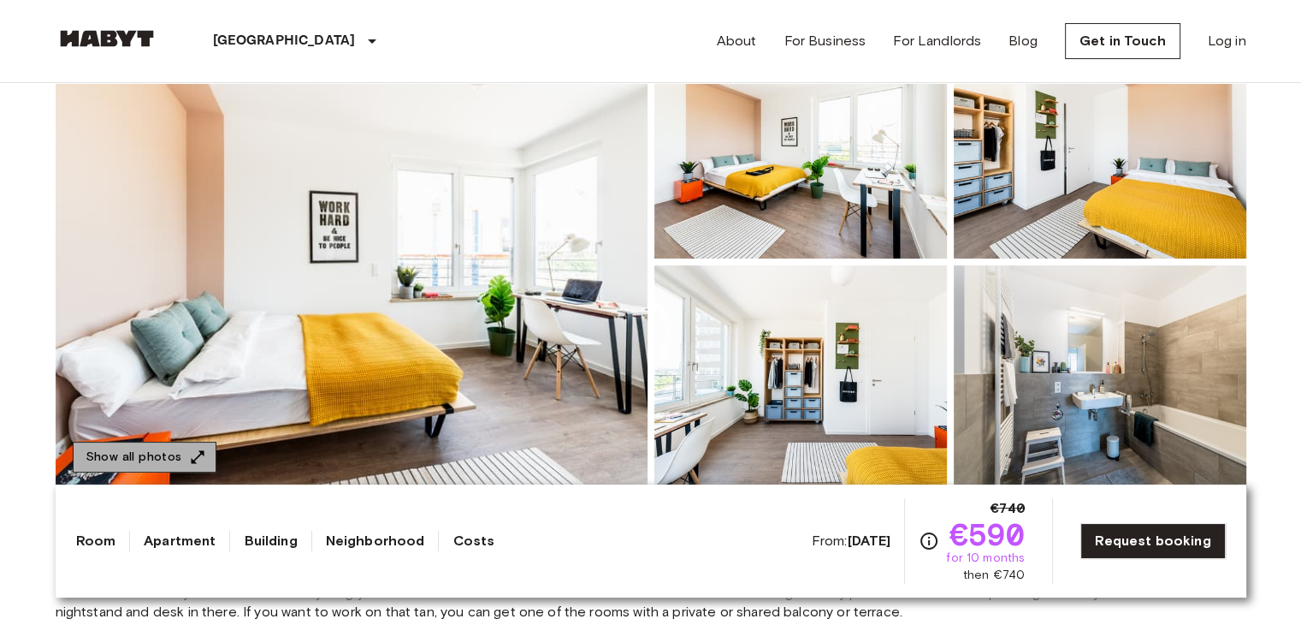
click at [145, 463] on button "Show all photos" at bounding box center [145, 458] width 144 height 32
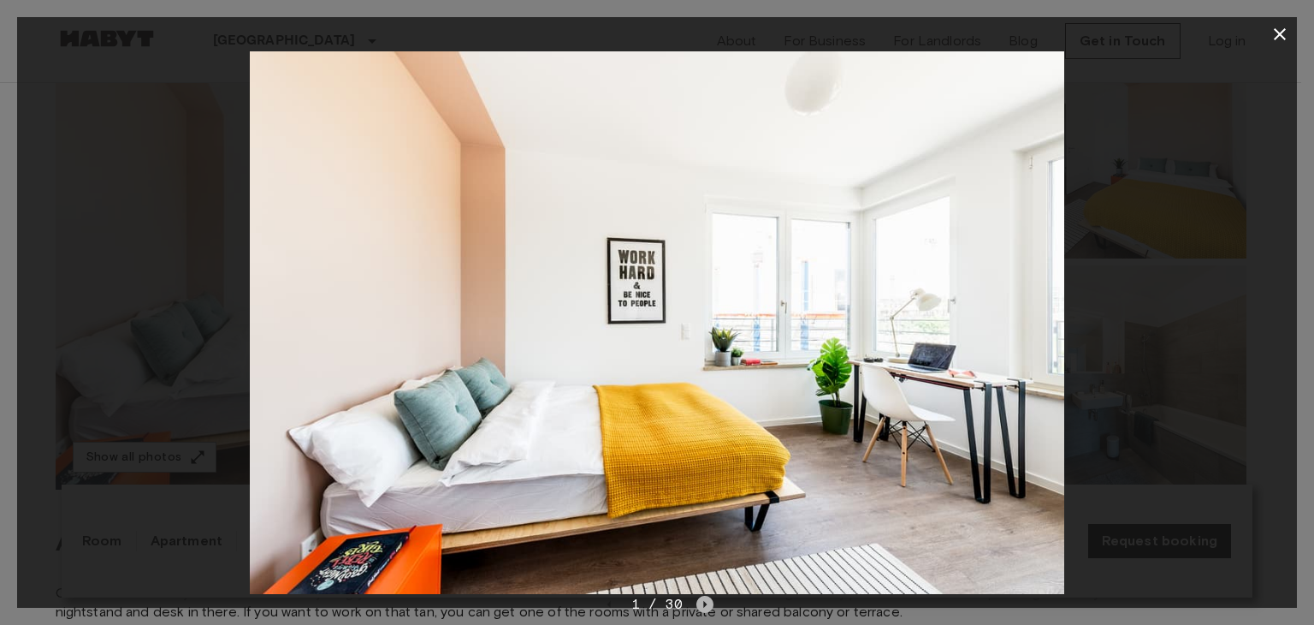
click at [708, 605] on icon "Next image" at bounding box center [705, 604] width 17 height 17
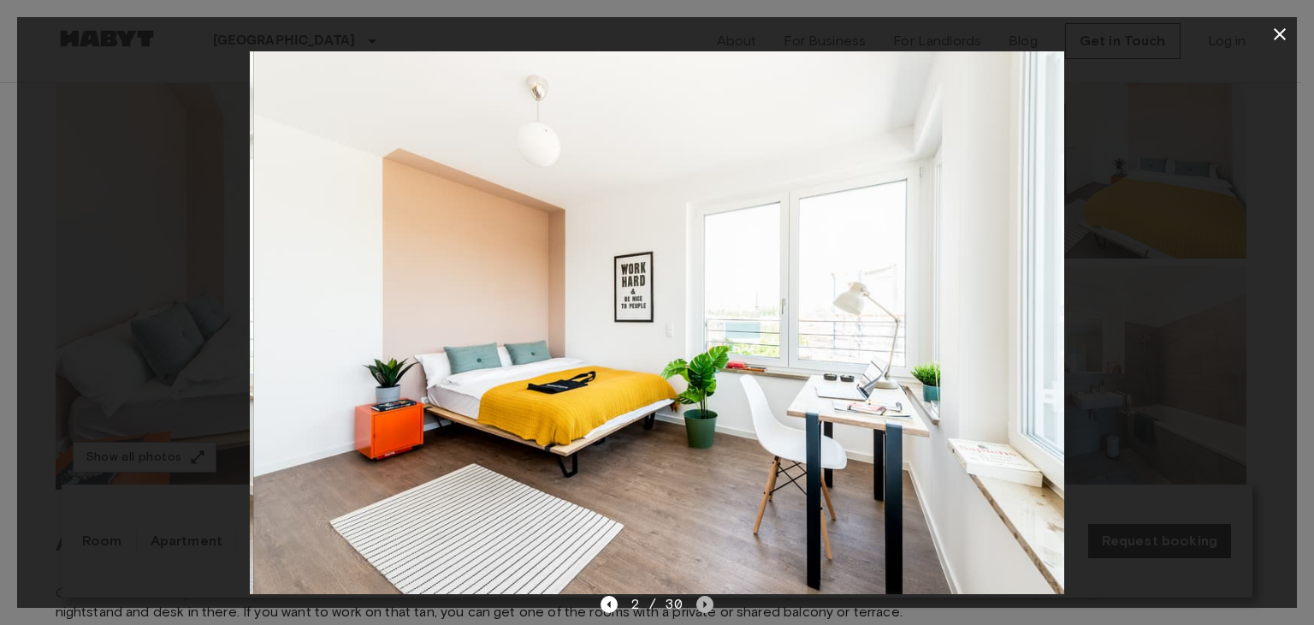
click at [708, 605] on icon "Next image" at bounding box center [705, 604] width 17 height 17
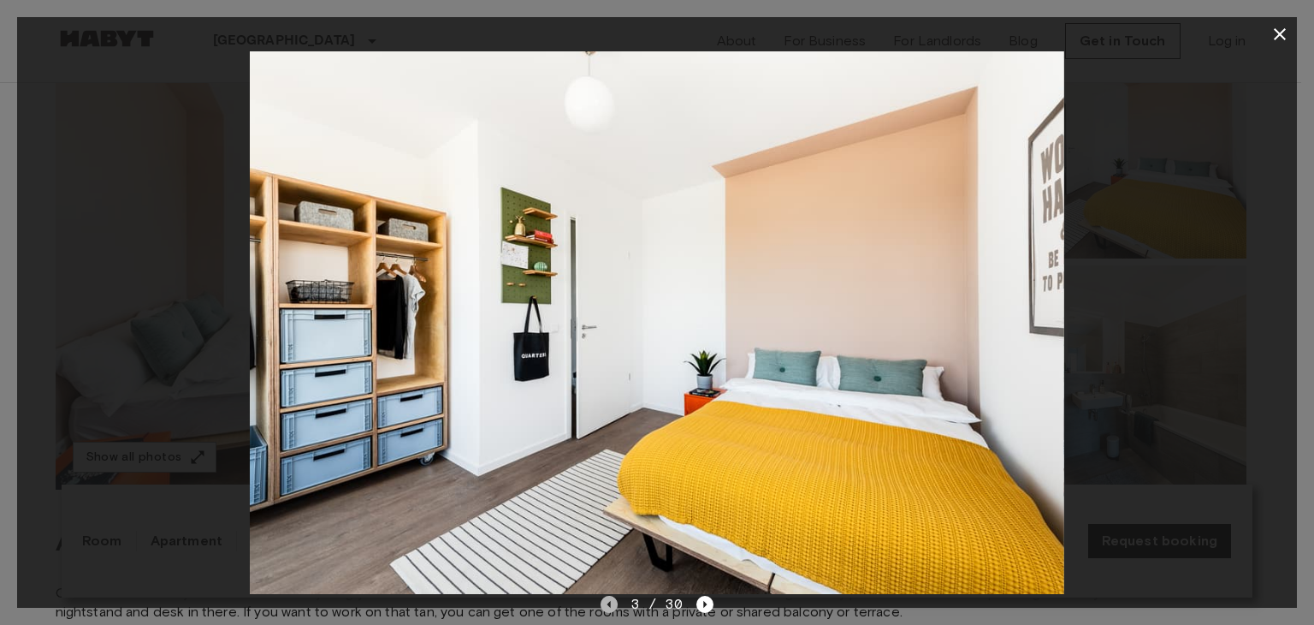
click at [612, 606] on icon "Previous image" at bounding box center [609, 604] width 17 height 17
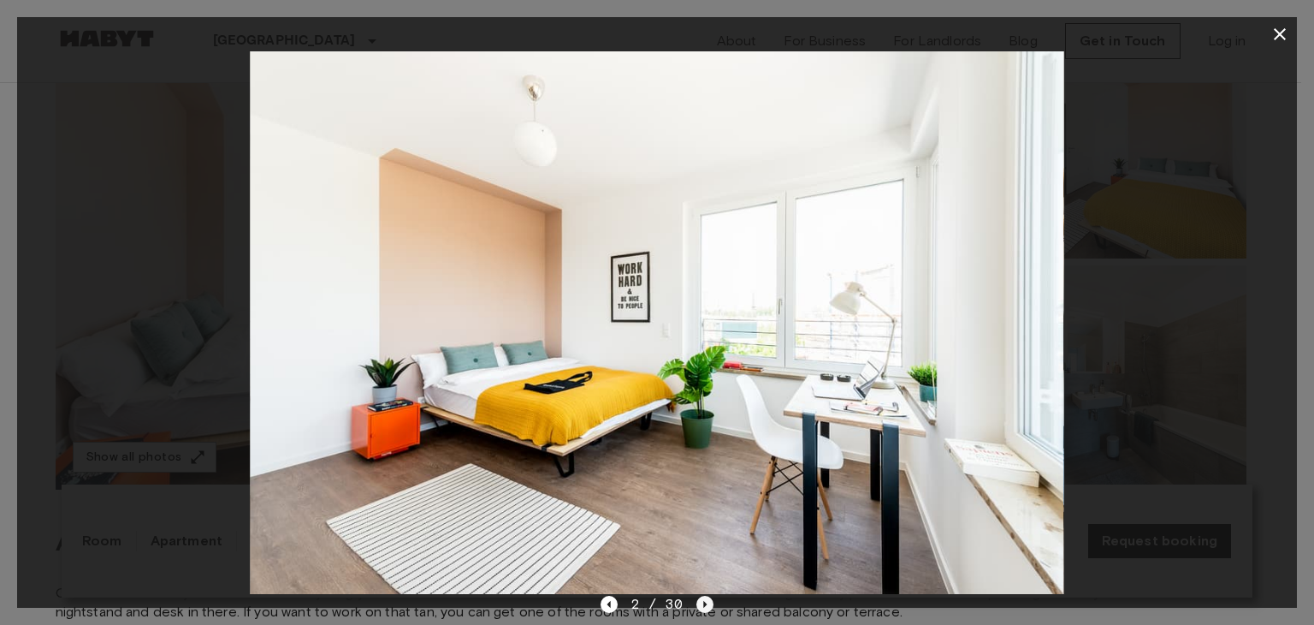
click at [704, 604] on icon "Next image" at bounding box center [705, 604] width 3 height 7
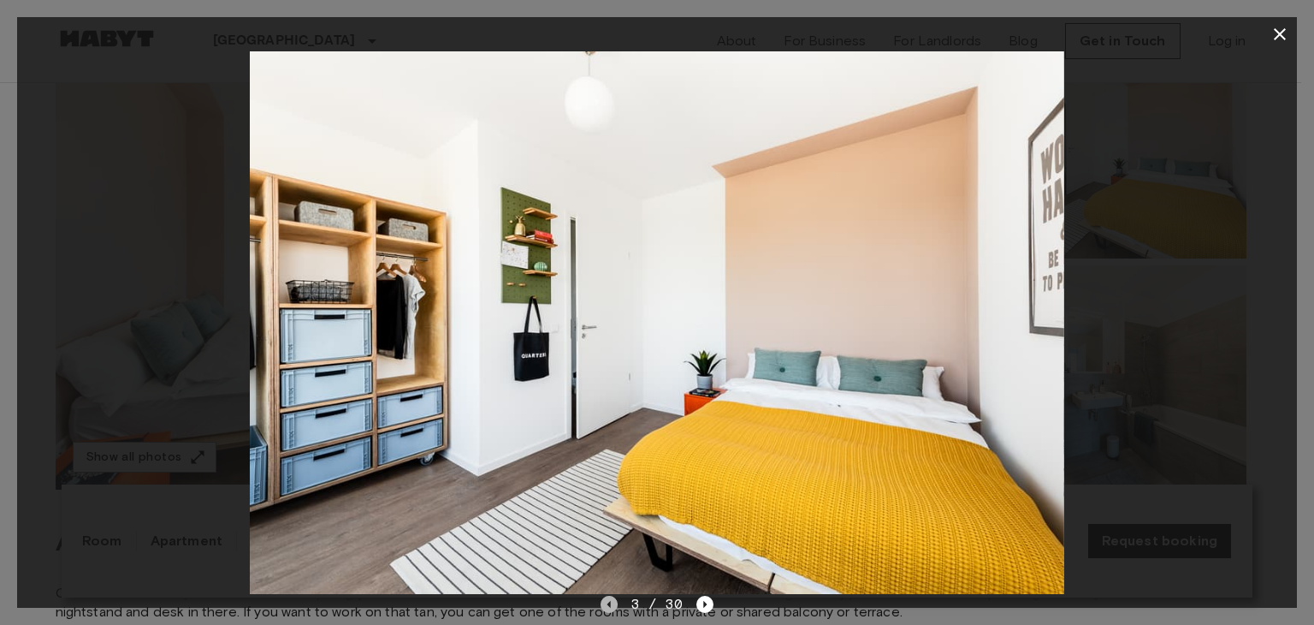
click at [609, 606] on icon "Previous image" at bounding box center [608, 604] width 3 height 7
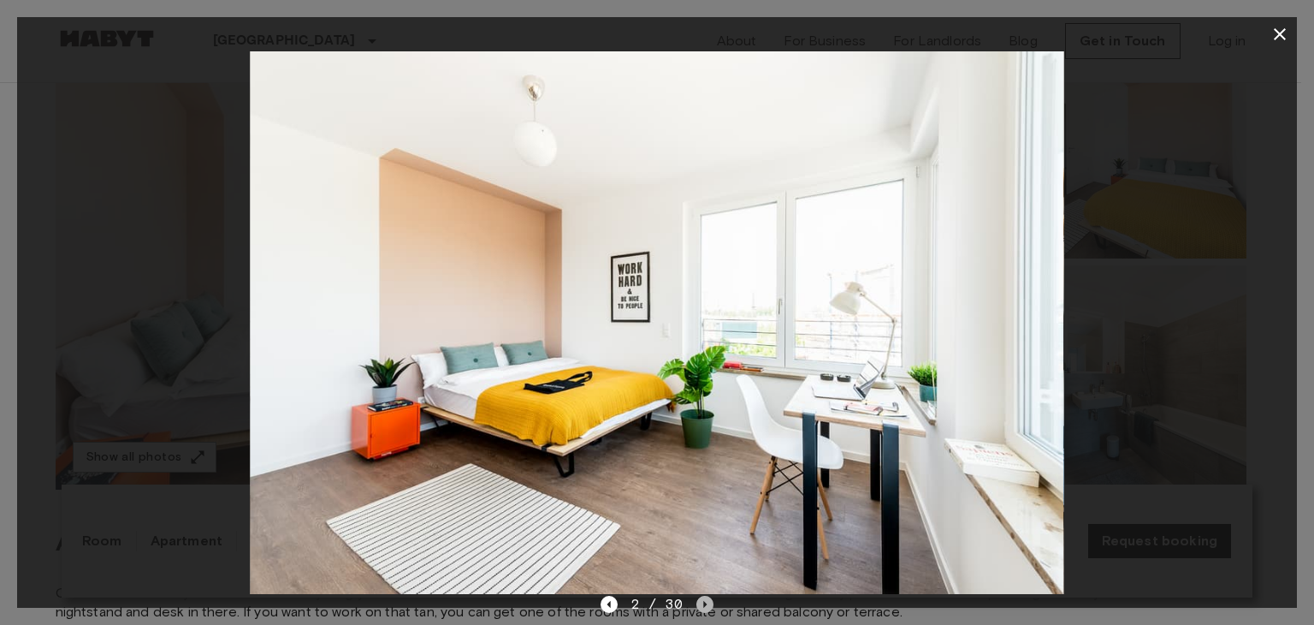
click at [705, 610] on icon "Next image" at bounding box center [705, 604] width 17 height 17
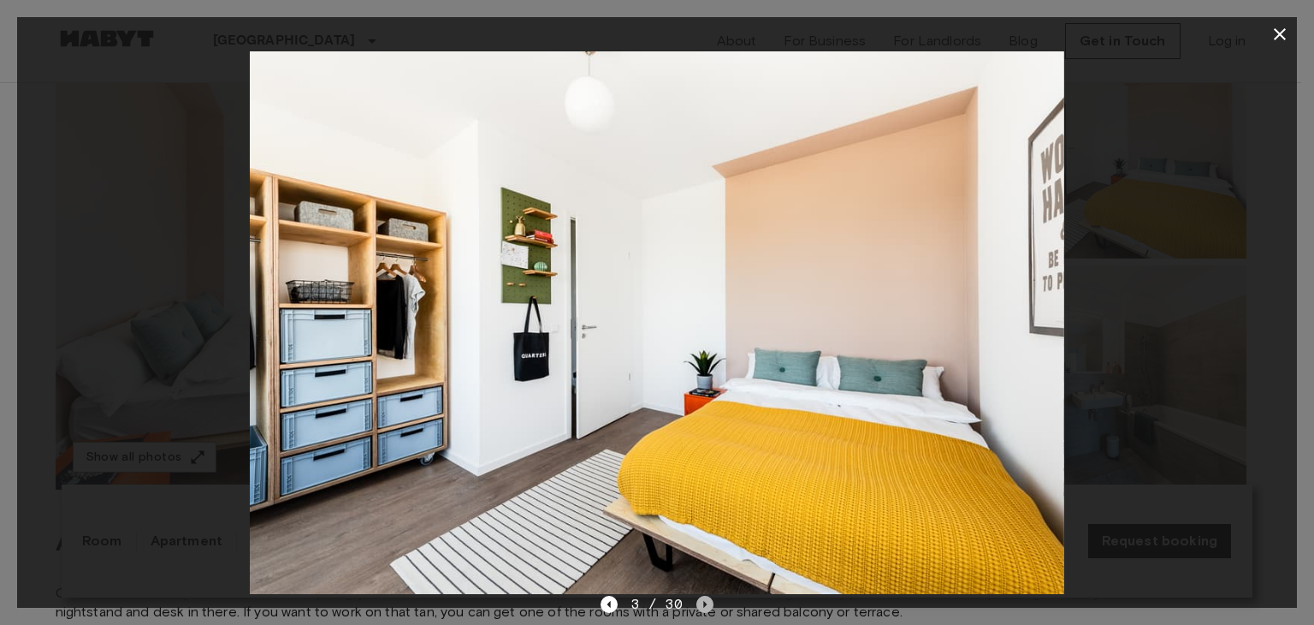
click at [708, 606] on icon "Next image" at bounding box center [705, 604] width 17 height 17
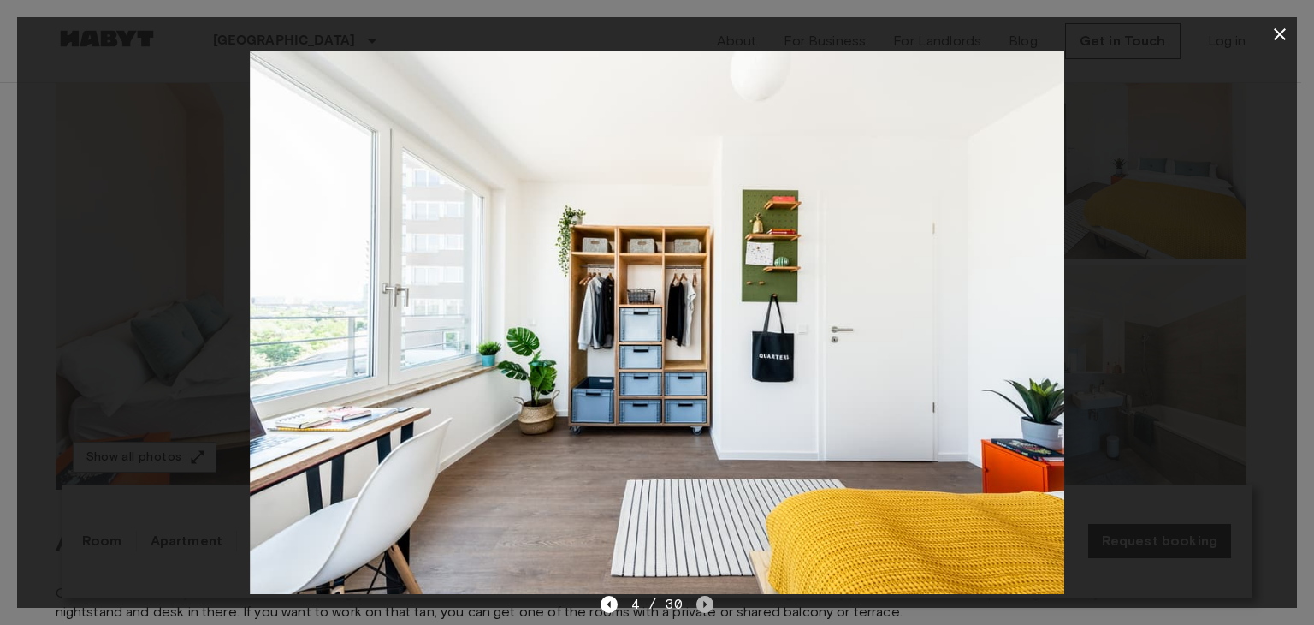
click at [703, 609] on icon "Next image" at bounding box center [705, 604] width 17 height 17
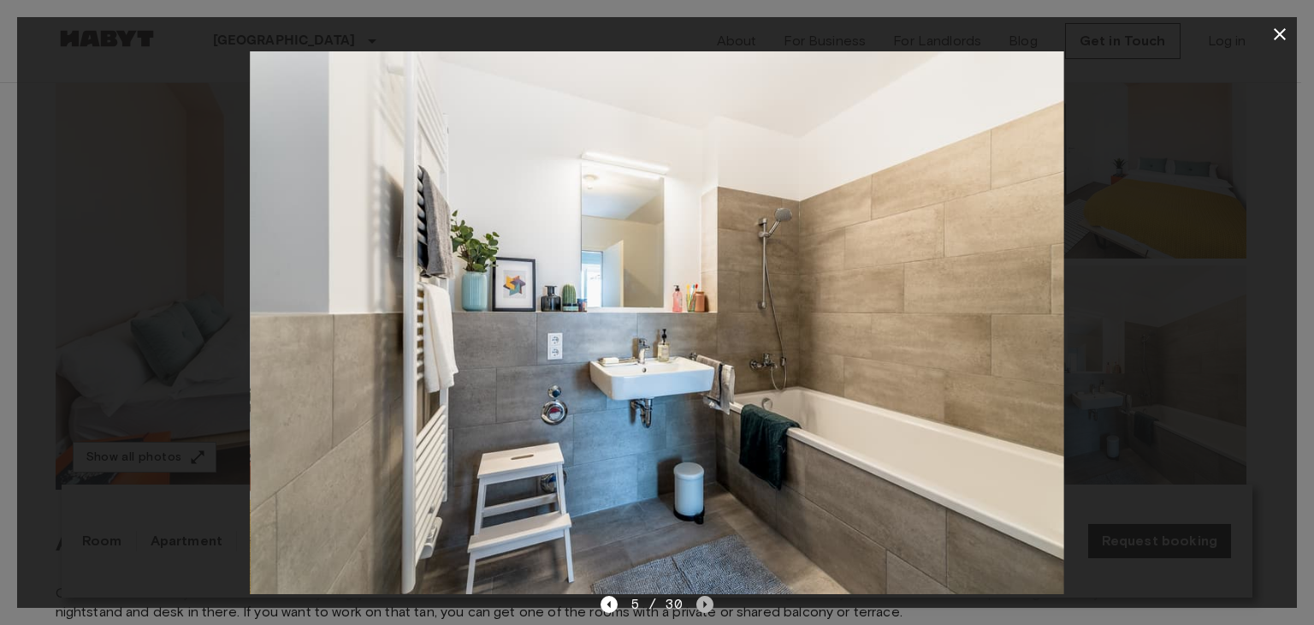
click at [703, 609] on icon "Next image" at bounding box center [705, 604] width 17 height 17
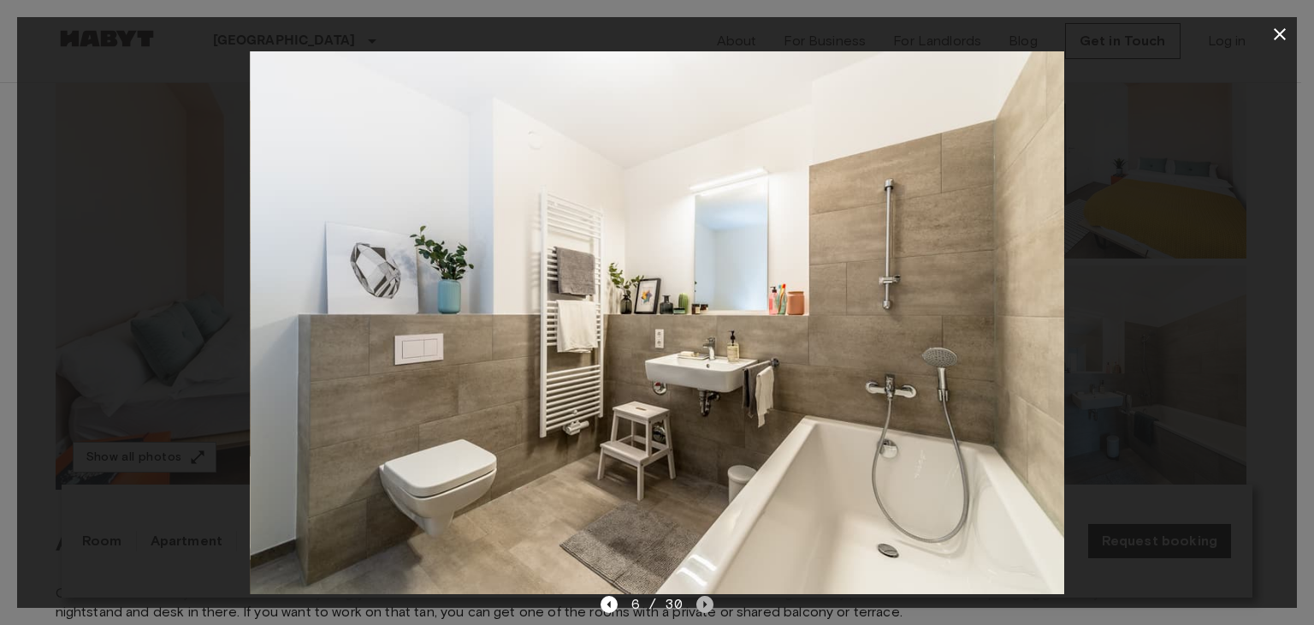
click at [703, 609] on icon "Next image" at bounding box center [705, 604] width 17 height 17
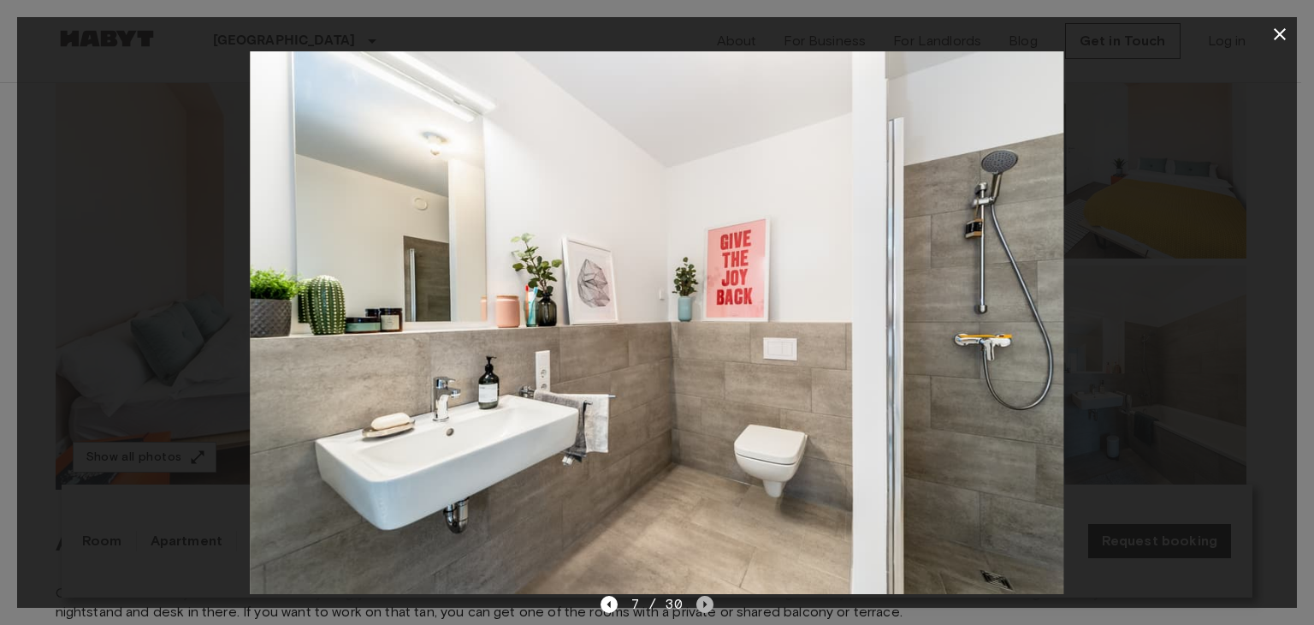
click at [703, 609] on icon "Next image" at bounding box center [705, 604] width 17 height 17
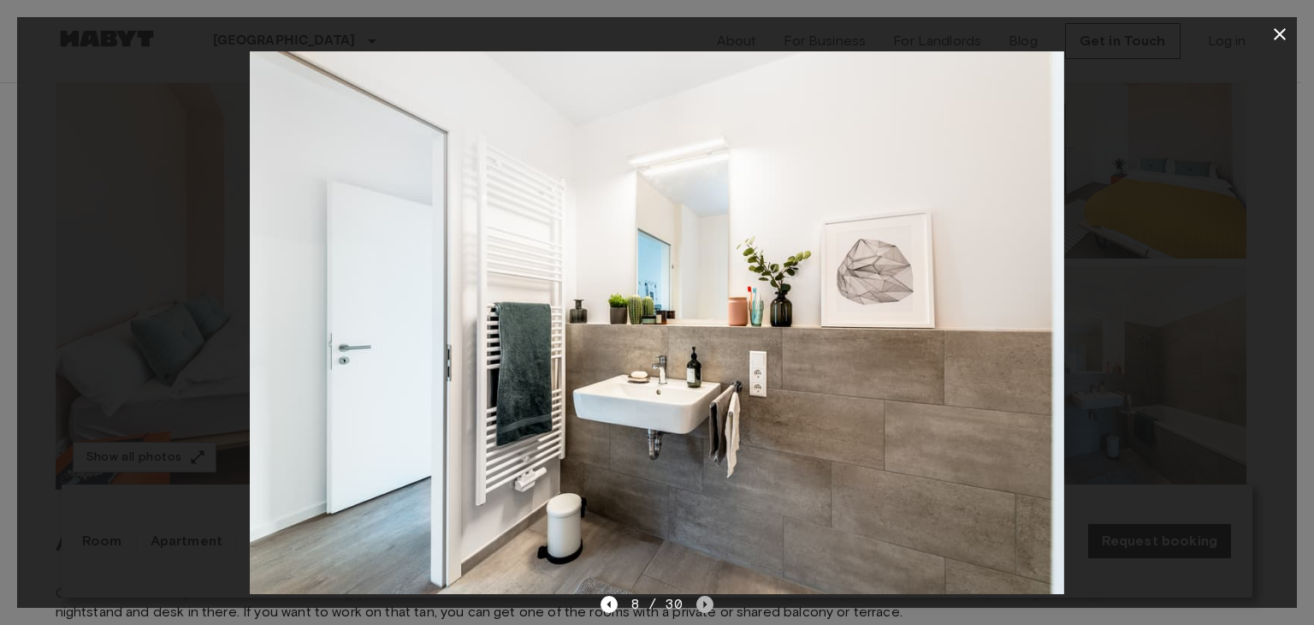
click at [705, 608] on icon "Next image" at bounding box center [705, 604] width 17 height 17
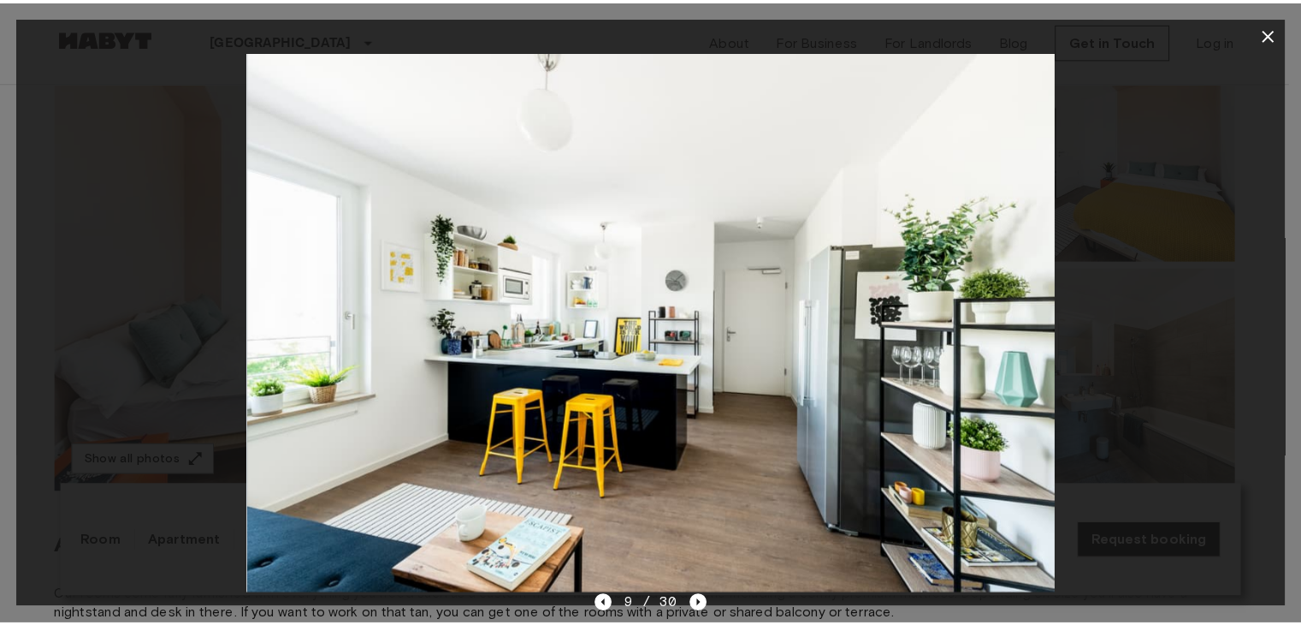
scroll to position [202, 0]
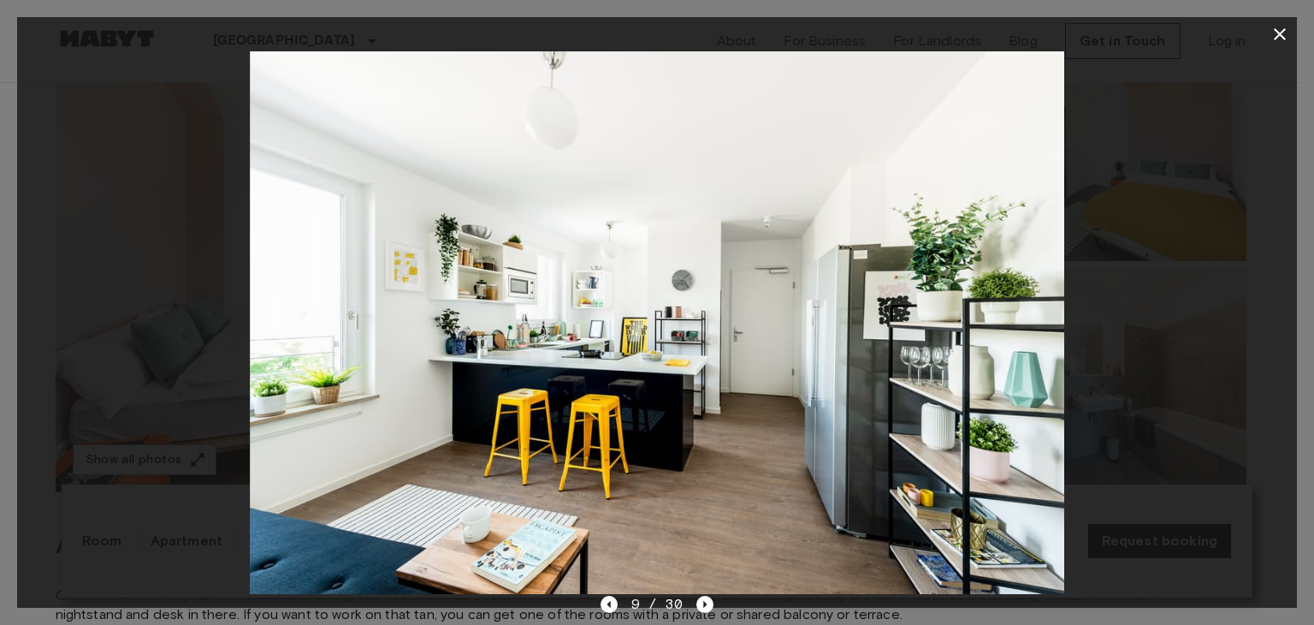
click at [1276, 28] on icon "button" at bounding box center [1280, 34] width 21 height 21
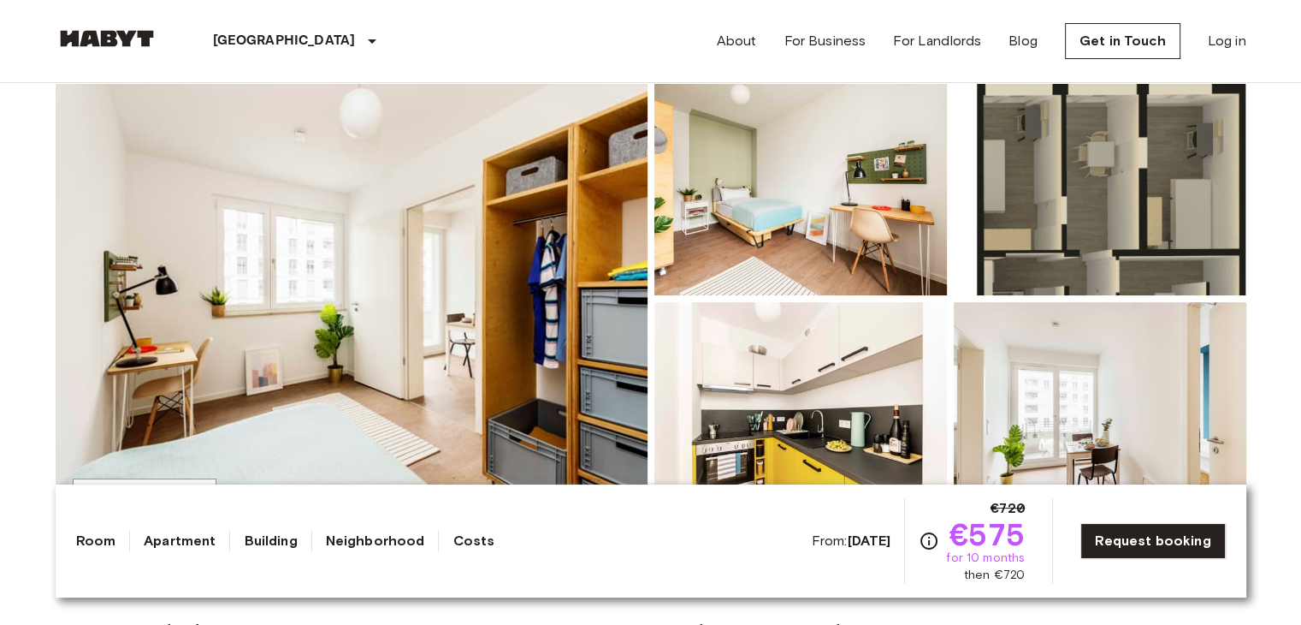
scroll to position [175, 0]
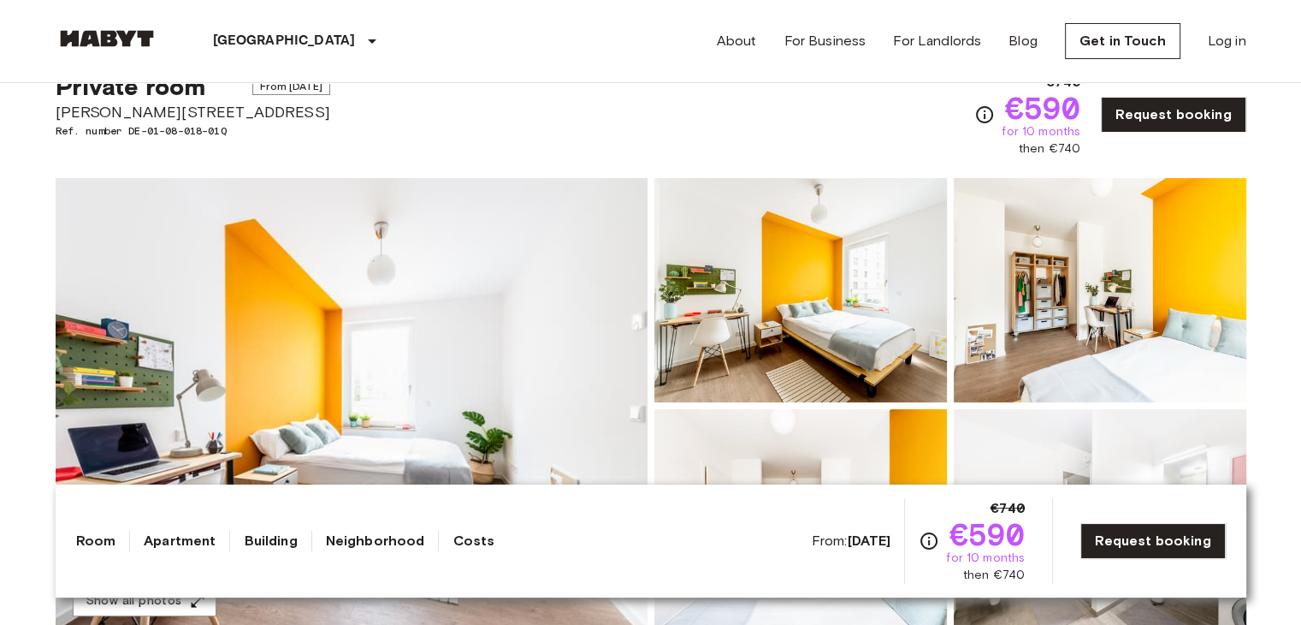
scroll to position [332, 0]
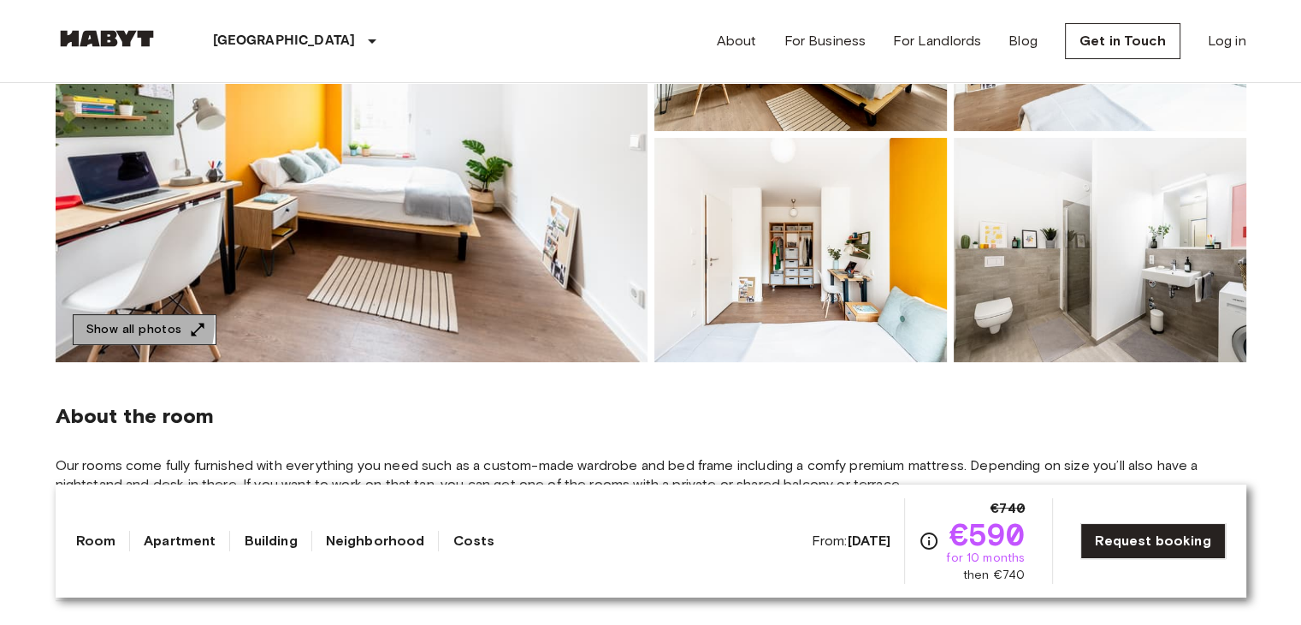
click at [122, 323] on button "Show all photos" at bounding box center [145, 330] width 144 height 32
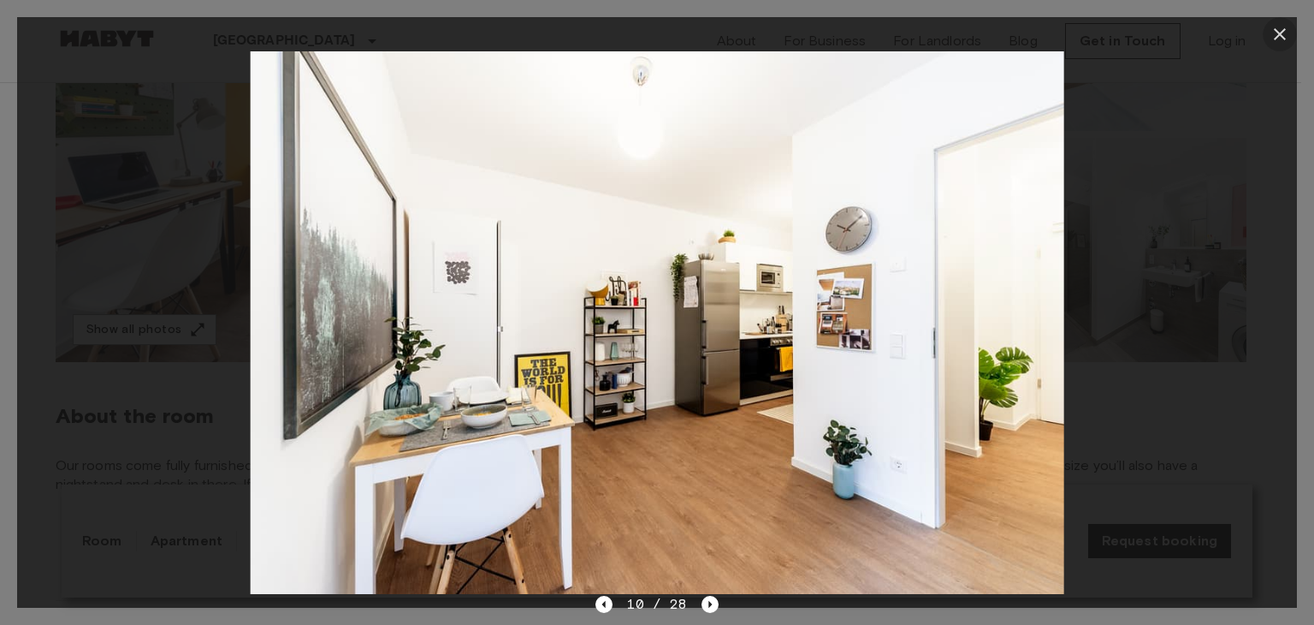
click at [1278, 36] on icon "button" at bounding box center [1280, 34] width 12 height 12
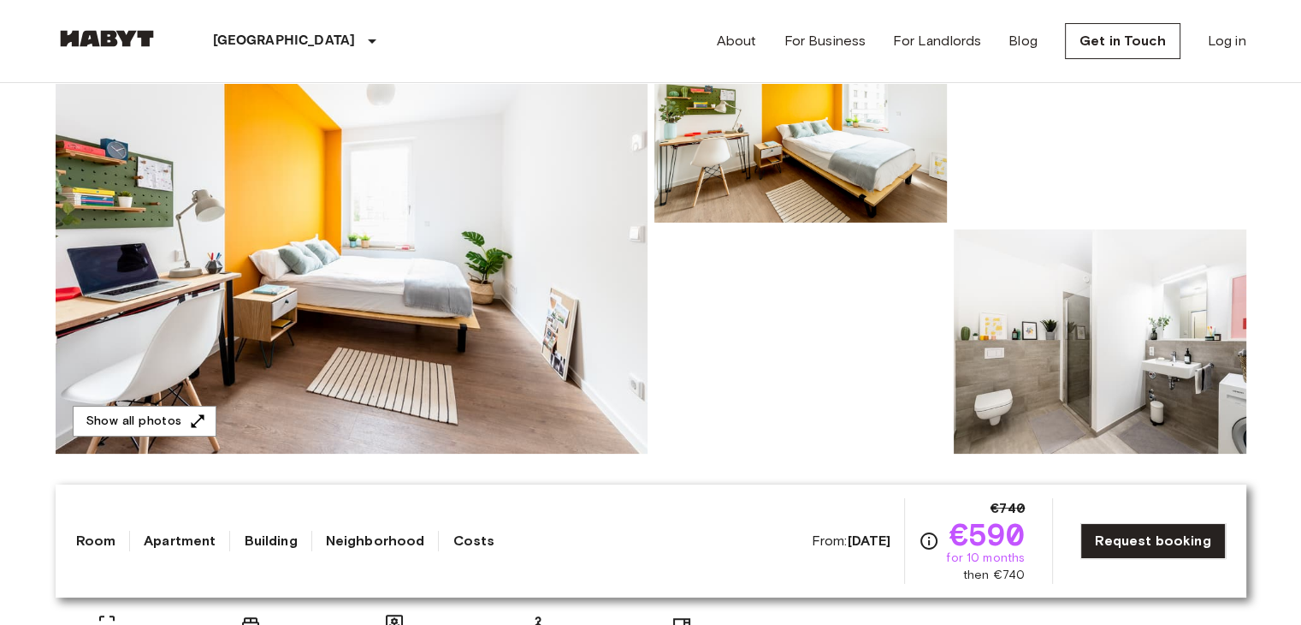
scroll to position [240, 0]
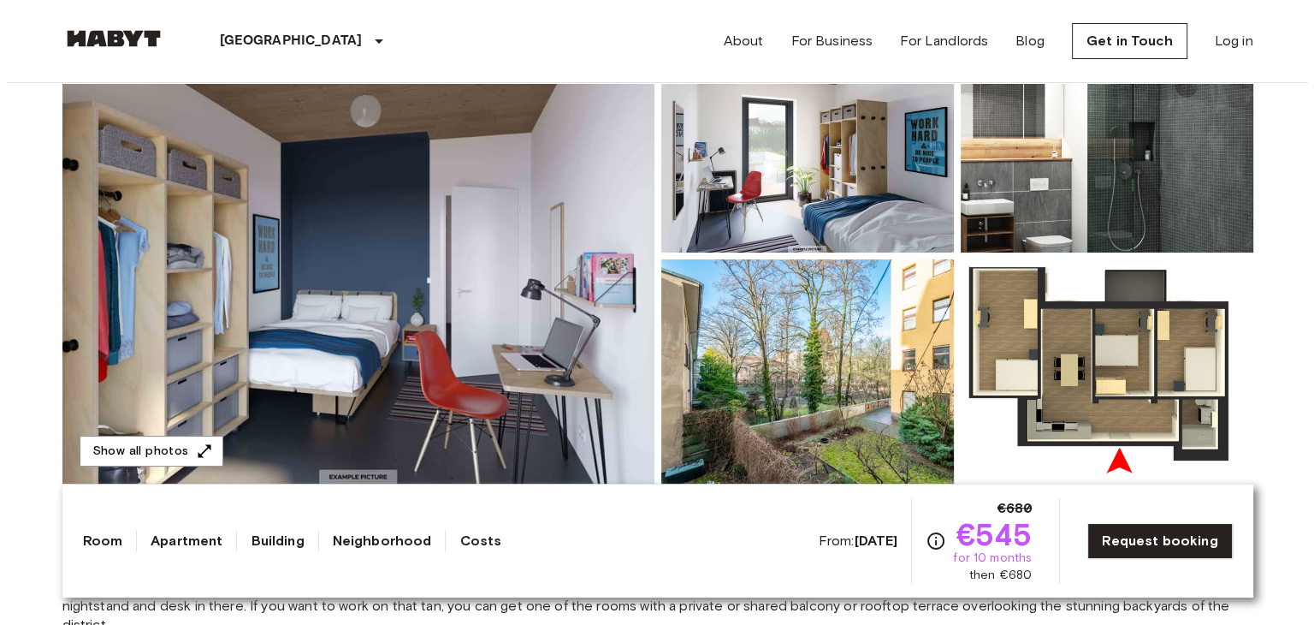
scroll to position [209, 0]
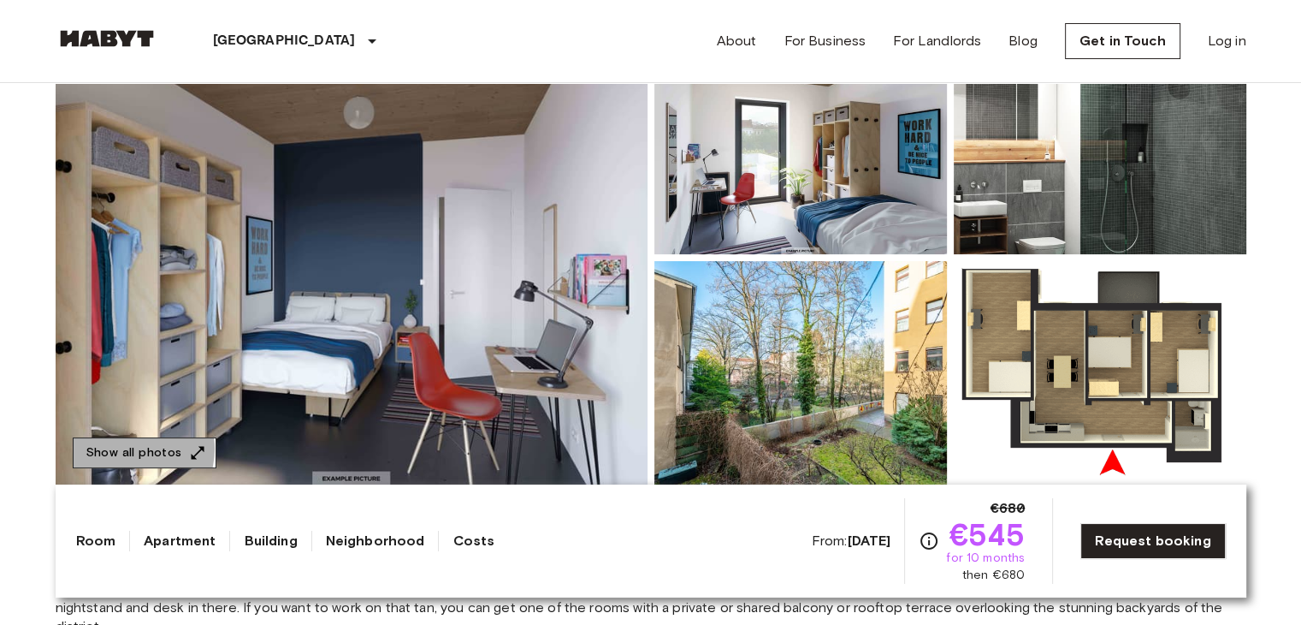
click at [132, 448] on button "Show all photos" at bounding box center [145, 453] width 144 height 32
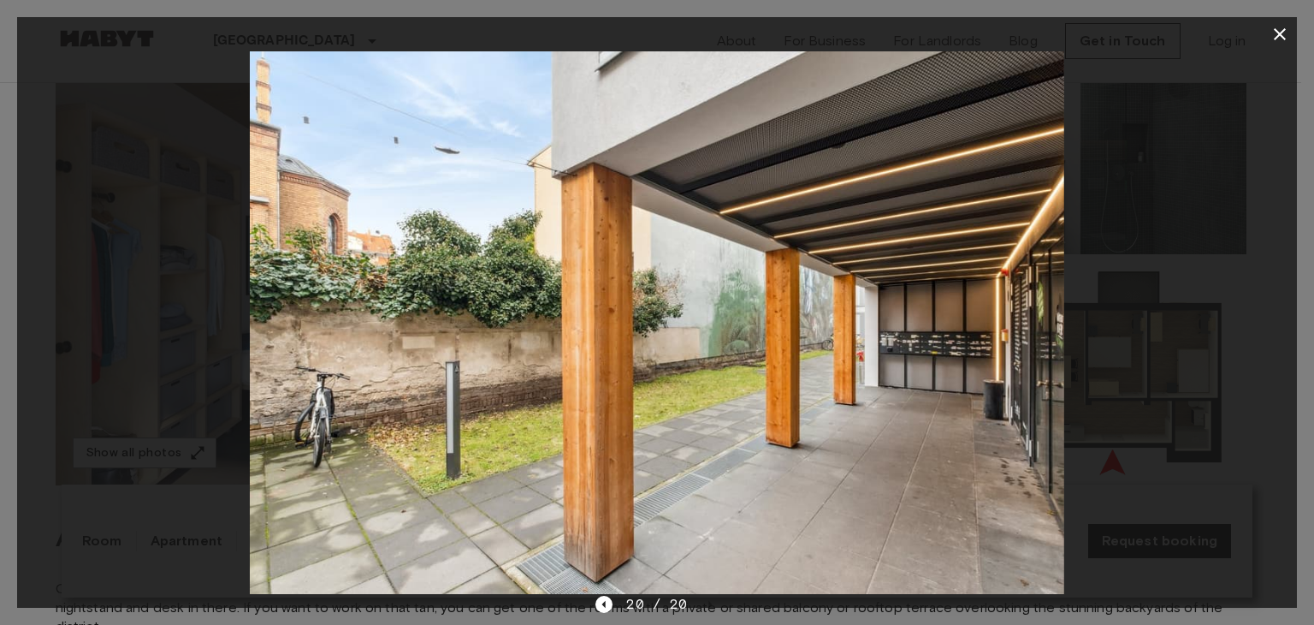
click at [1277, 32] on icon "button" at bounding box center [1280, 34] width 21 height 21
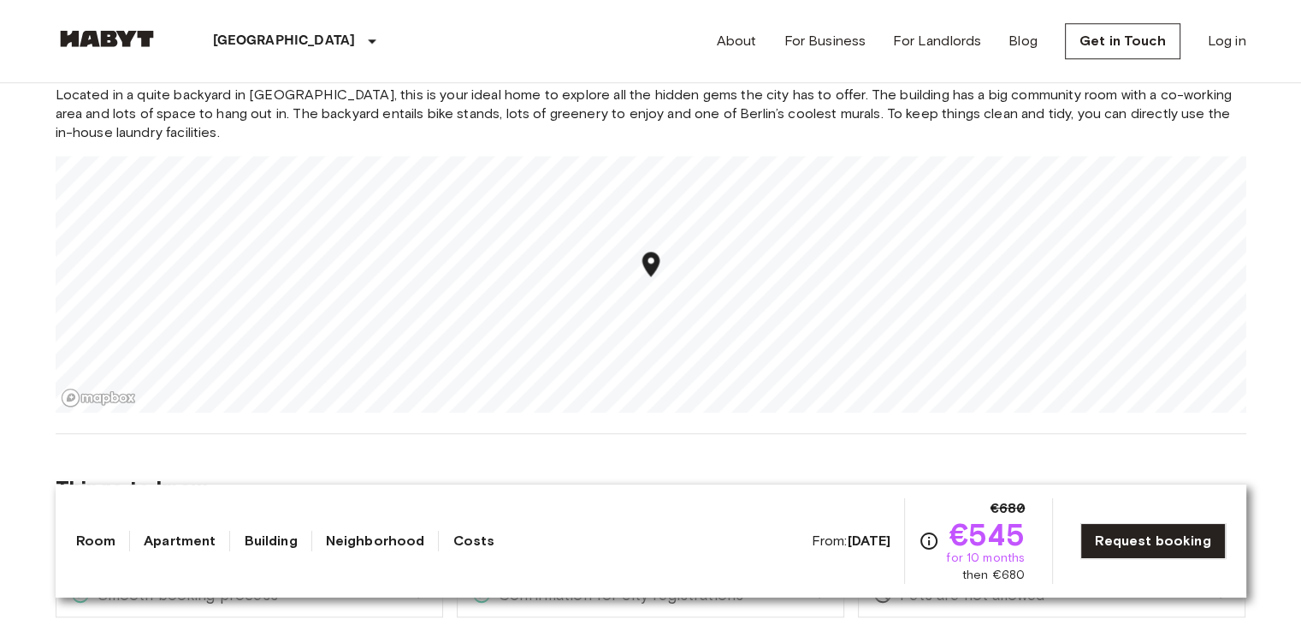
scroll to position [1735, 0]
